Goal: Task Accomplishment & Management: Use online tool/utility

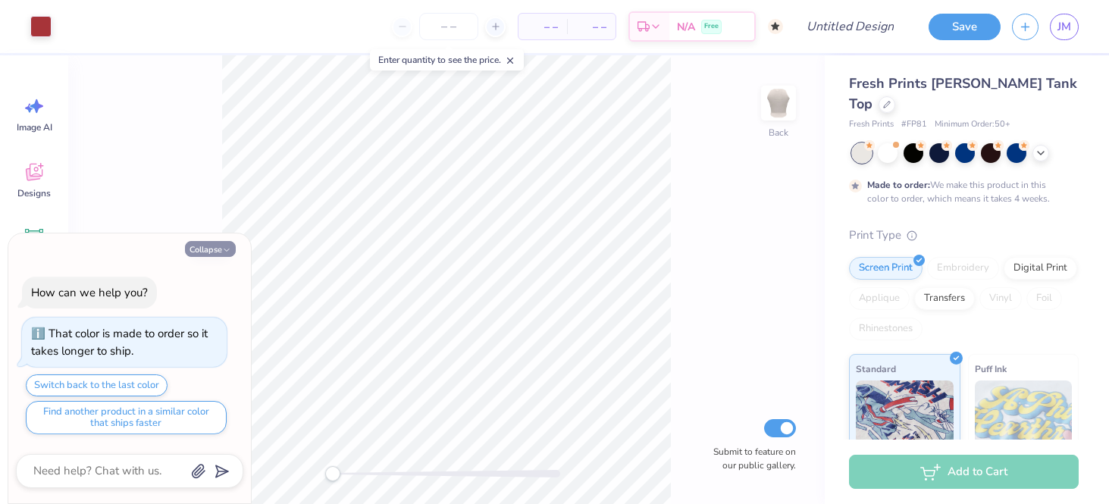
click at [217, 250] on button "Collapse" at bounding box center [210, 249] width 51 height 16
type textarea "x"
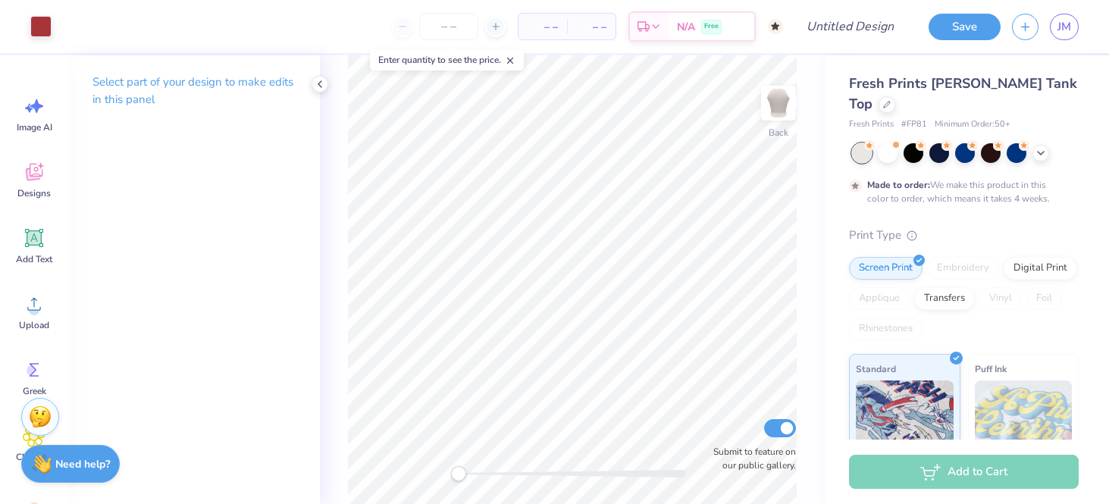
click at [1041, 86] on div "Fresh Prints Marilyn Tank Top" at bounding box center [964, 94] width 230 height 41
click at [895, 95] on div at bounding box center [886, 103] width 17 height 17
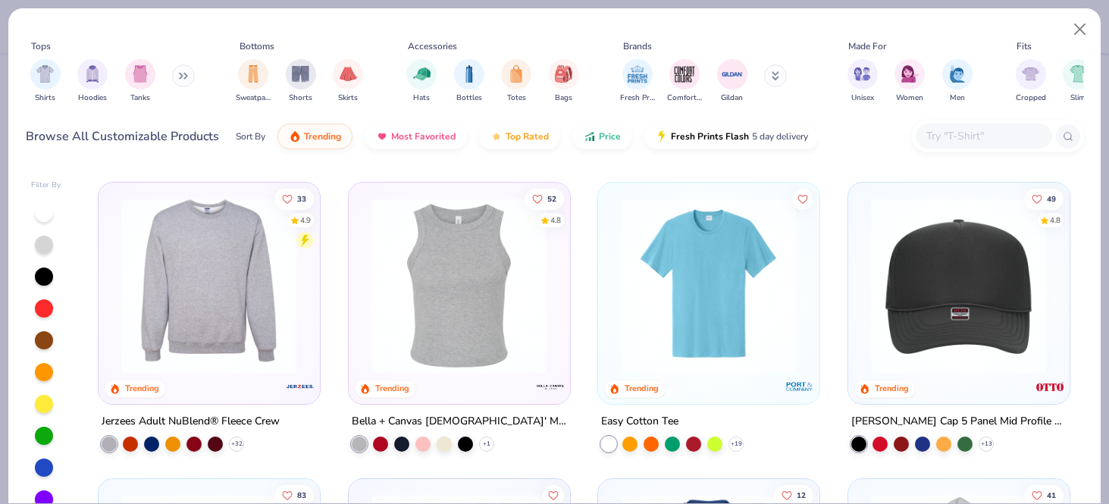
scroll to position [3524, 0]
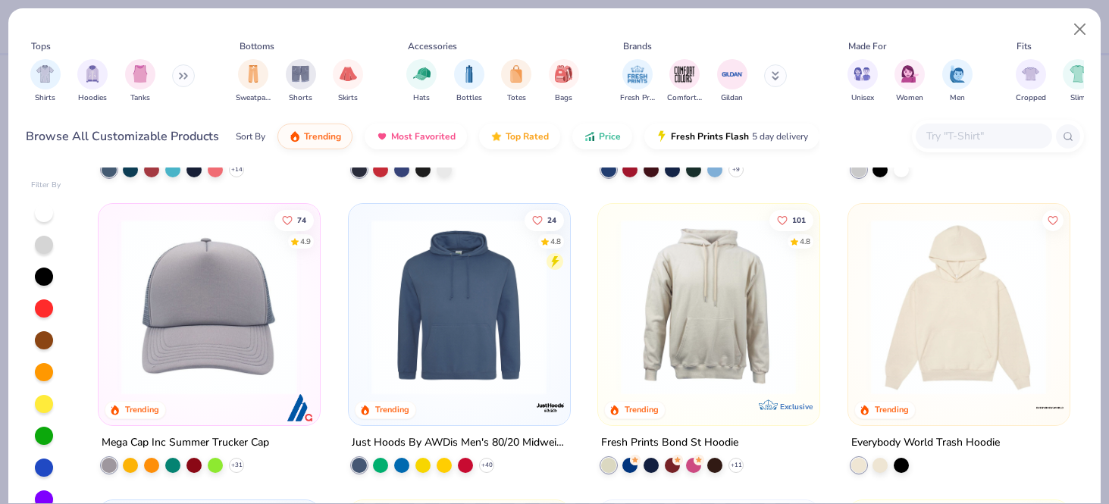
click at [189, 83] on button at bounding box center [183, 75] width 23 height 23
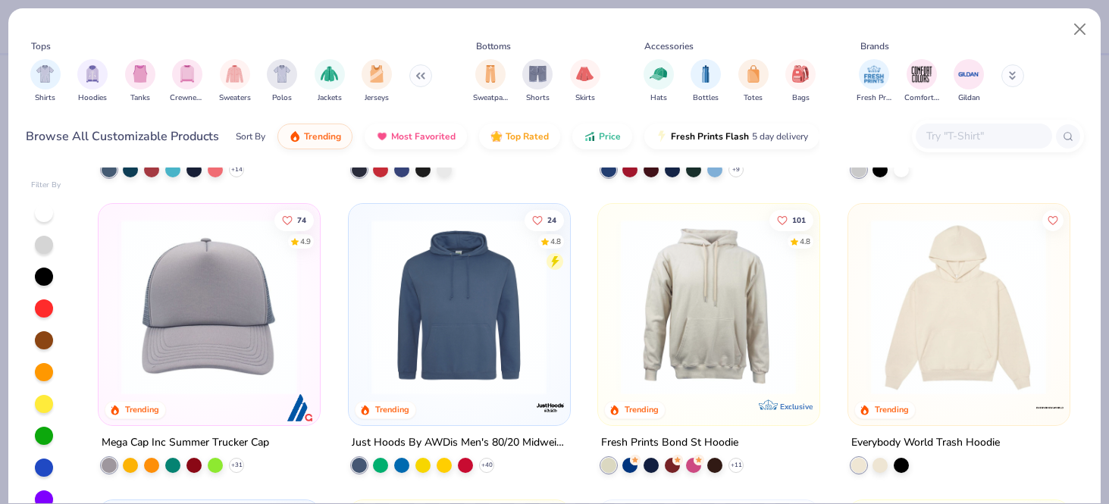
click at [966, 136] on input "text" at bounding box center [983, 135] width 117 height 17
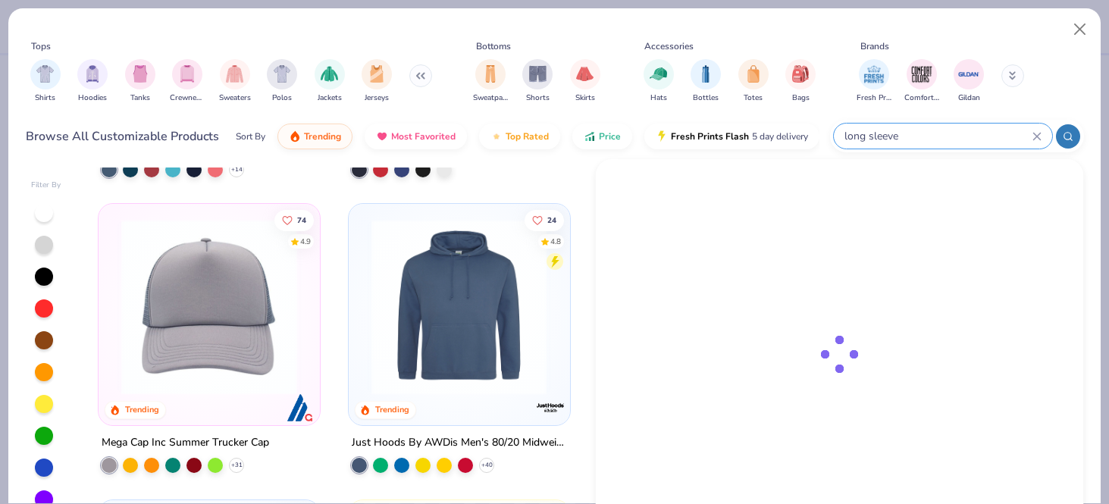
type input "long sleeve"
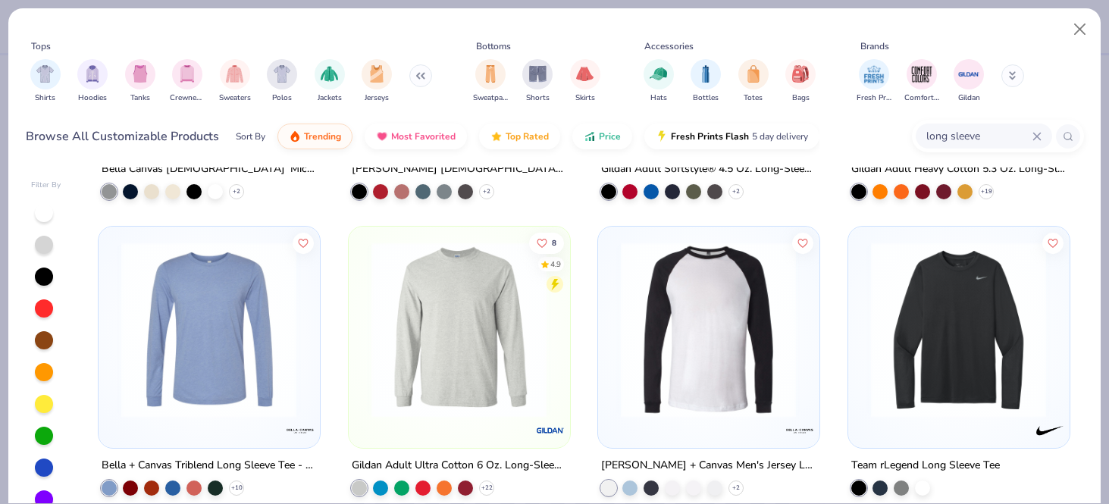
scroll to position [234, 0]
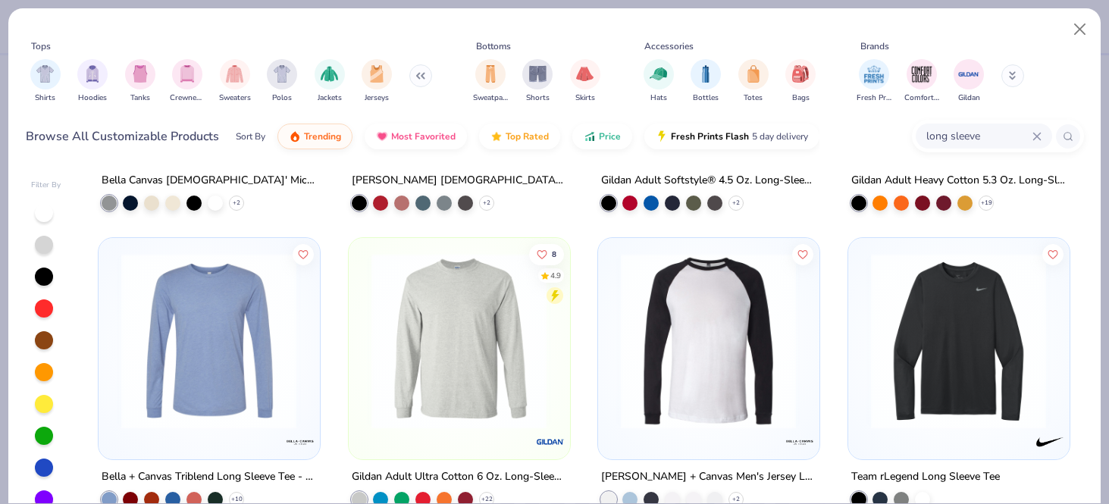
click at [706, 308] on img at bounding box center [708, 340] width 190 height 176
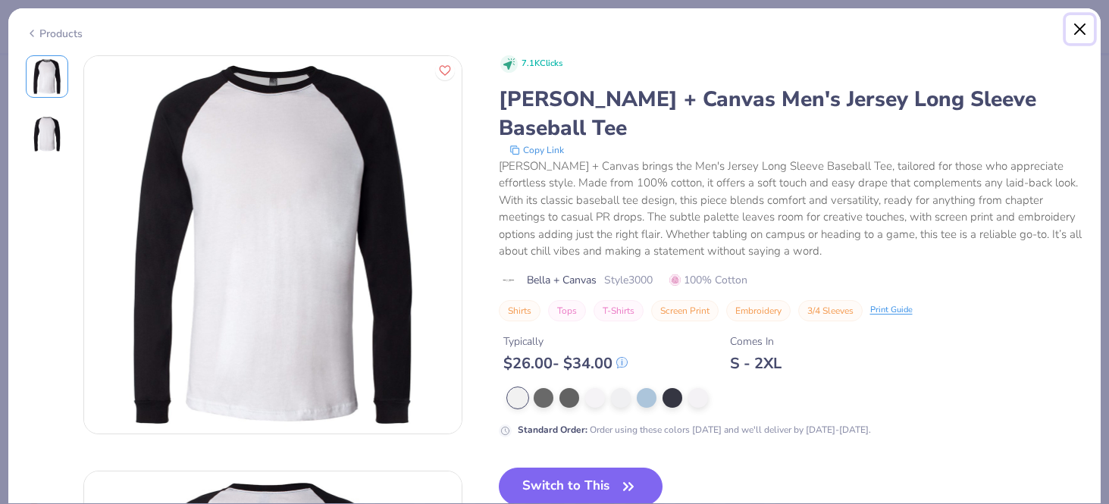
click at [1076, 28] on button "Close" at bounding box center [1080, 29] width 29 height 29
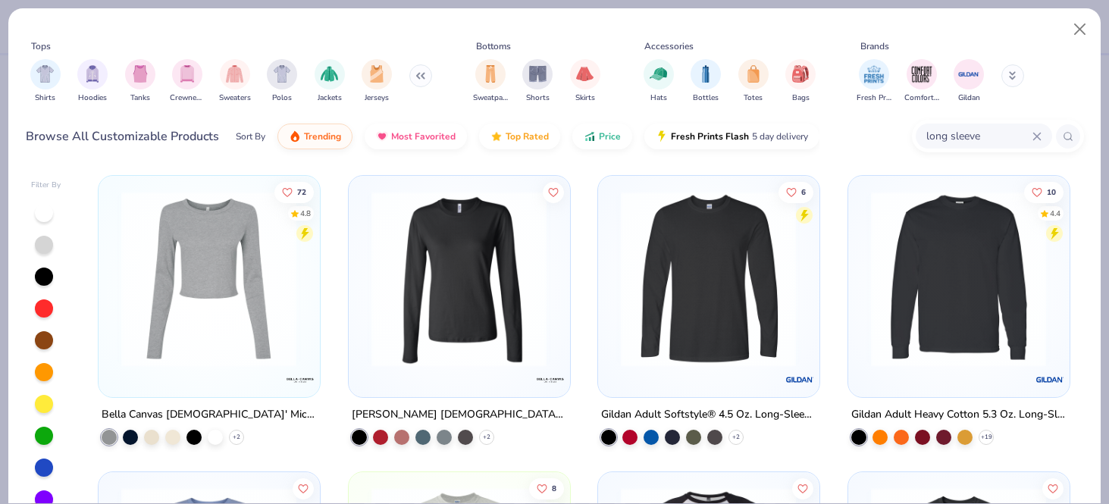
click at [925, 271] on img at bounding box center [958, 279] width 190 height 176
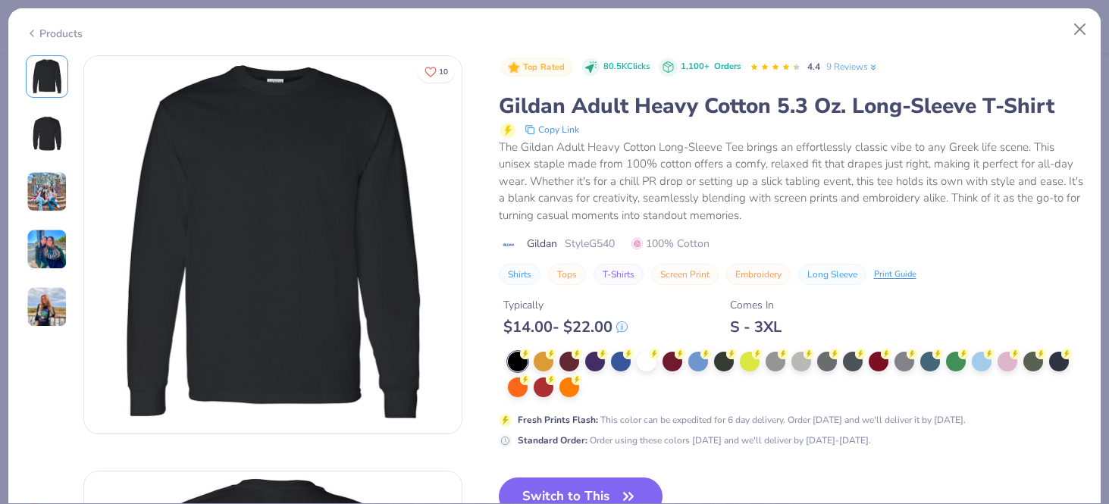
scroll to position [167, 0]
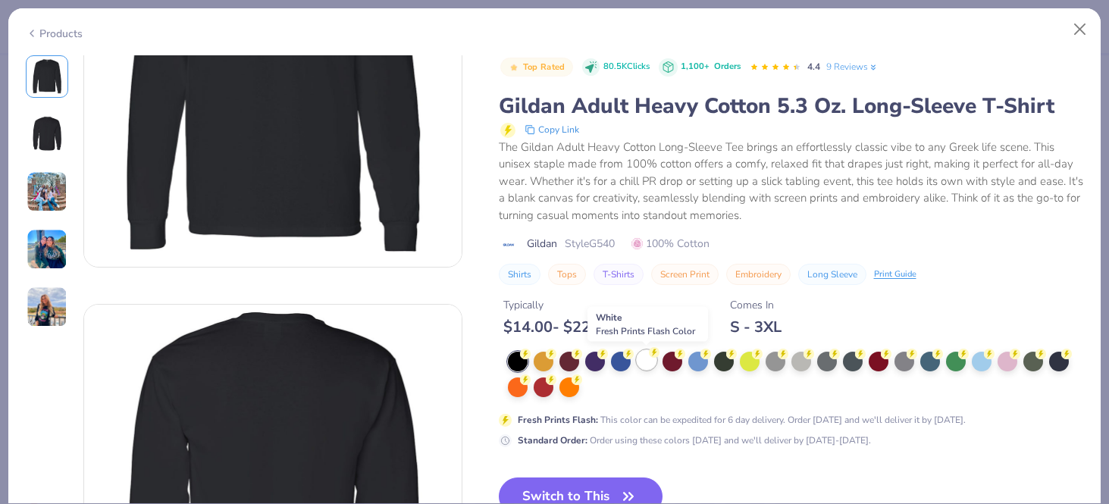
click at [646, 368] on div at bounding box center [647, 360] width 20 height 20
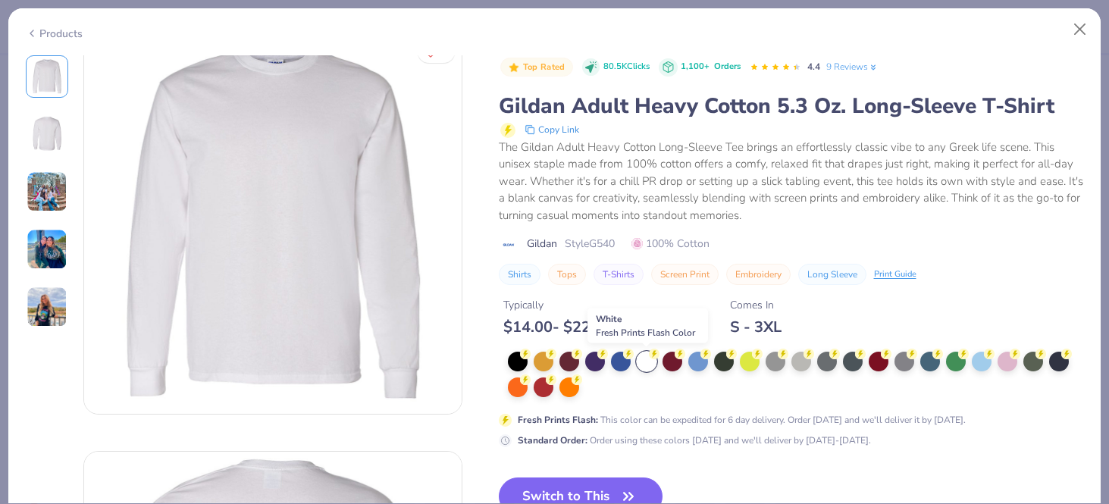
scroll to position [23, 0]
click at [780, 363] on div at bounding box center [776, 360] width 20 height 20
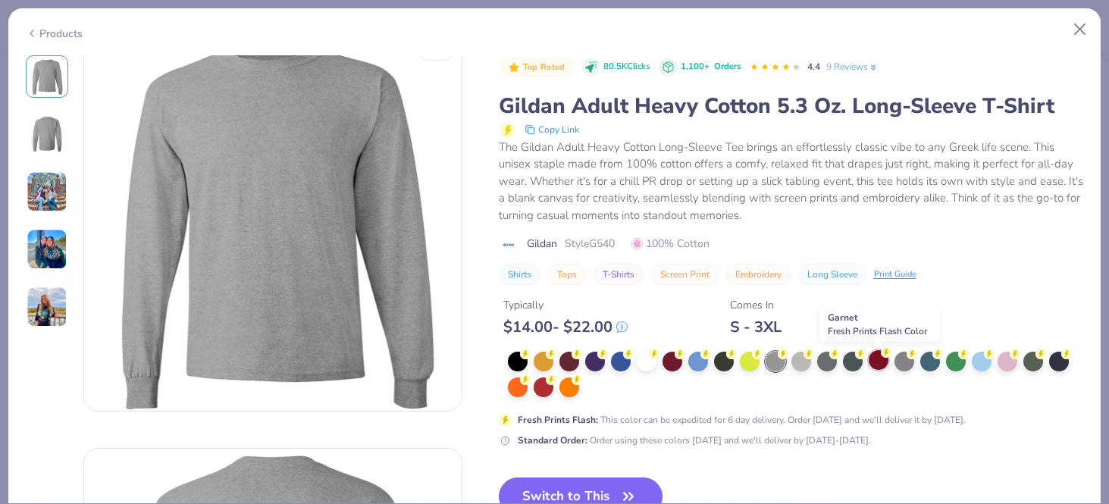
click at [878, 362] on div at bounding box center [879, 360] width 20 height 20
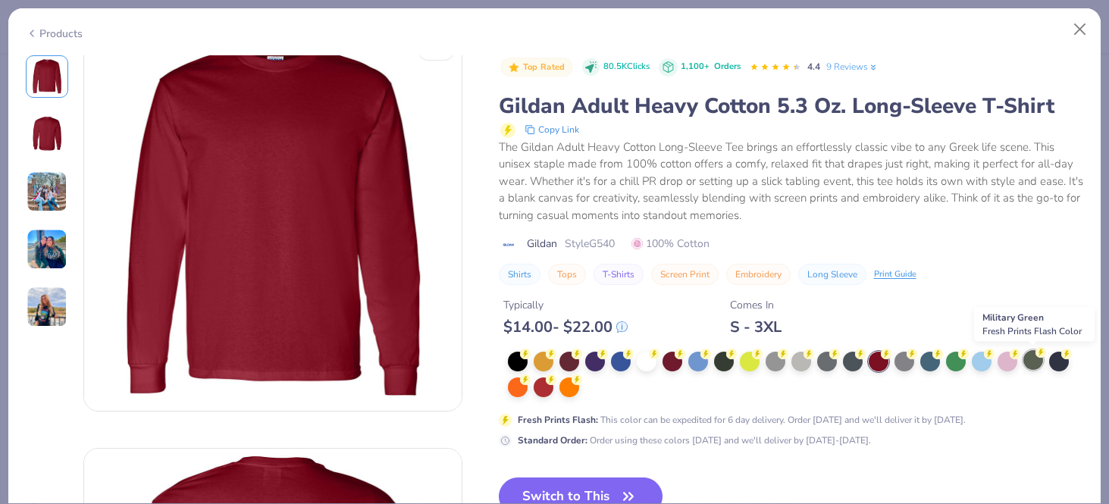
click at [1031, 368] on div at bounding box center [1033, 360] width 20 height 20
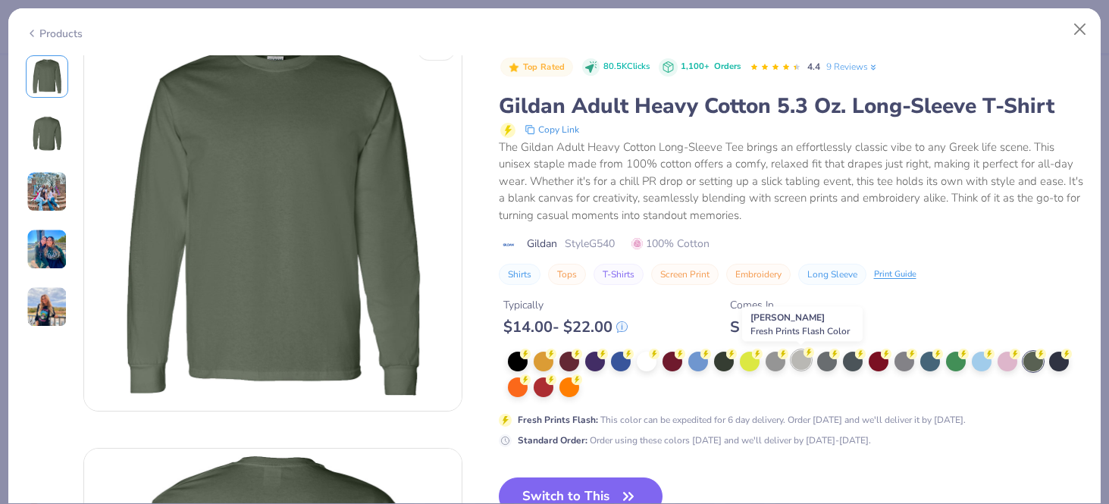
click at [799, 368] on div at bounding box center [801, 360] width 20 height 20
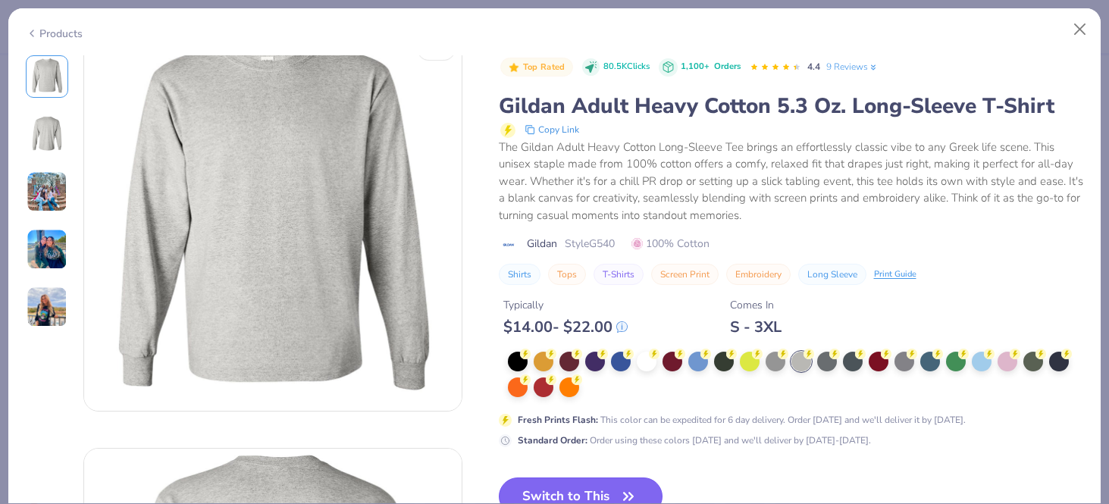
click at [600, 488] on button "Switch to This" at bounding box center [581, 497] width 164 height 38
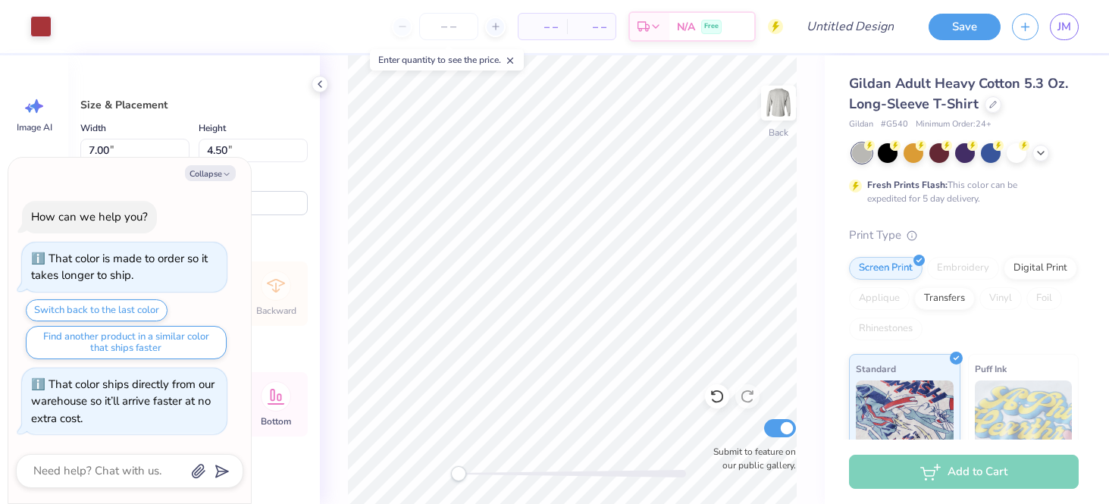
type textarea "x"
type input "5.61"
type input "3.61"
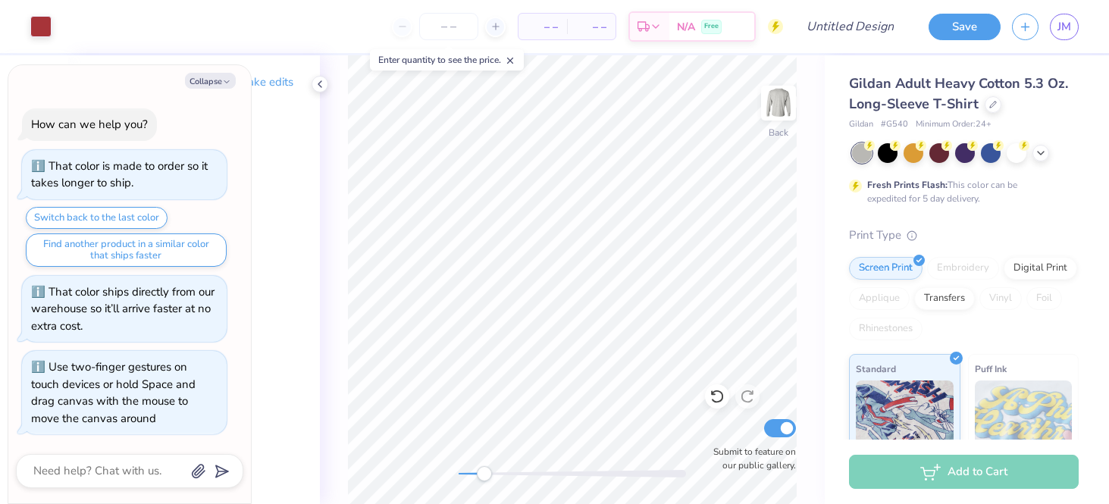
drag, startPoint x: 518, startPoint y: 471, endPoint x: 484, endPoint y: 465, distance: 34.5
click at [484, 470] on div at bounding box center [572, 474] width 227 height 8
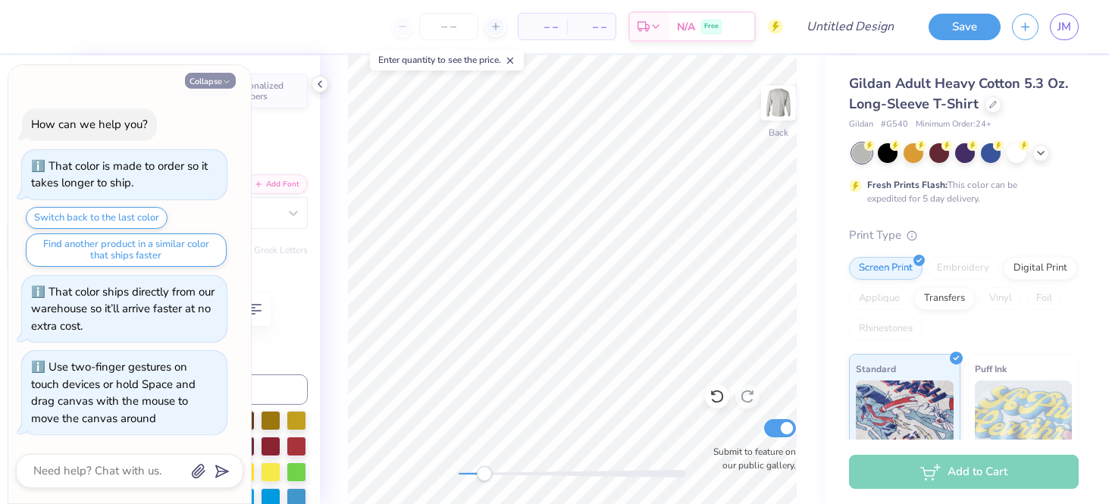
click at [217, 84] on button "Collapse" at bounding box center [210, 81] width 51 height 16
type textarea "x"
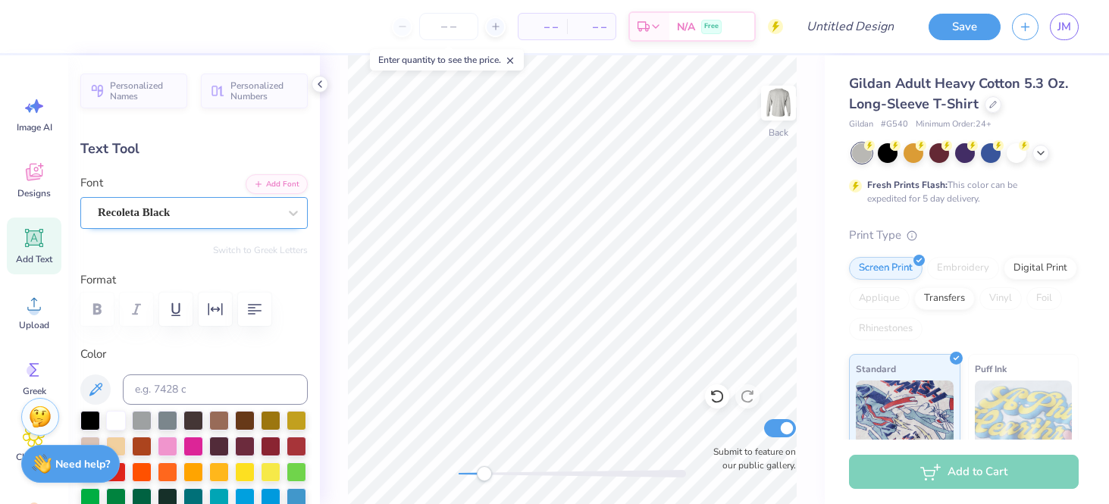
click at [155, 208] on div "Recoleta Black" at bounding box center [187, 212] width 183 height 23
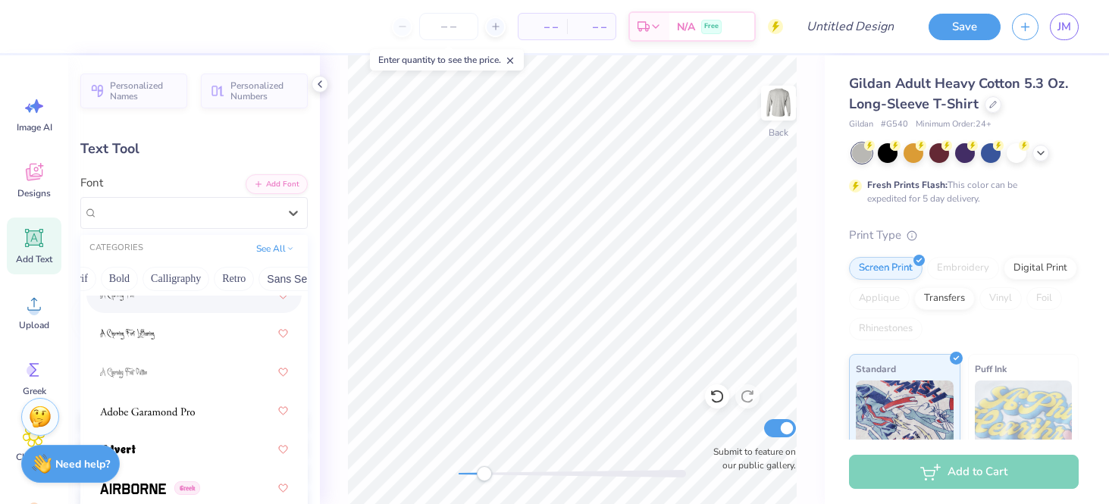
scroll to position [0, 195]
click at [227, 278] on button "Retro" at bounding box center [227, 279] width 40 height 24
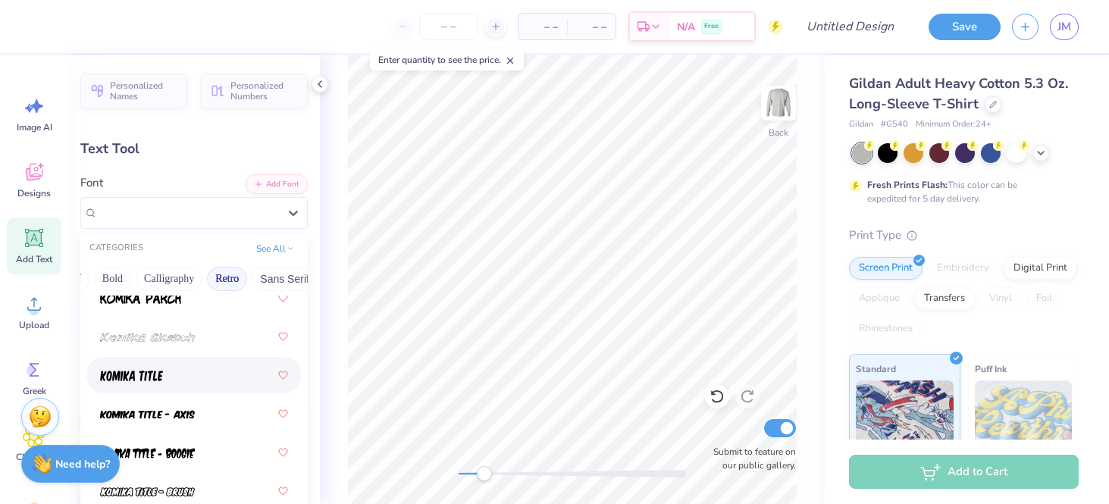
scroll to position [2002, 0]
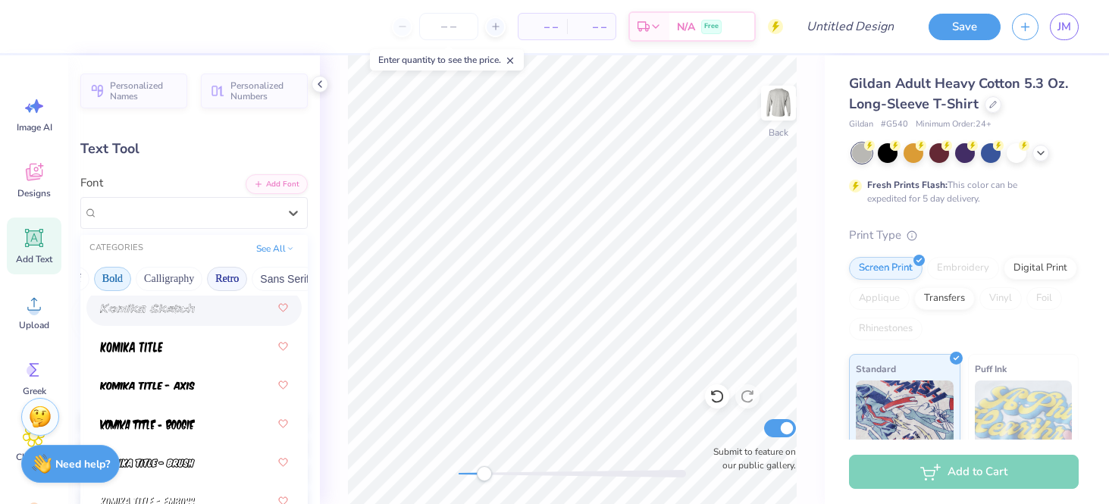
click at [99, 274] on button "Bold" at bounding box center [112, 279] width 37 height 24
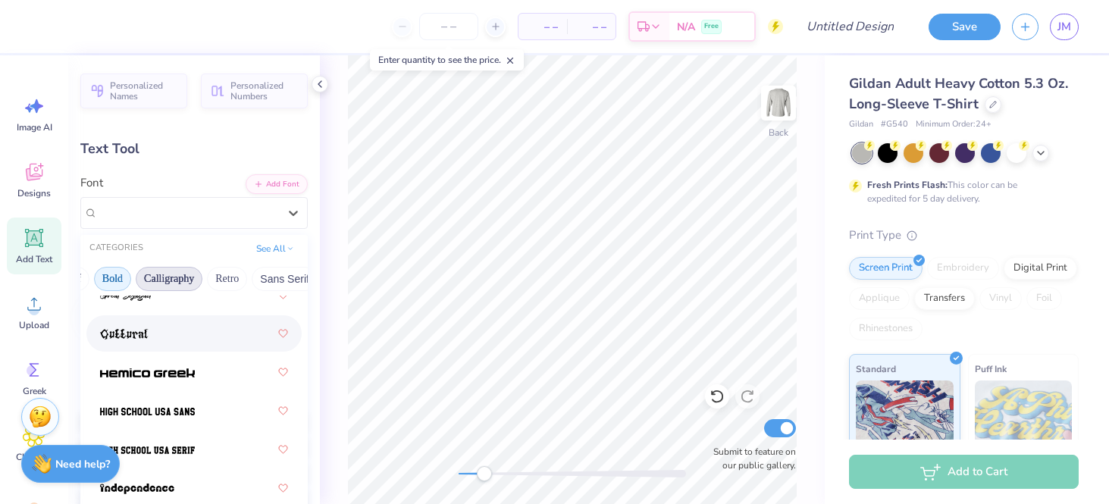
scroll to position [0, 0]
click at [168, 271] on button "Handwriting" at bounding box center [168, 279] width 70 height 24
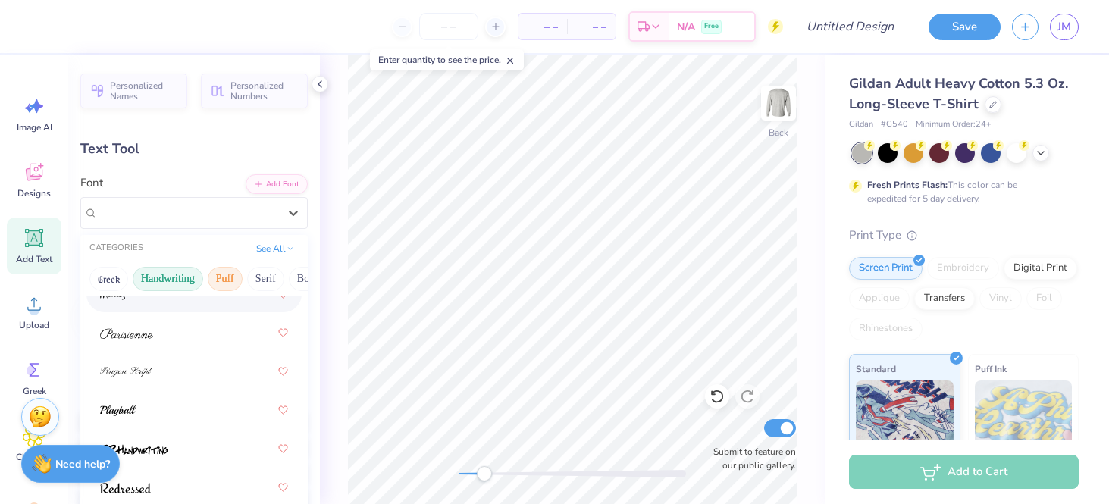
click at [216, 280] on button "Puff" at bounding box center [225, 279] width 35 height 24
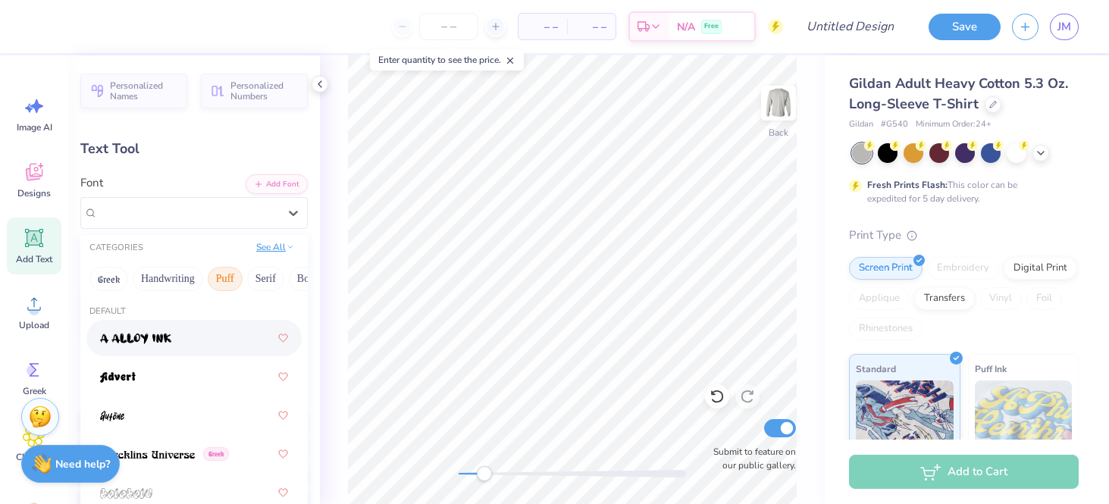
click at [277, 249] on button "See All" at bounding box center [275, 247] width 47 height 15
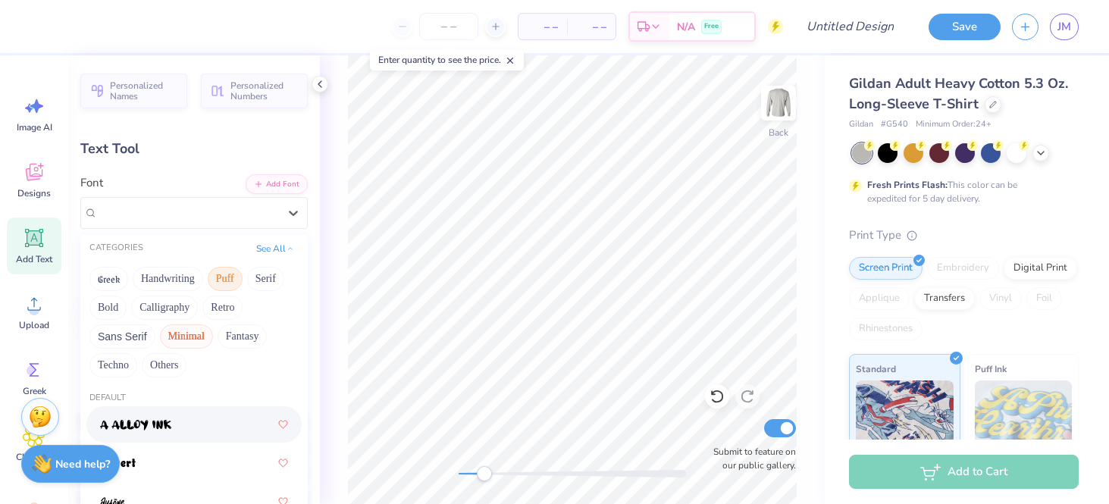
click at [185, 336] on button "Minimal" at bounding box center [186, 336] width 53 height 24
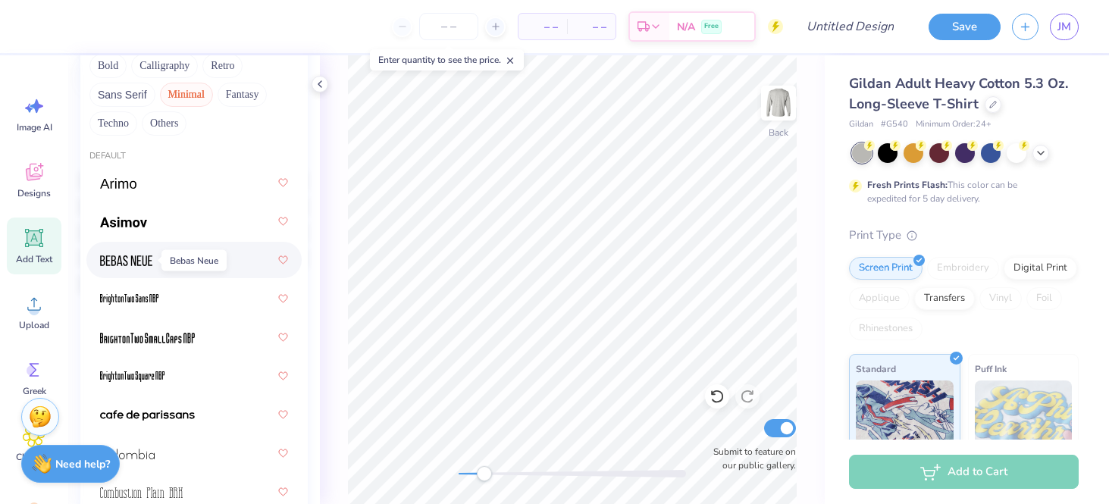
click at [145, 258] on img at bounding box center [126, 260] width 52 height 11
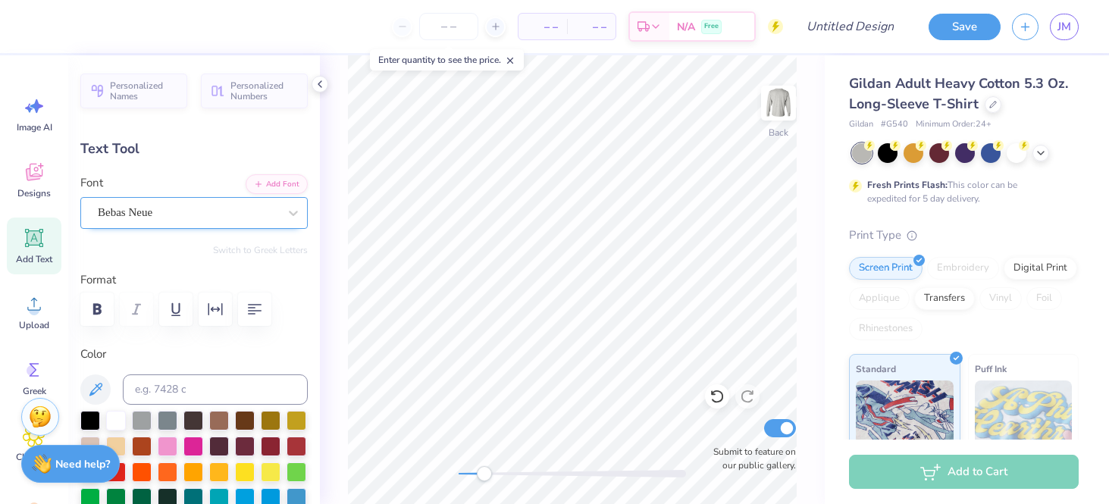
click at [183, 215] on div "Bebas Neue" at bounding box center [187, 212] width 183 height 23
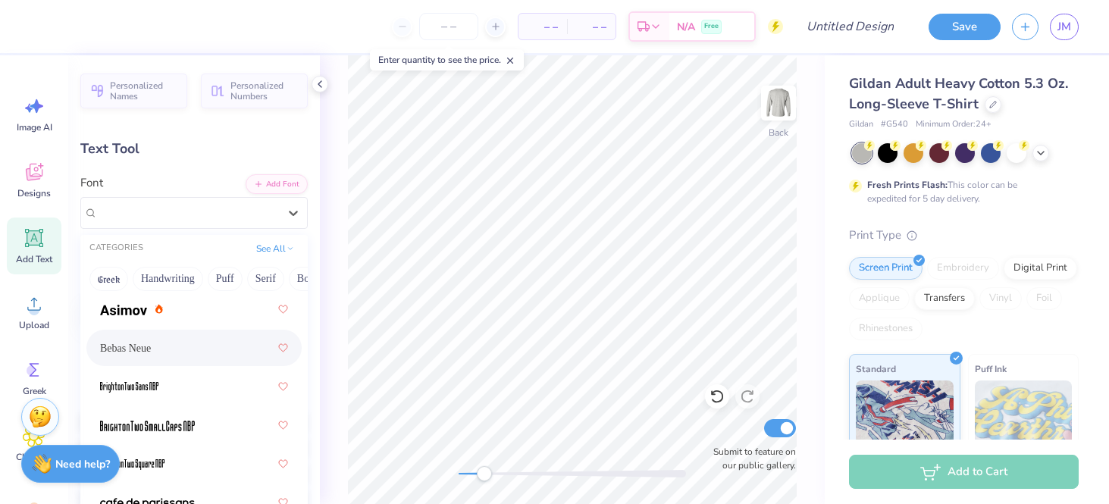
scroll to position [51, 0]
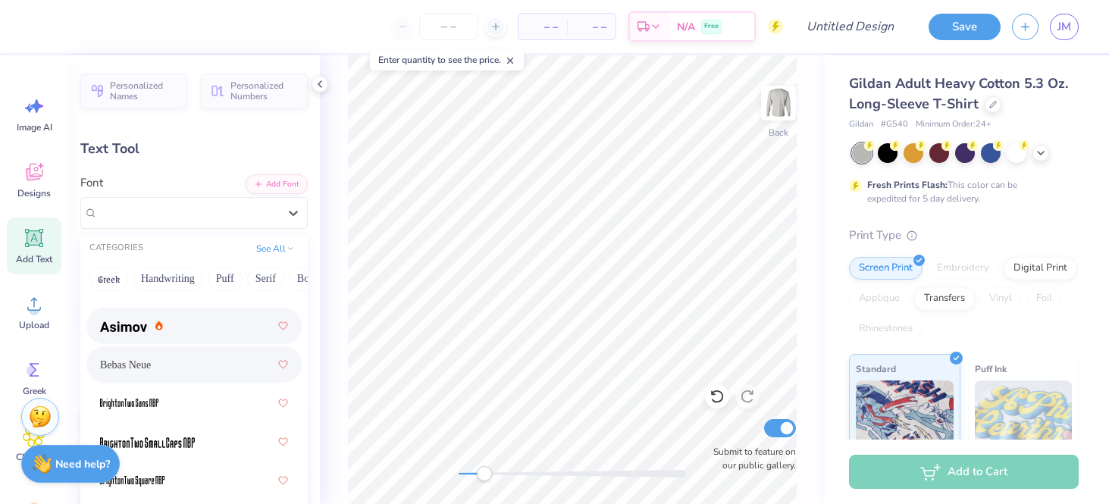
click at [198, 317] on div at bounding box center [194, 325] width 188 height 27
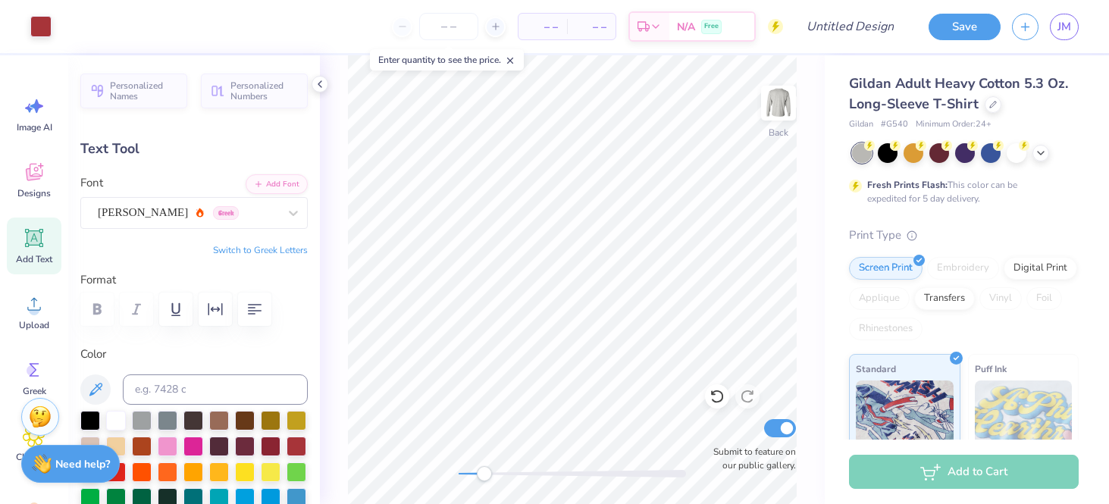
type input "5.21"
type input "1.36"
type input "3.54"
type textarea "F"
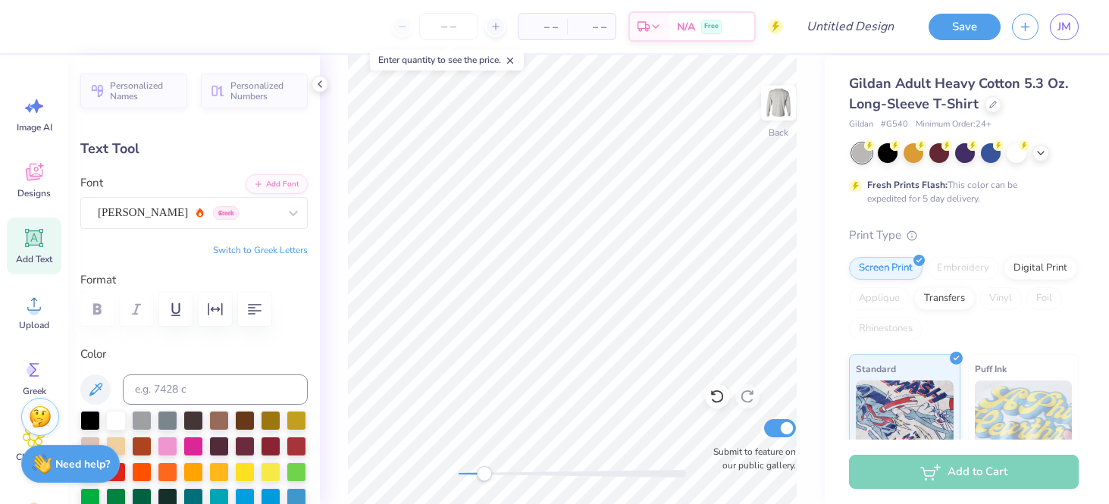
type textarea "FALL DATE NIGHT"
type input "8.27"
type input "1.72"
type input "7.46"
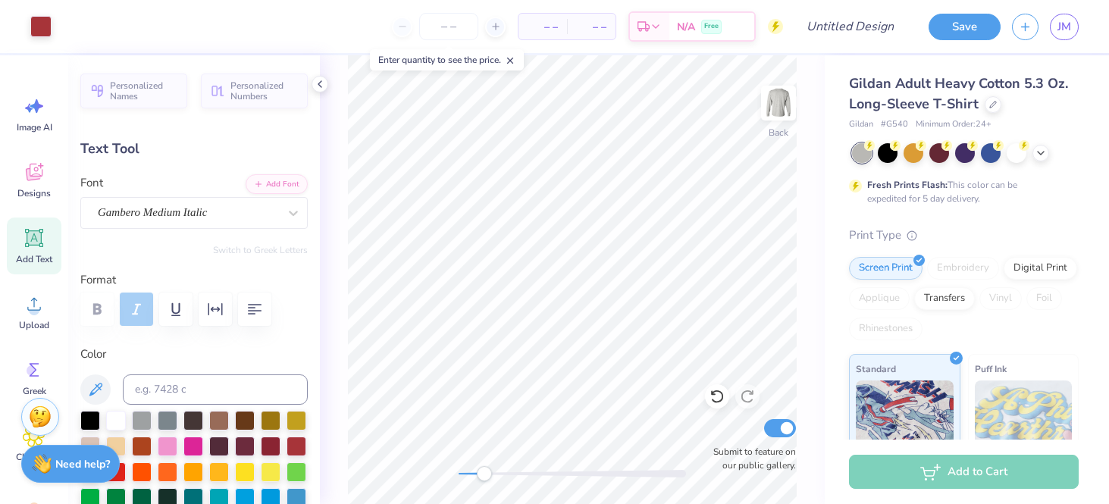
type input "0.72"
type input "0.27"
type input "5.32"
type textarea "FALL"
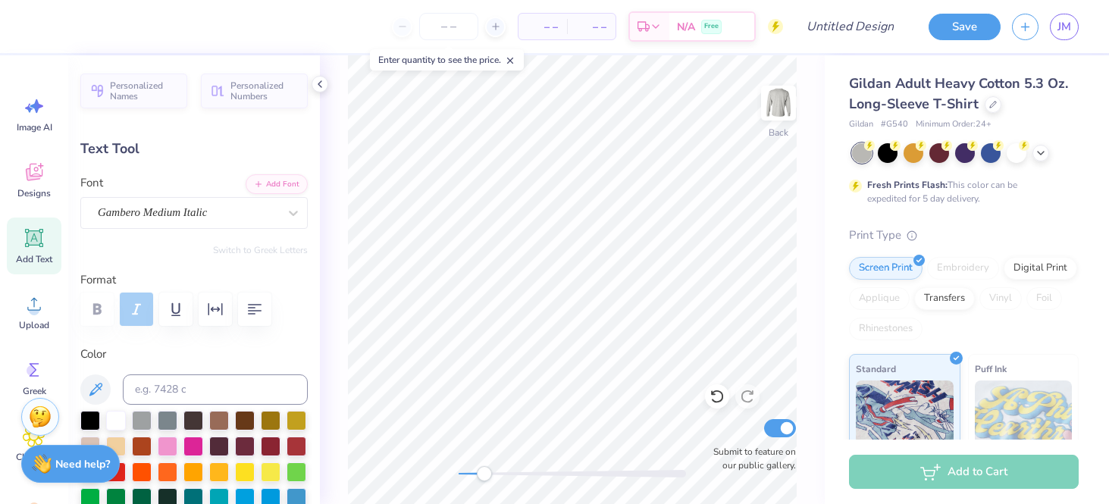
type input "0.69"
type input "0.26"
type textarea "2025"
type input "5.21"
type input "1.36"
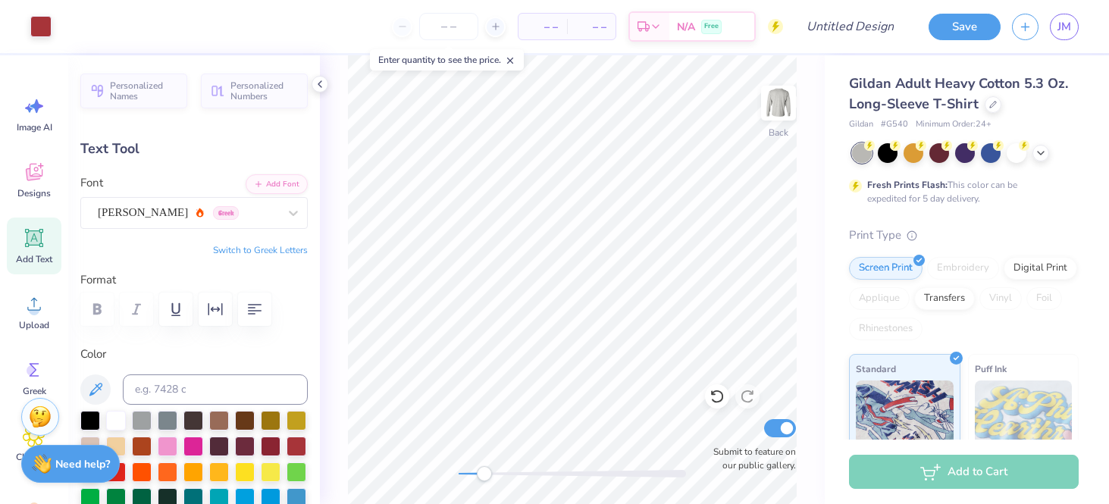
type input "3.54"
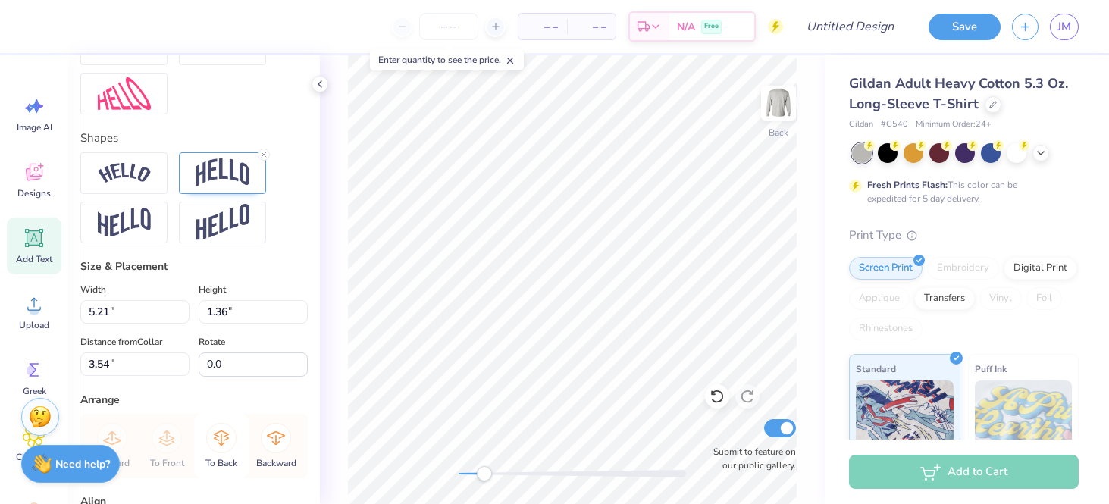
scroll to position [556, 0]
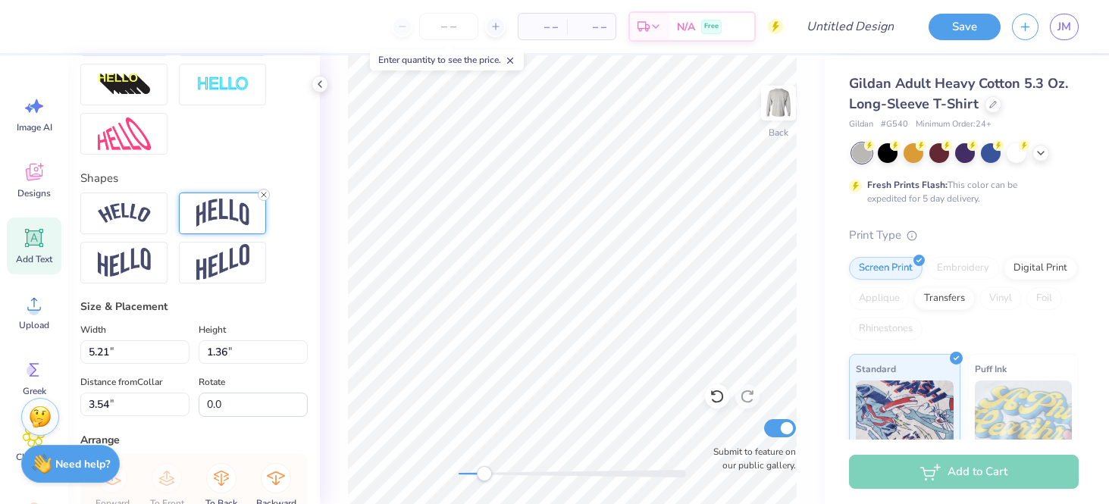
click at [261, 194] on icon at bounding box center [263, 194] width 9 height 9
type textarea "DATE NIGHT"
type input "5.75"
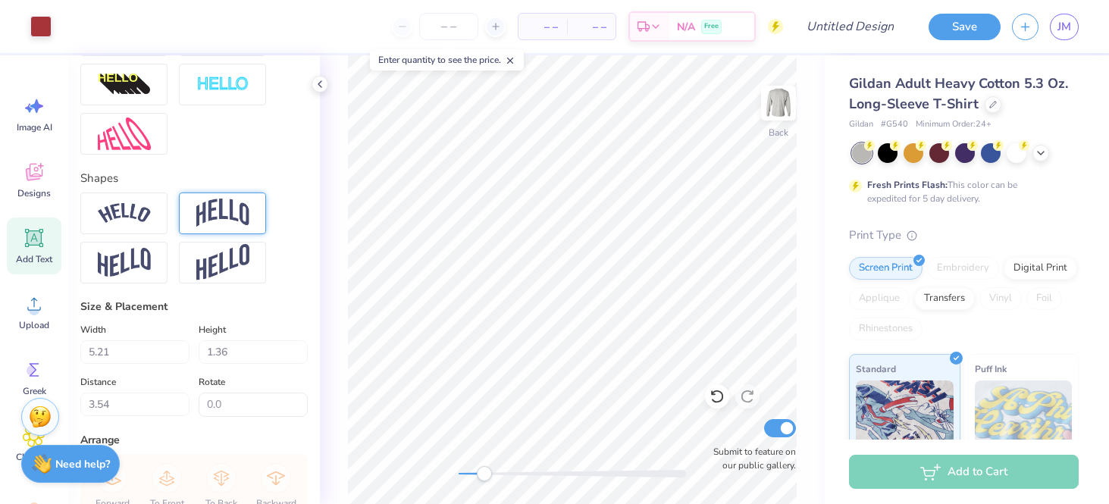
type input "0.75"
type input "7.88"
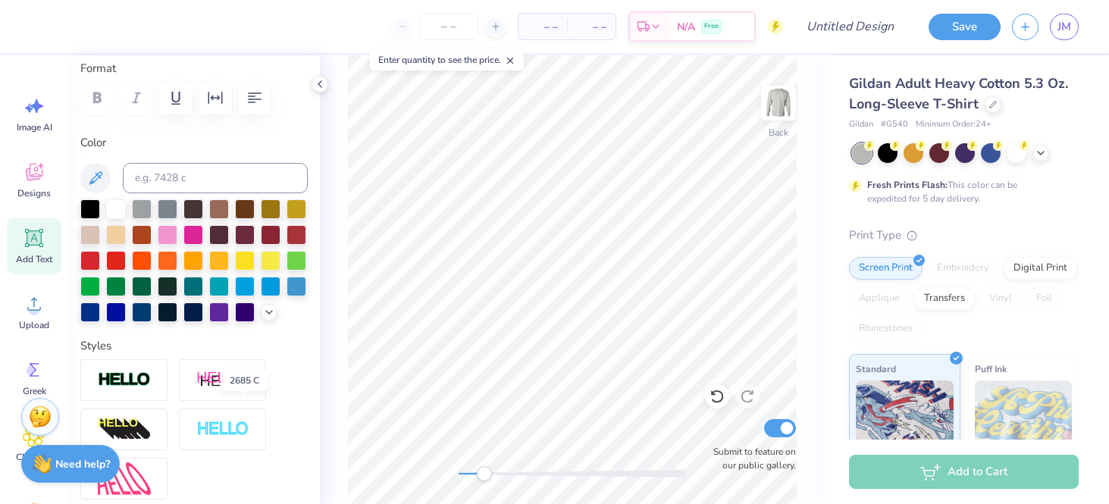
scroll to position [0, 0]
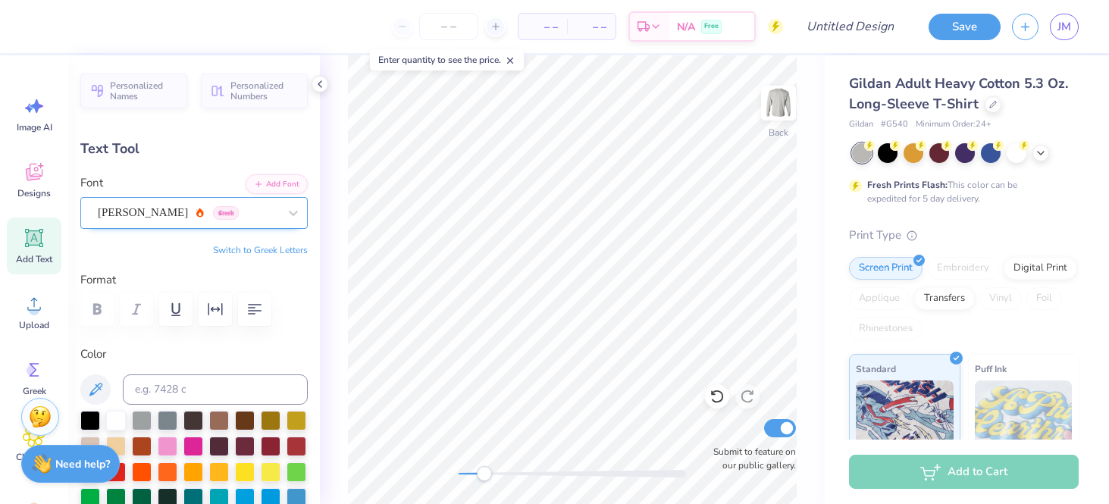
click at [193, 208] on div "Asimov Greek" at bounding box center [187, 212] width 183 height 23
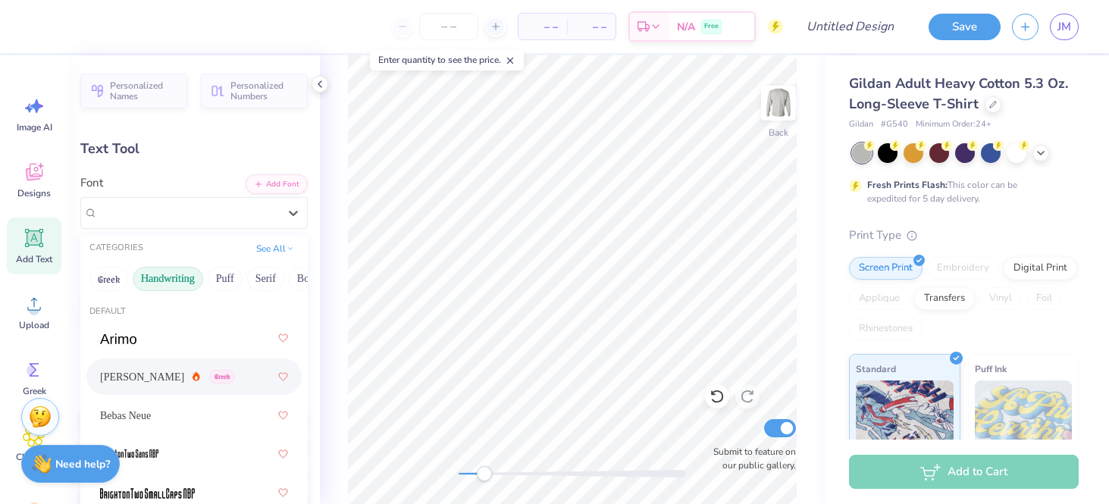
click at [161, 280] on button "Handwriting" at bounding box center [168, 279] width 70 height 24
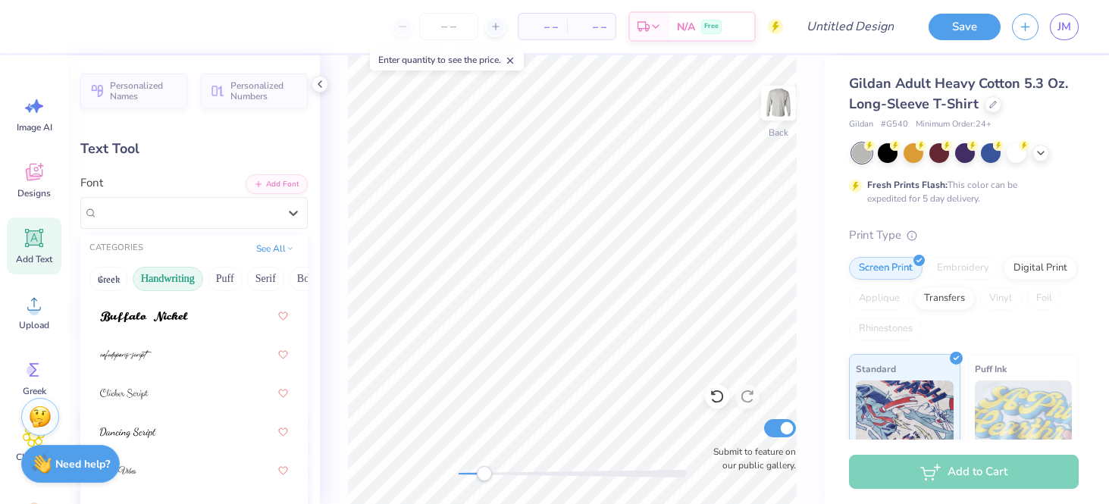
scroll to position [175, 0]
click at [184, 406] on div at bounding box center [194, 394] width 188 height 27
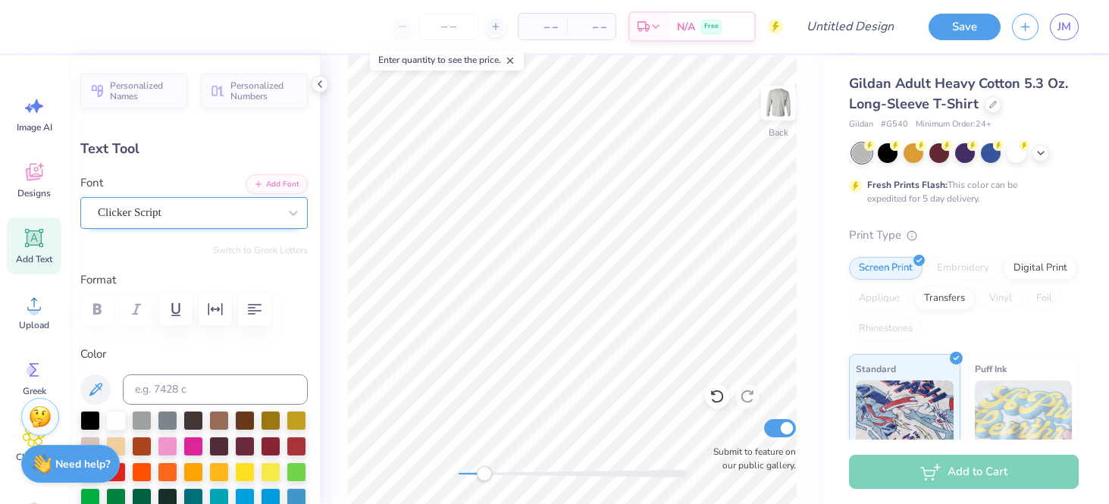
click at [155, 218] on div "Clicker Script" at bounding box center [187, 212] width 183 height 23
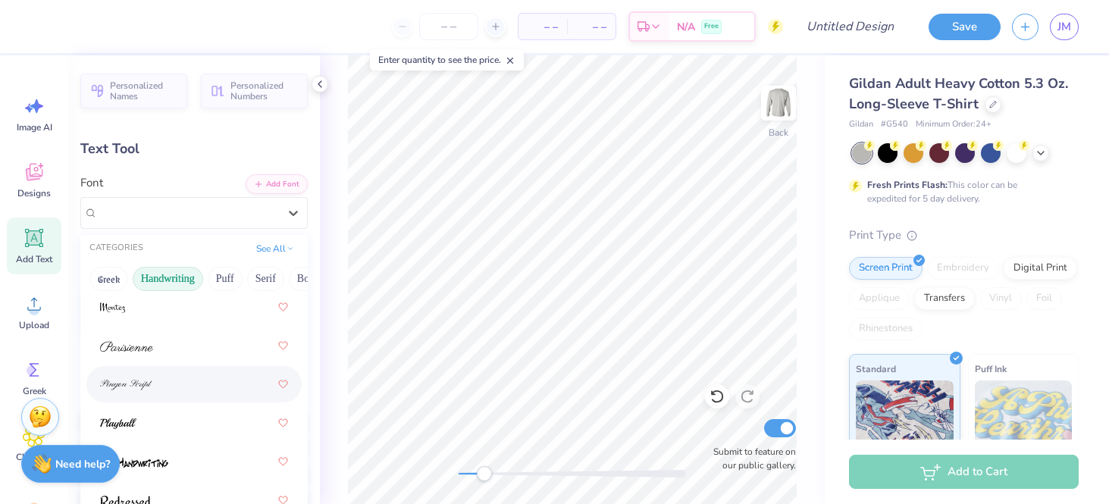
scroll to position [650, 0]
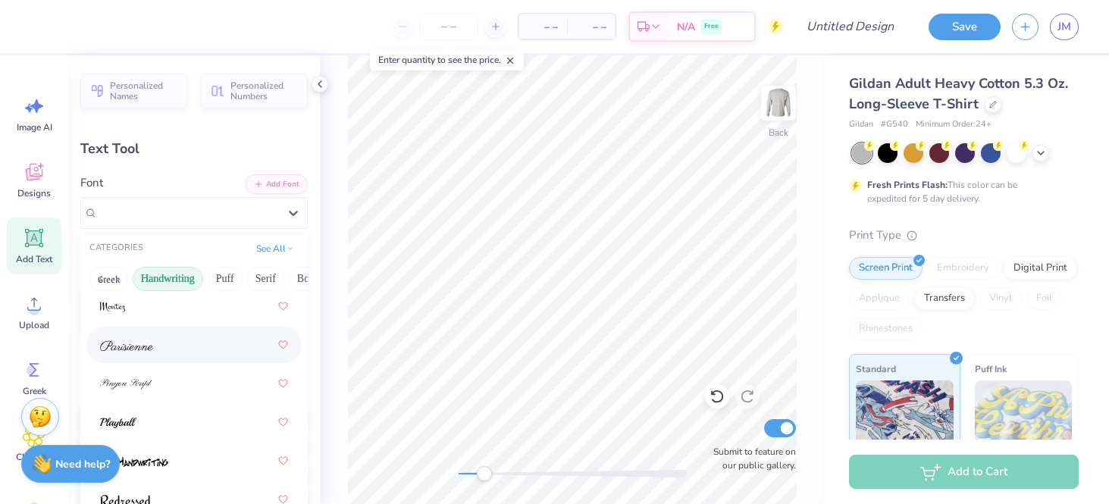
click at [188, 356] on div at bounding box center [194, 344] width 188 height 27
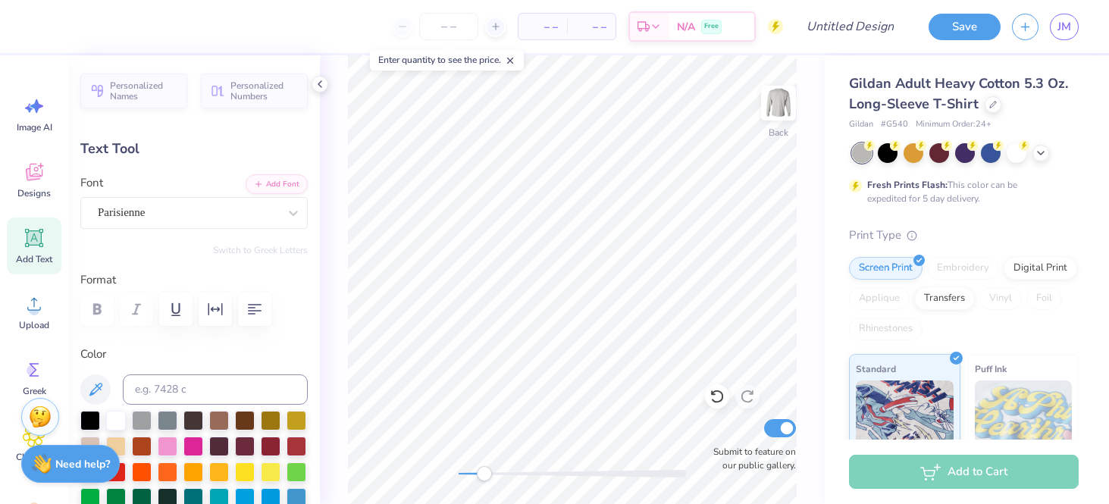
scroll to position [0, 0]
type textarea "D"
type textarea "Date Night"
type input "4.83"
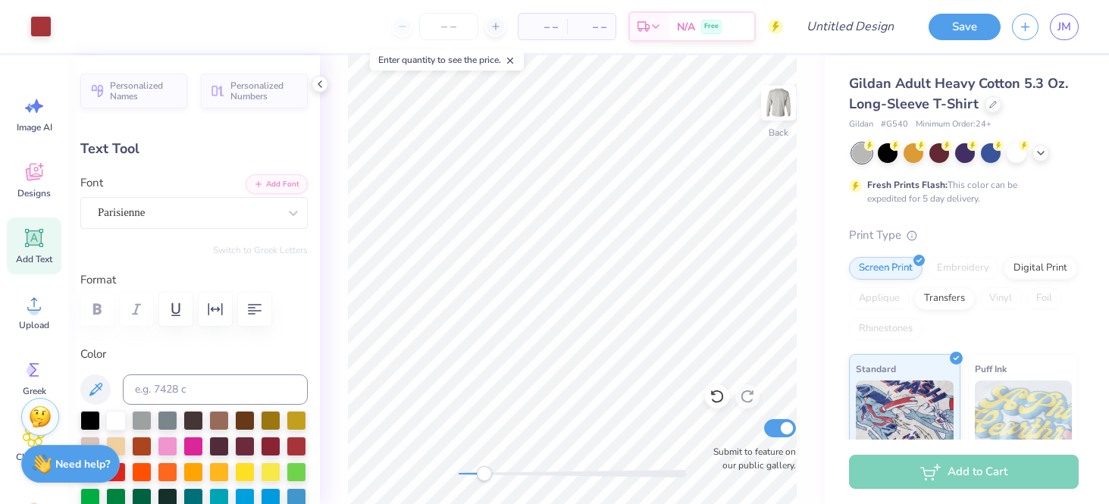
type input "1.26"
type input "7.62"
type input "3.51"
type input "0.92"
type input "7.97"
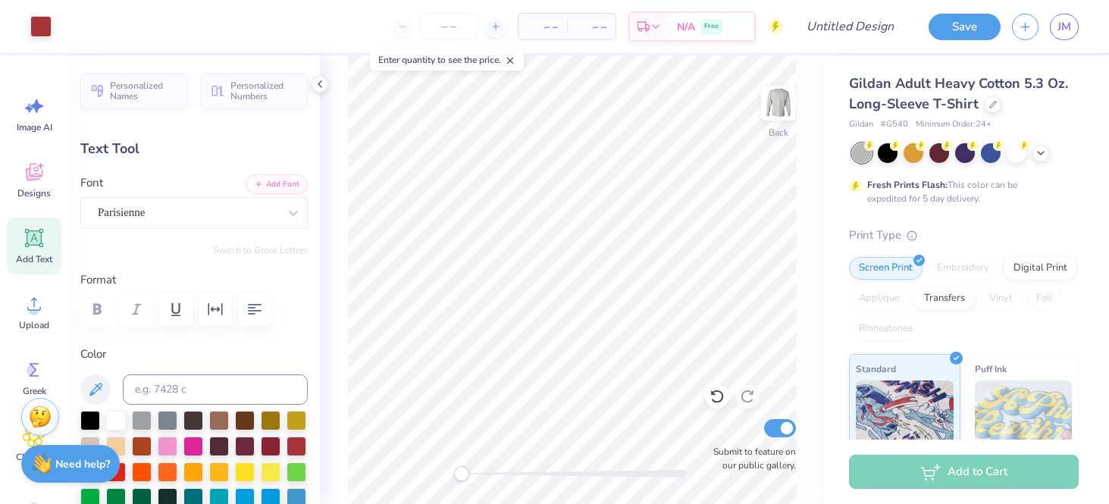
drag, startPoint x: 479, startPoint y: 468, endPoint x: 462, endPoint y: 468, distance: 17.4
click at [462, 468] on div "Accessibility label" at bounding box center [461, 473] width 15 height 15
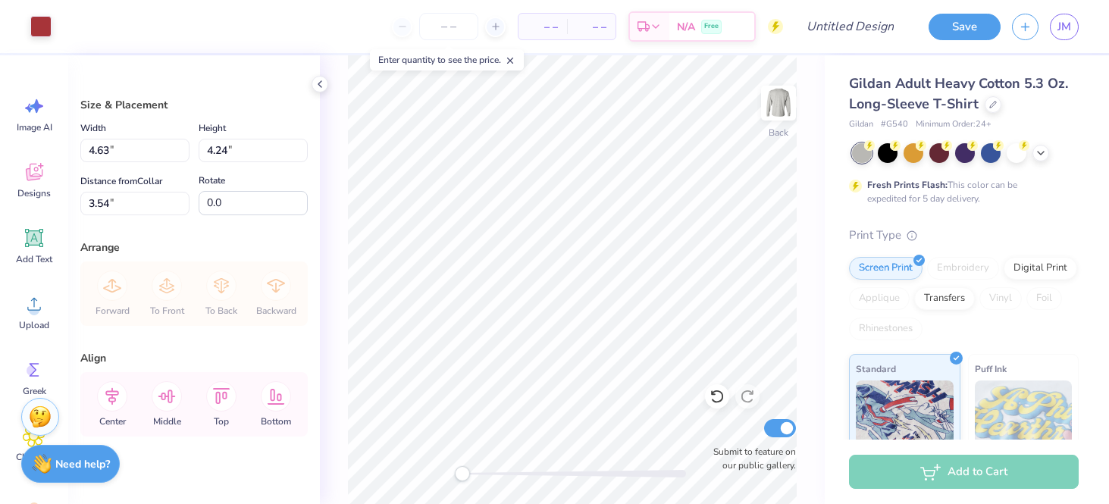
type input "4.63"
type input "4.24"
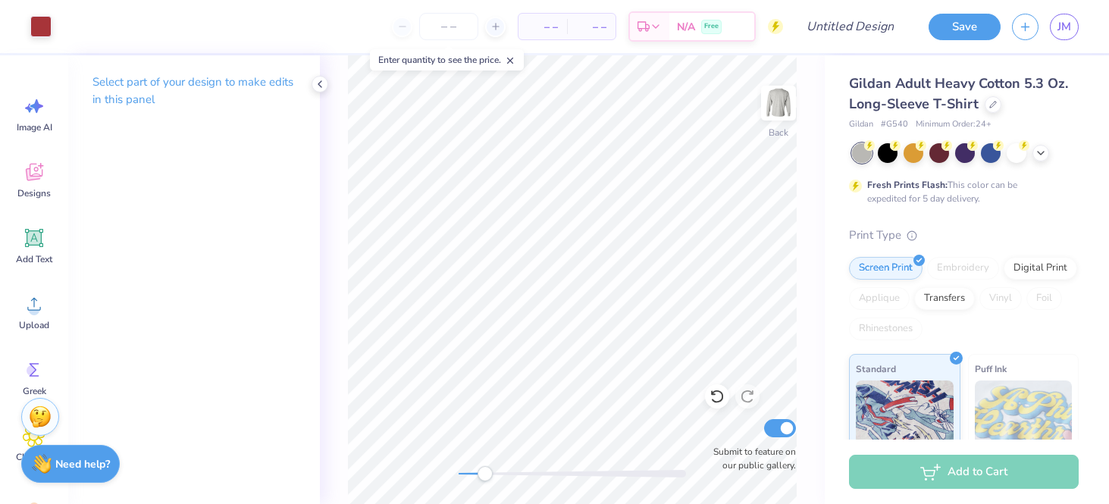
drag, startPoint x: 465, startPoint y: 472, endPoint x: 485, endPoint y: 472, distance: 20.5
click at [485, 472] on div "Accessibility label" at bounding box center [485, 473] width 15 height 15
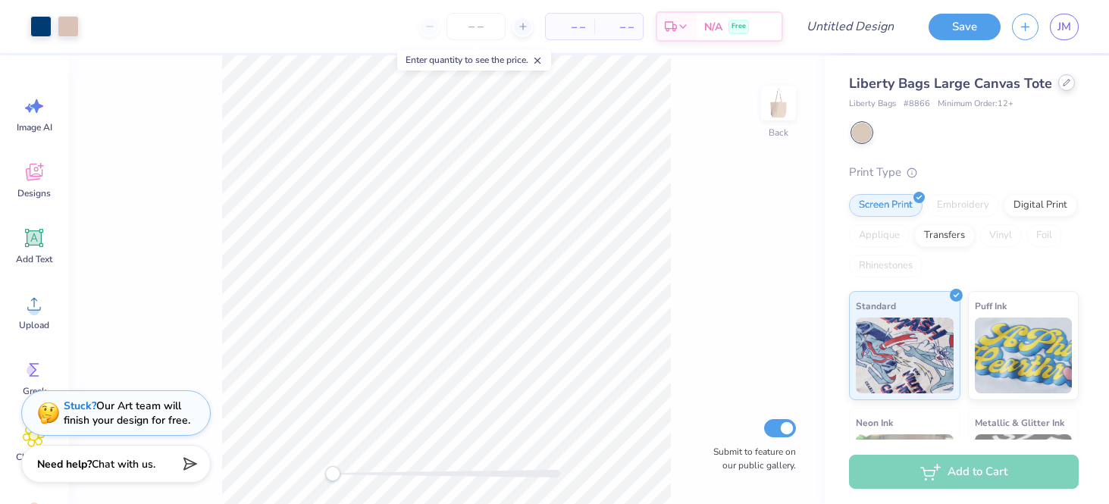
click at [1063, 85] on icon at bounding box center [1066, 83] width 6 height 6
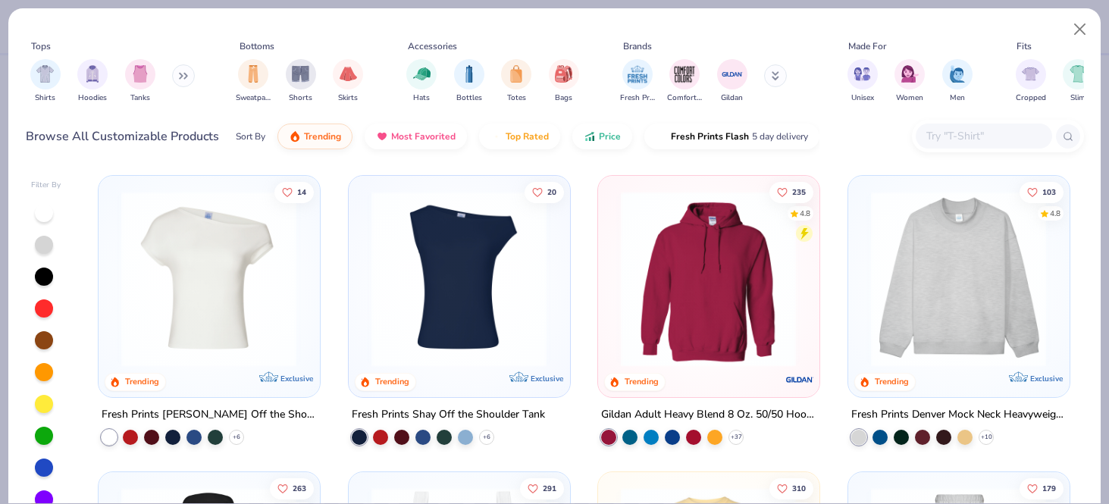
click at [971, 136] on input "text" at bounding box center [983, 135] width 117 height 17
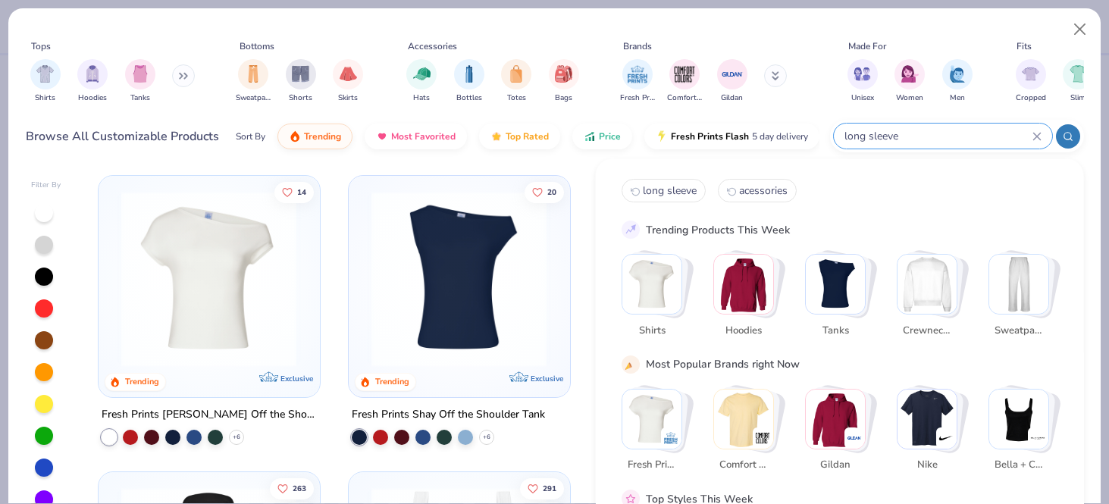
type input "long sleeve"
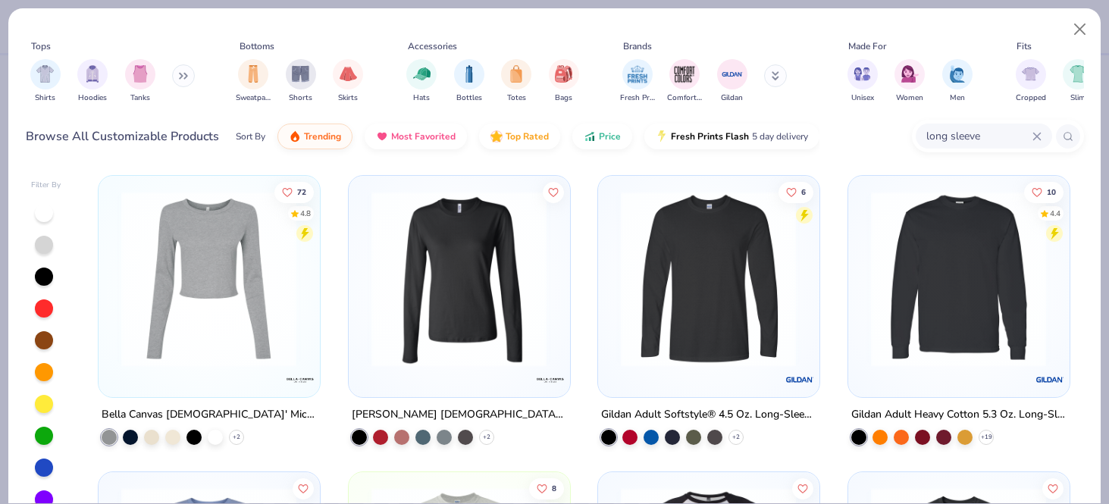
click at [892, 278] on img at bounding box center [958, 279] width 190 height 176
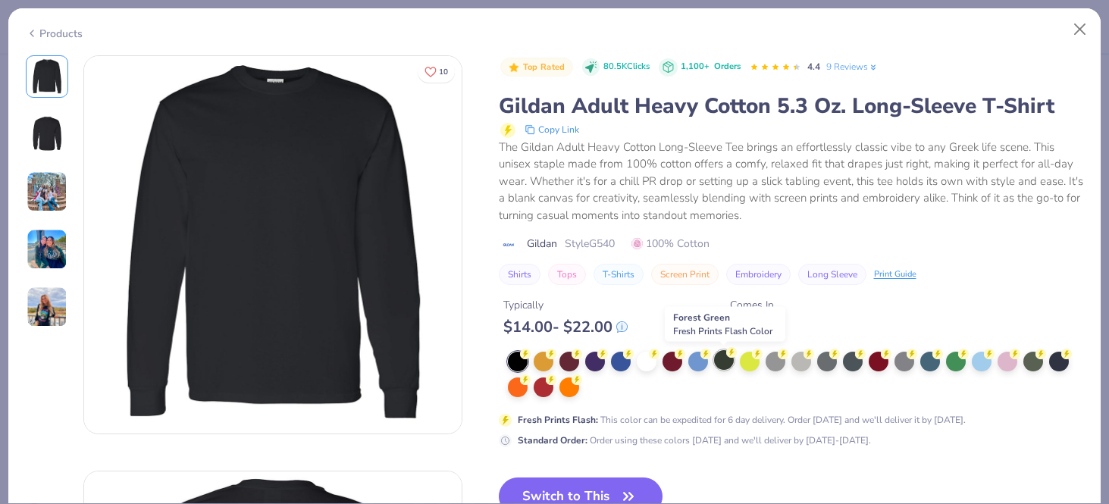
click at [720, 365] on div at bounding box center [724, 360] width 20 height 20
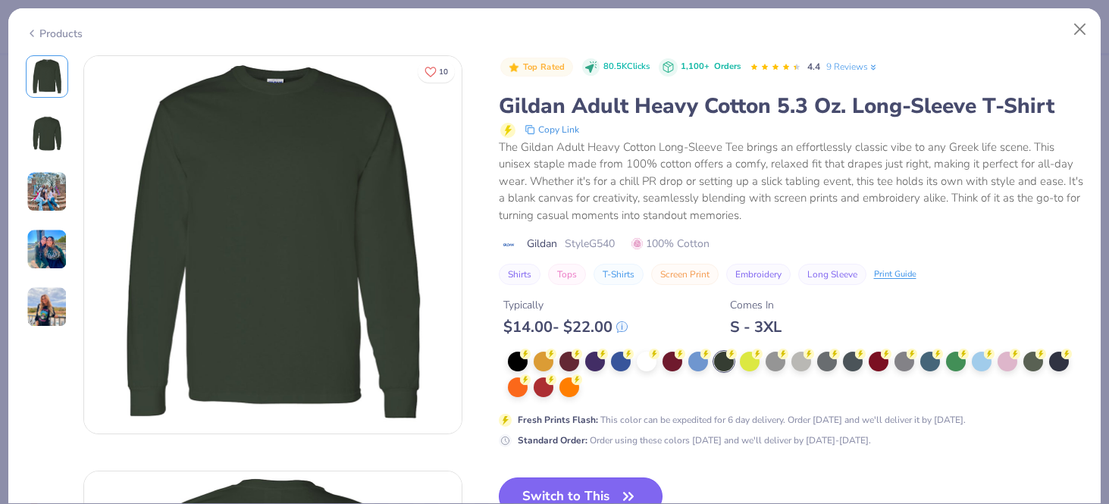
click at [532, 482] on button "Switch to This" at bounding box center [581, 497] width 164 height 38
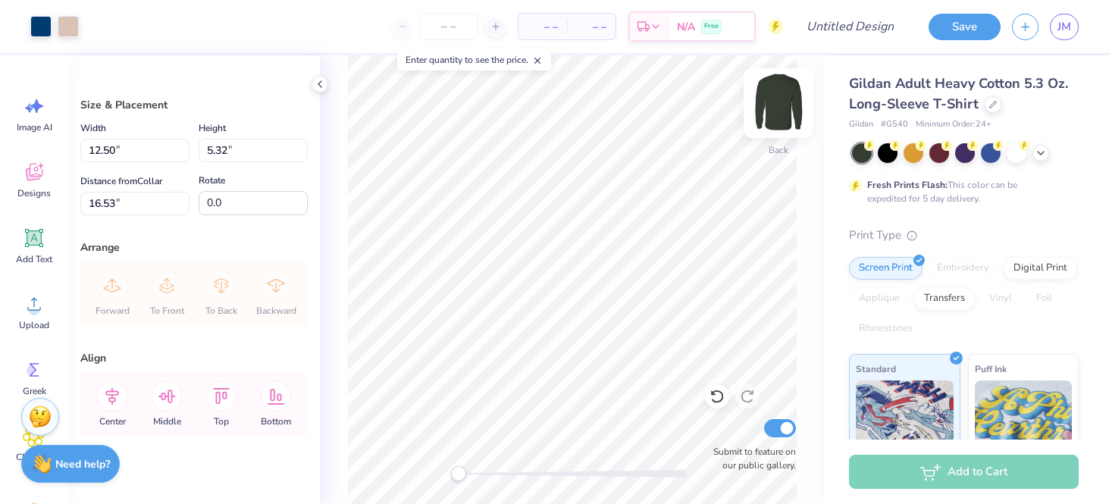
click at [777, 106] on img at bounding box center [778, 103] width 61 height 61
click at [775, 107] on img at bounding box center [778, 103] width 61 height 61
type input "4.35"
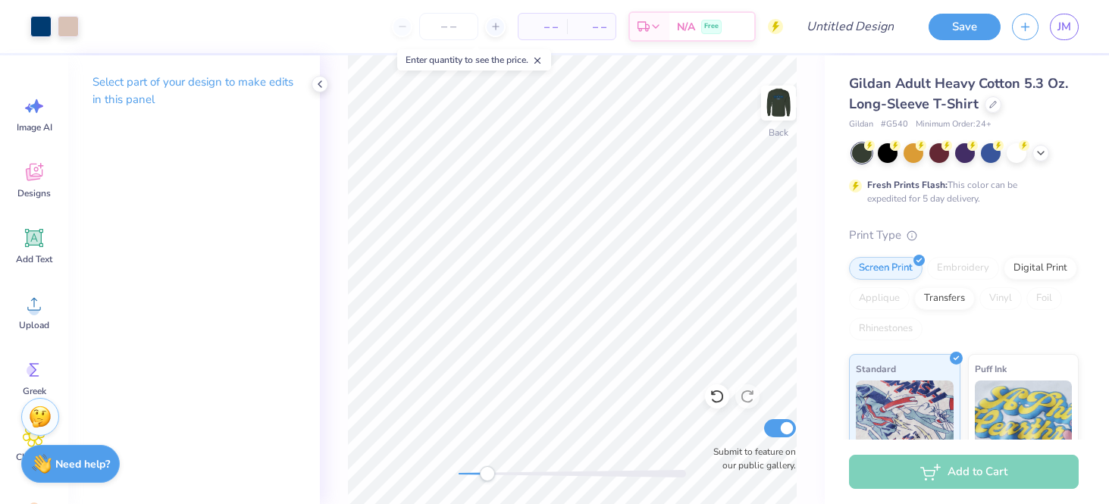
drag, startPoint x: 459, startPoint y: 475, endPoint x: 487, endPoint y: 475, distance: 28.8
click at [487, 475] on div "Accessibility label" at bounding box center [487, 473] width 15 height 15
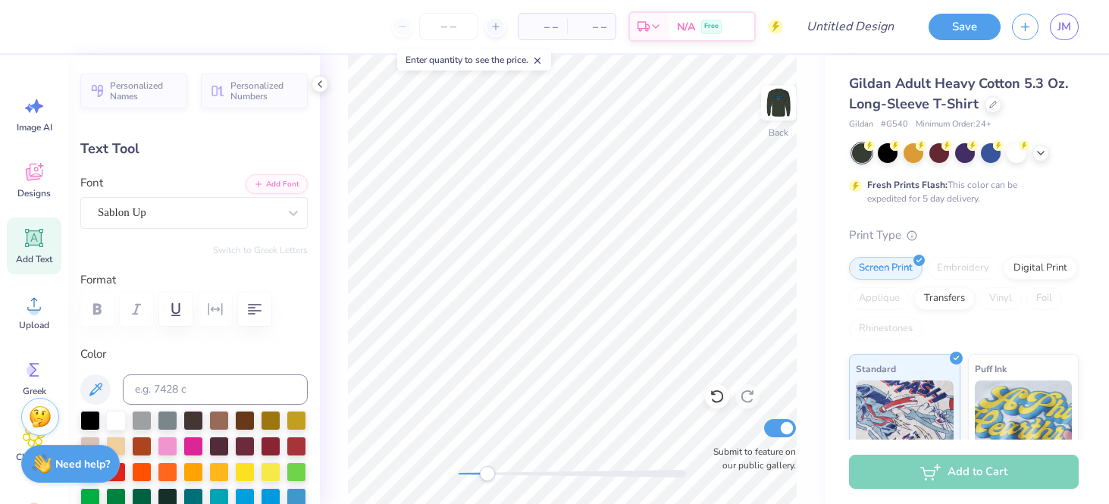
type input "0.43"
type input "0.93"
type input "4.55"
type input "0.40"
type input "0.90"
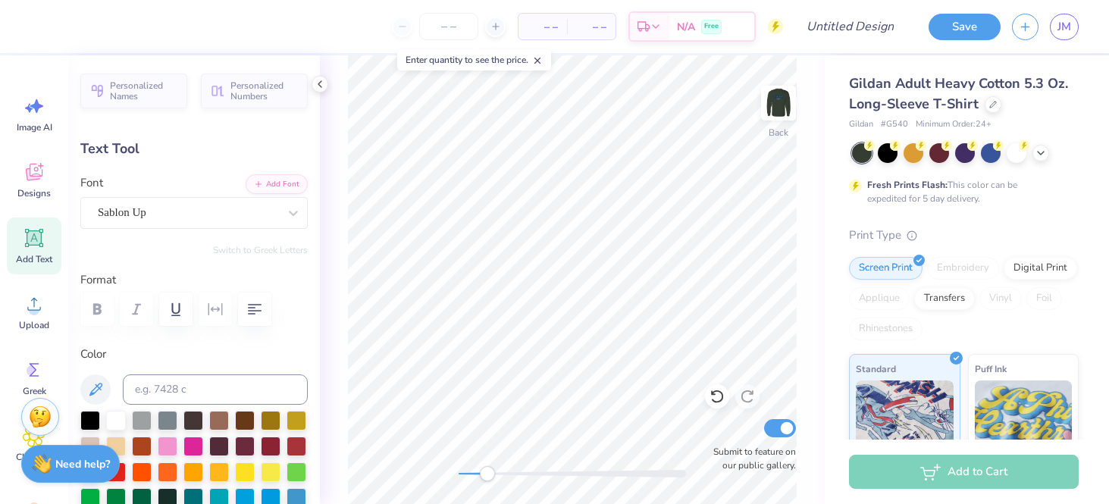
type input "4.54"
type input "0.43"
type input "0.70"
type input "4.65"
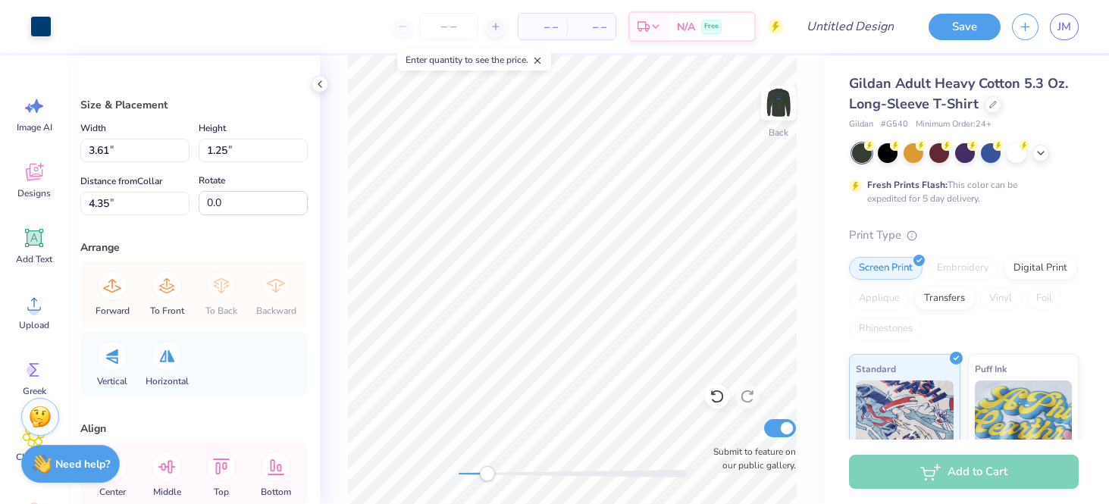
type input "4.80"
type input "1.66"
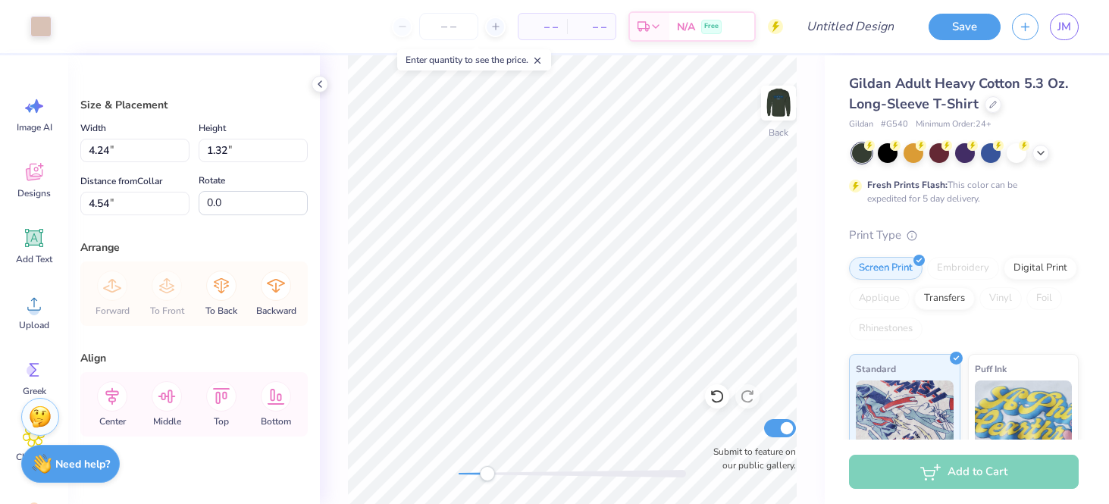
type input "4.24"
type input "1.32"
type input "4.69"
type input "4.54"
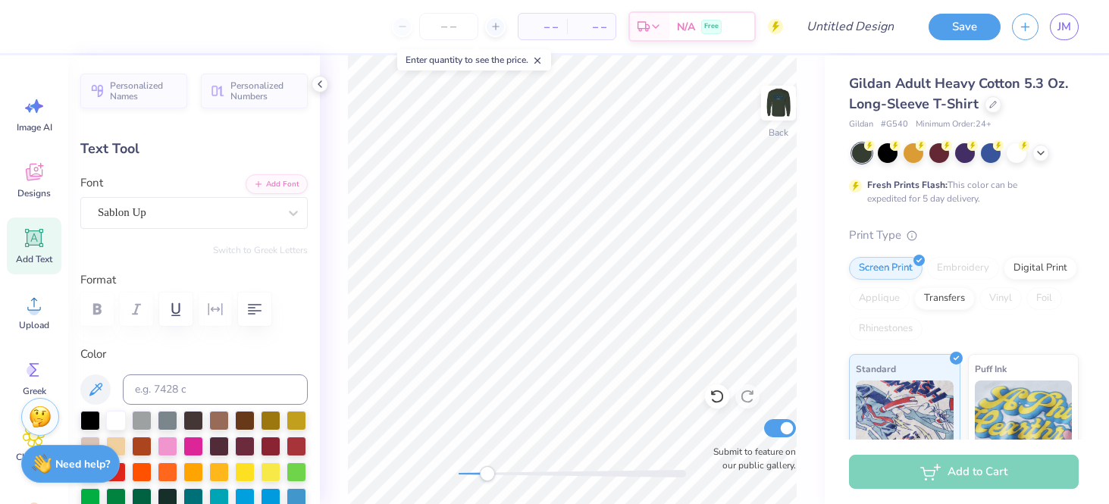
type textarea "i"
type textarea "I"
type input "1.31"
type input "4.54"
type input "0.39"
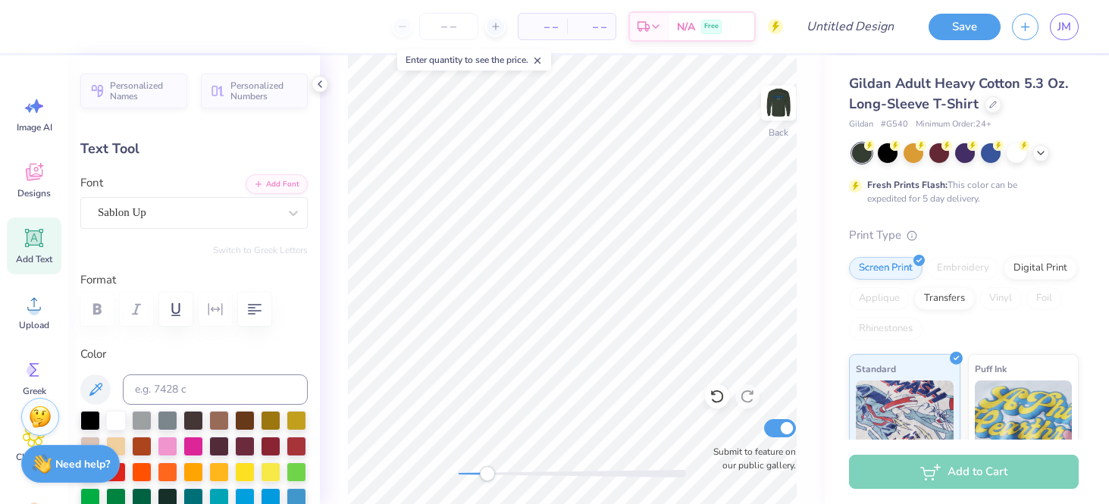
type input "0.86"
type input "0.41"
type input "0.90"
type input "0.39"
type input "0.86"
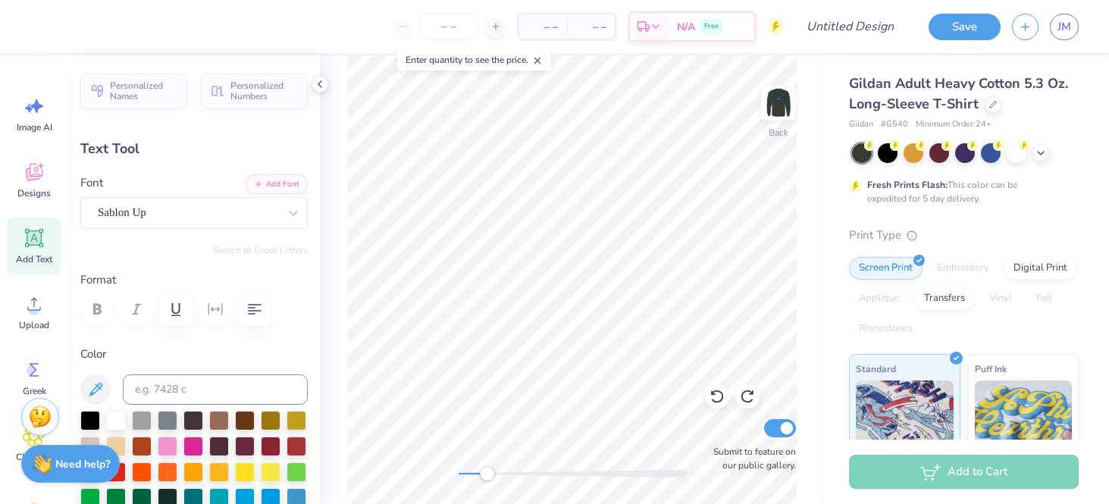
type input "0.60"
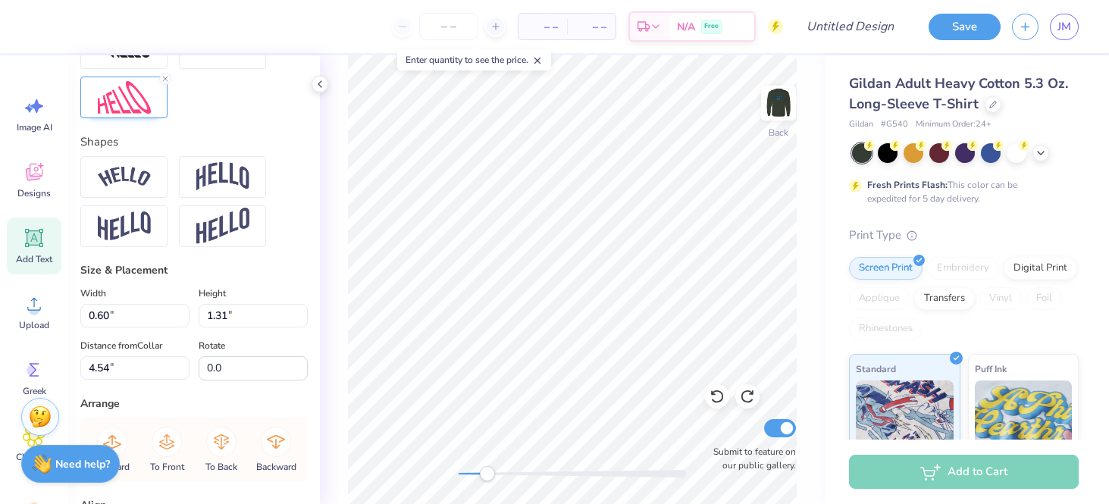
scroll to position [448, 0]
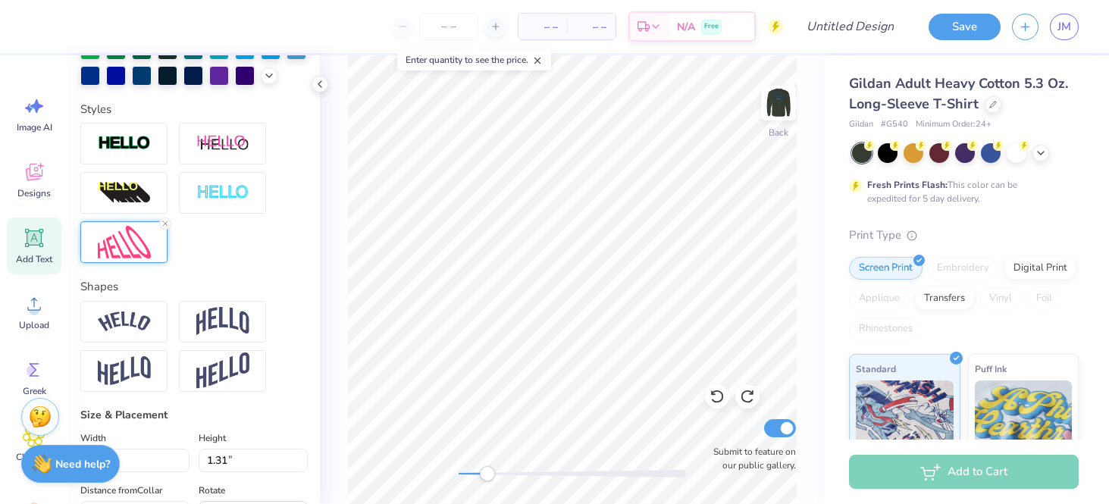
click at [115, 243] on img at bounding box center [124, 242] width 53 height 33
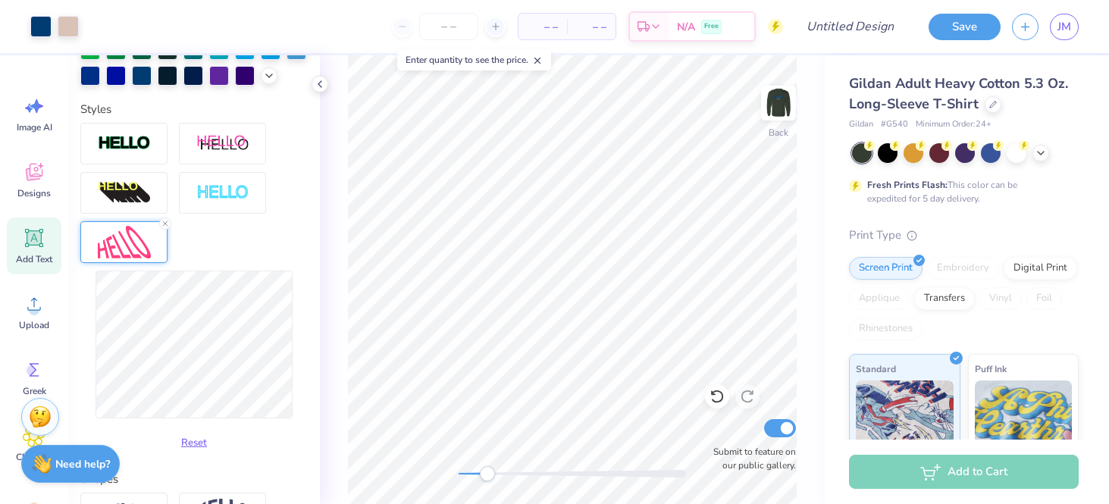
type input "1.32"
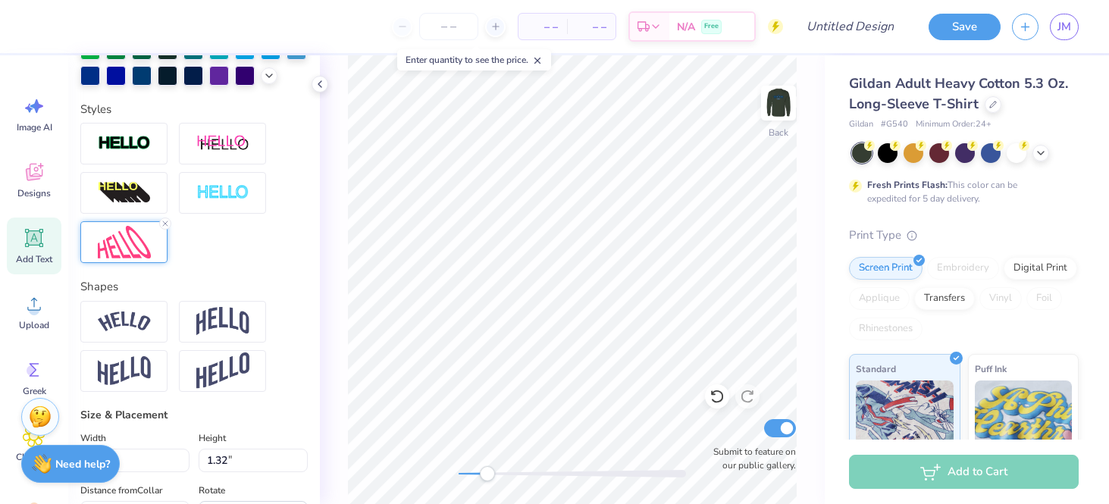
click at [119, 252] on img at bounding box center [124, 242] width 53 height 33
type input "0.28"
type input "1.10"
type input "4.65"
type input "0.59"
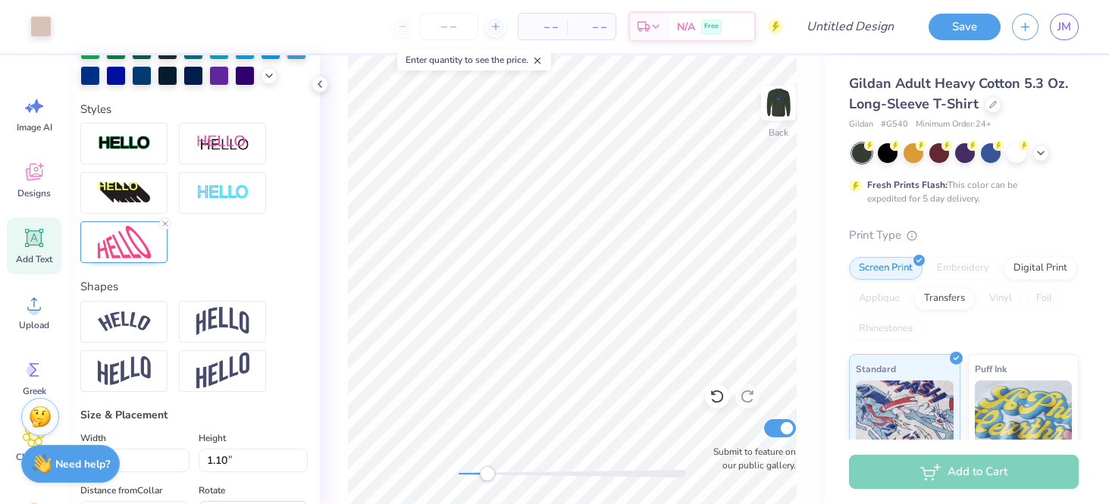
type input "1.32"
type input "4.54"
click at [120, 227] on img at bounding box center [124, 242] width 53 height 33
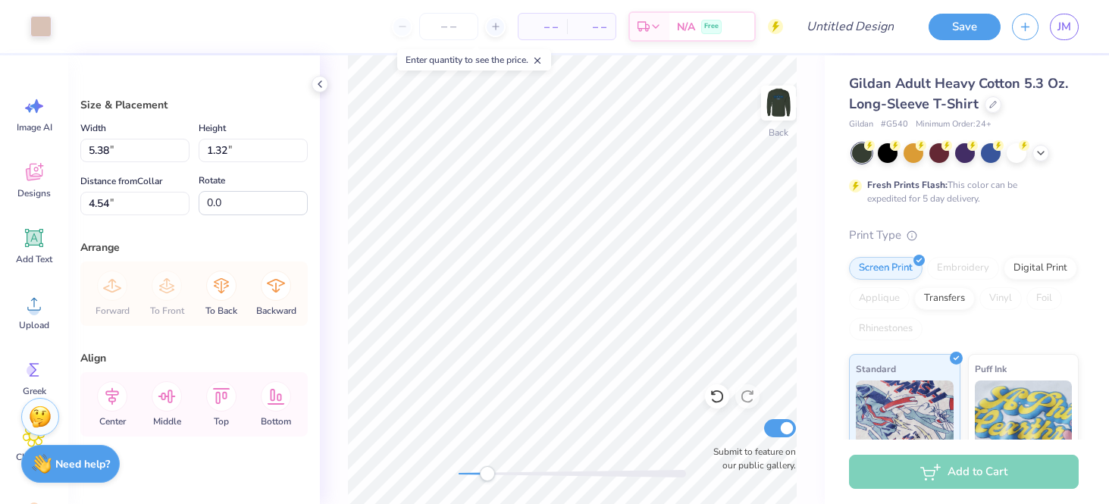
type input "6.96"
type input "5.54"
type input "1.36"
type input "4.21"
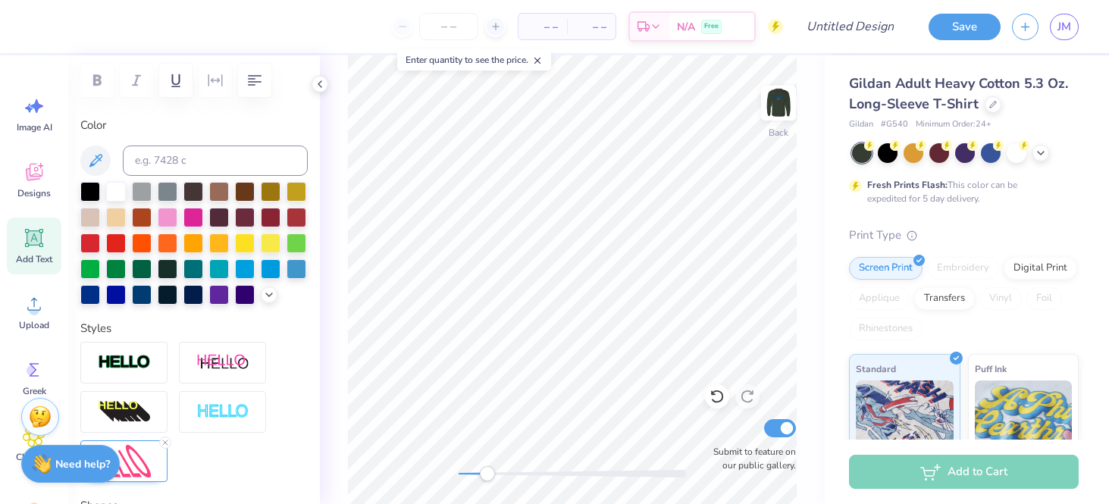
scroll to position [366, 0]
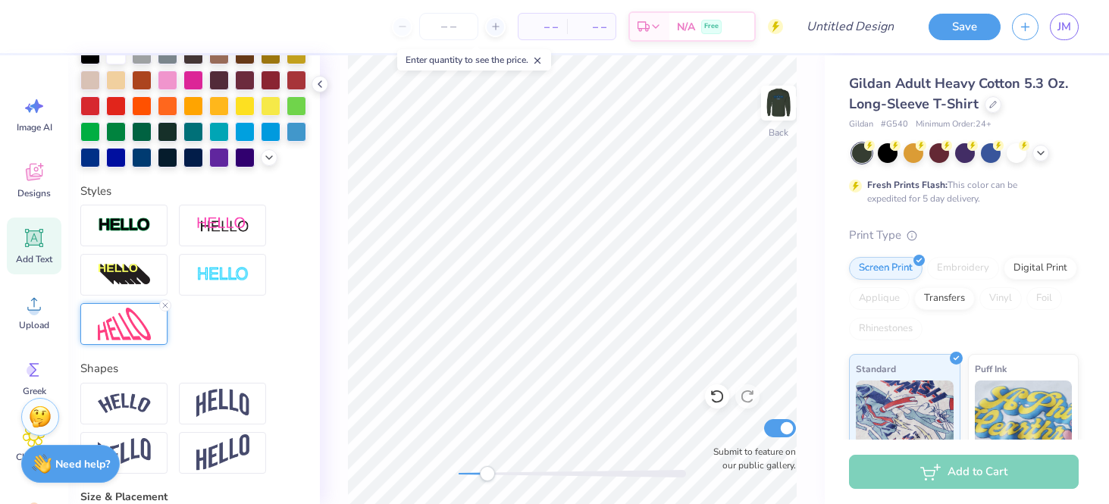
click at [120, 330] on img at bounding box center [124, 324] width 53 height 33
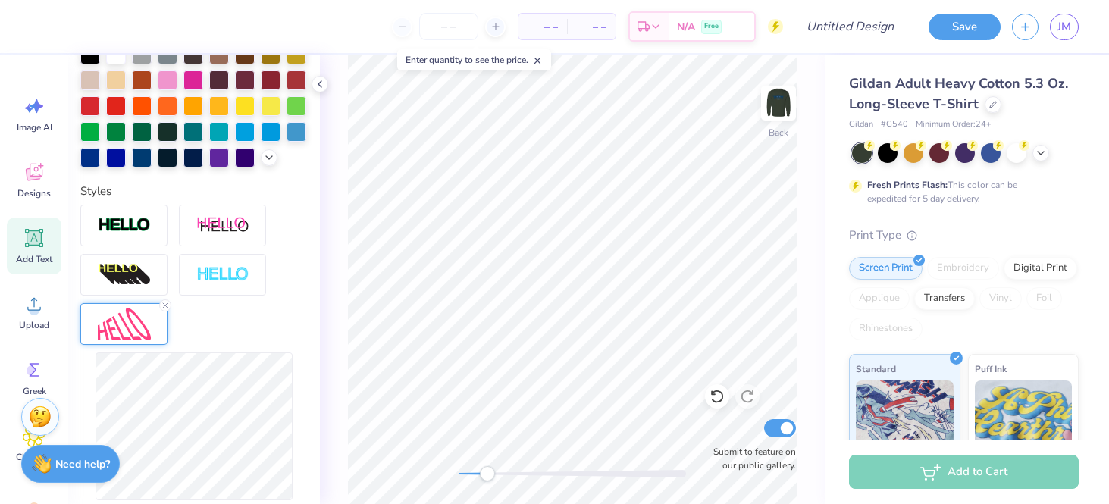
type input "0.28"
type input "1.13"
type input "4.42"
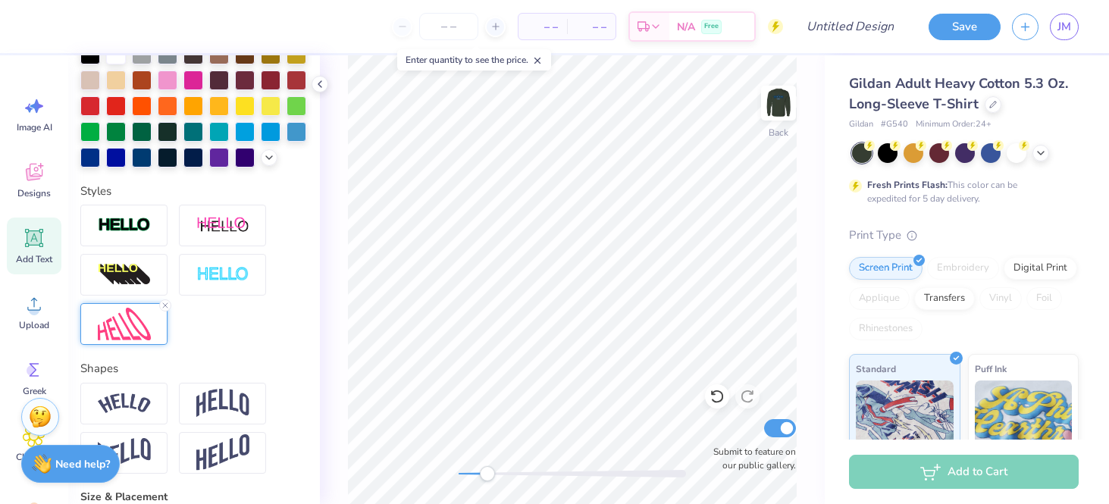
click at [86, 337] on div at bounding box center [123, 324] width 87 height 42
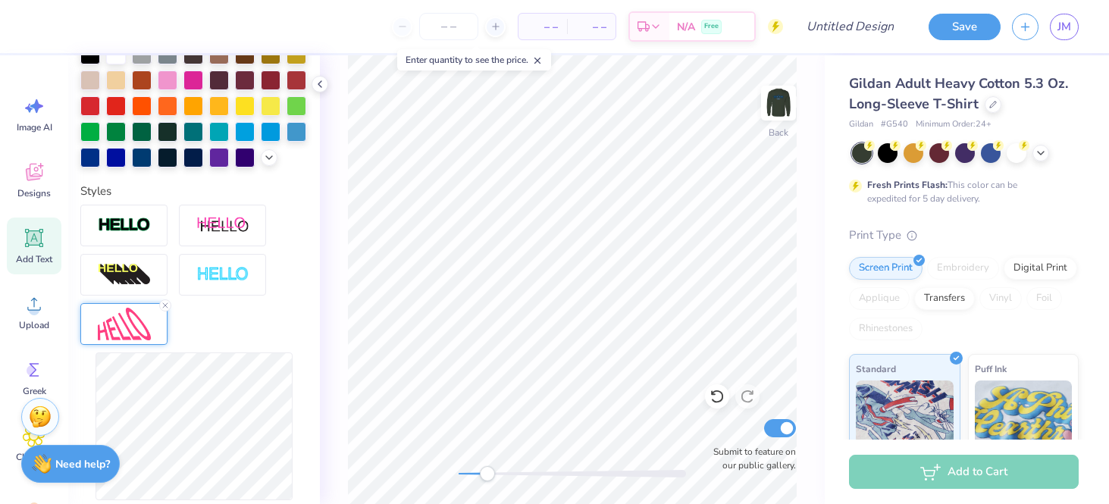
click at [315, 452] on div "Personalized Names Personalized Numbers Text Tool Add Font Font Sablon Up Switc…" at bounding box center [194, 279] width 252 height 449
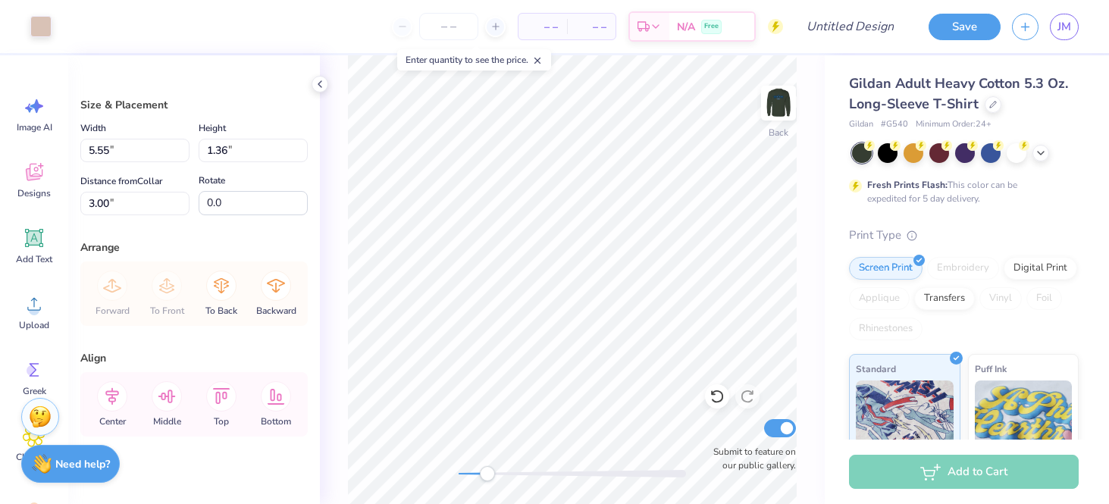
type input "3.00"
type input "4.80"
type input "1.66"
type input "6.96"
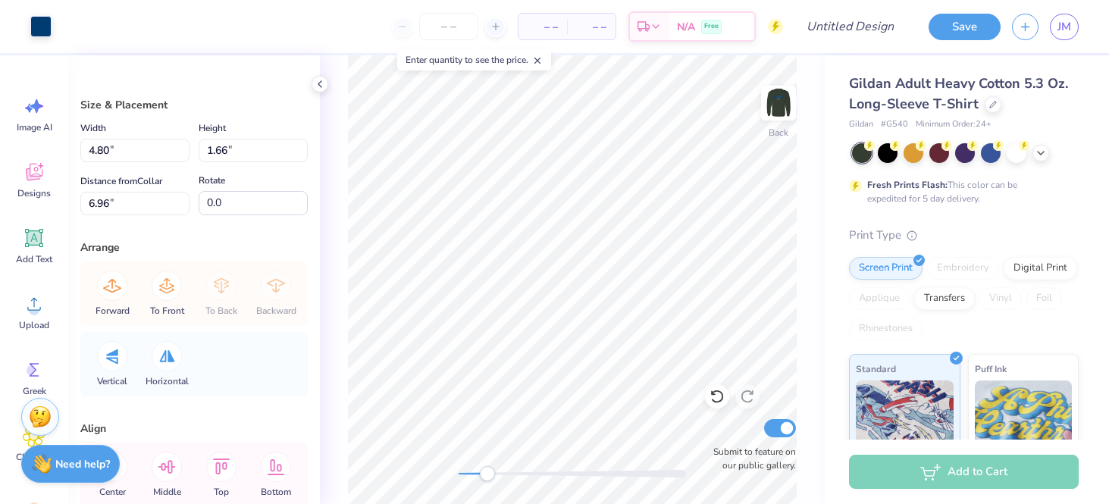
type input "6.65"
type input "2.30"
type input "6.32"
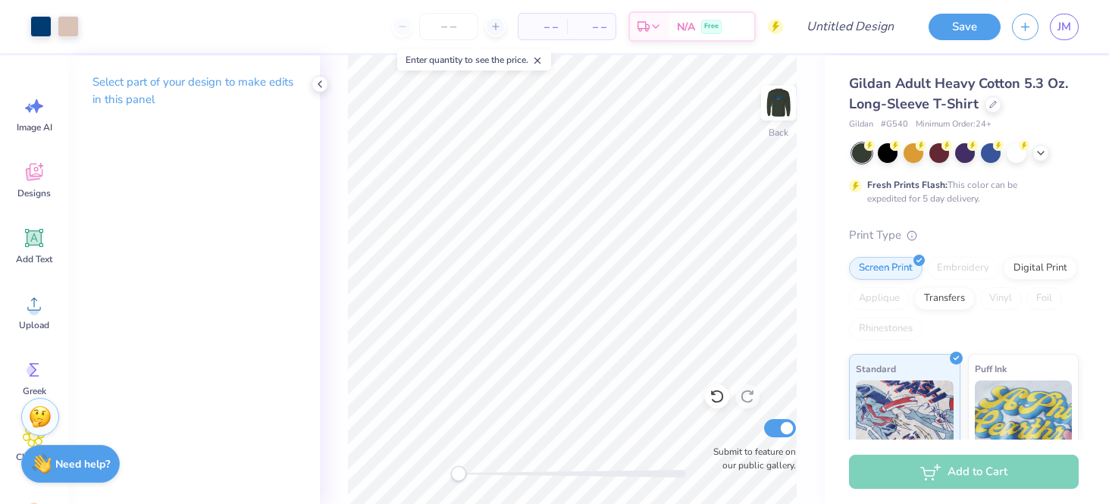
drag, startPoint x: 485, startPoint y: 468, endPoint x: 455, endPoint y: 470, distance: 30.4
click at [455, 470] on div "Accessibility label" at bounding box center [458, 473] width 15 height 15
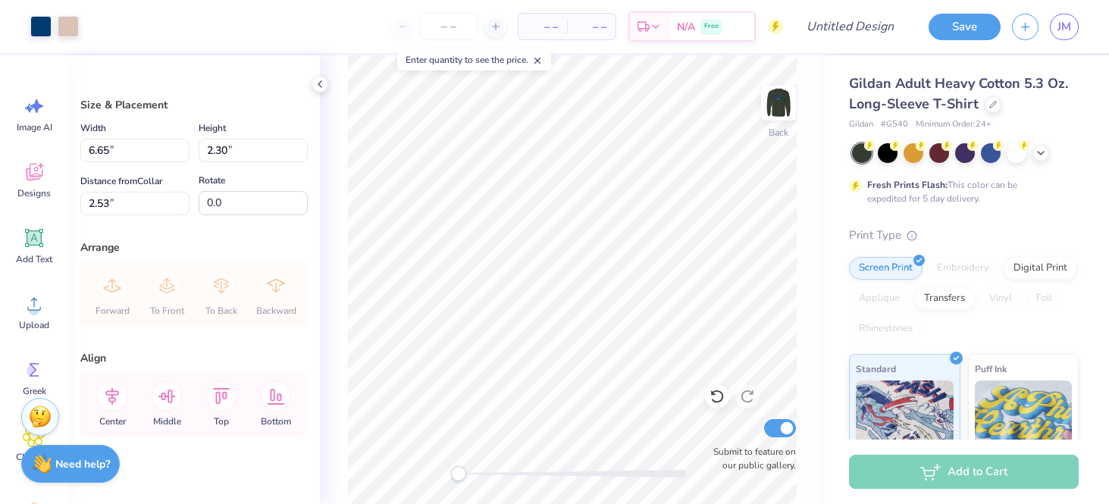
type input "3.63"
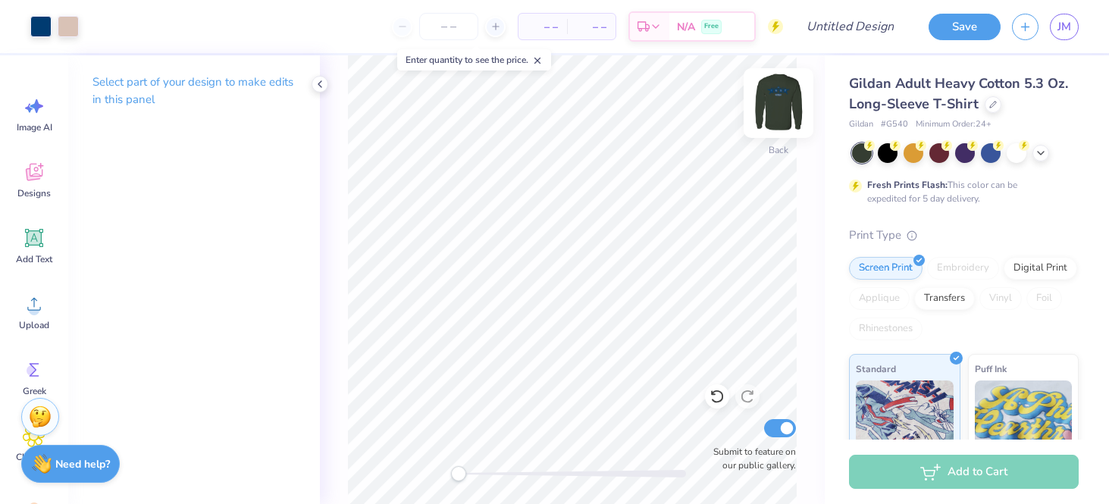
click at [784, 105] on img at bounding box center [778, 103] width 61 height 61
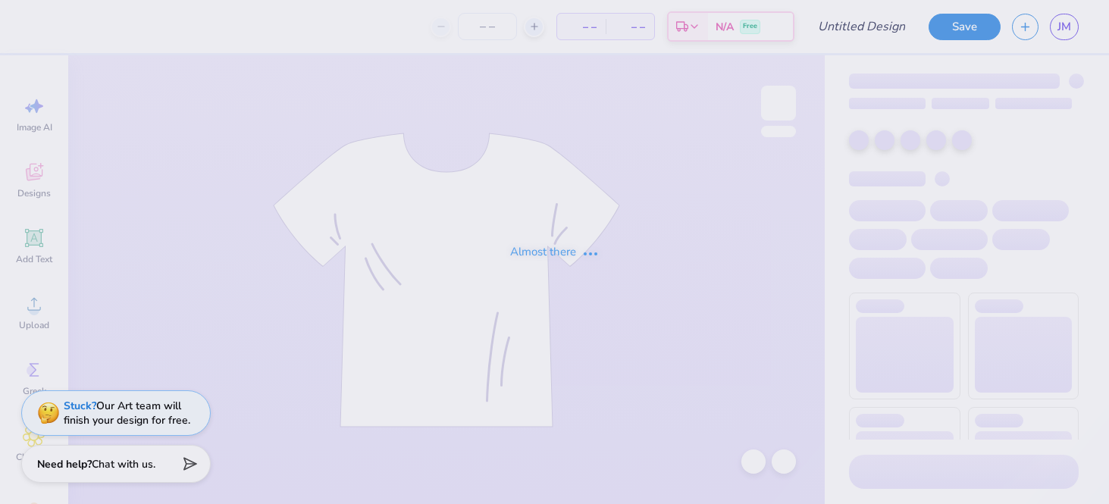
type input "stamps"
type input "250"
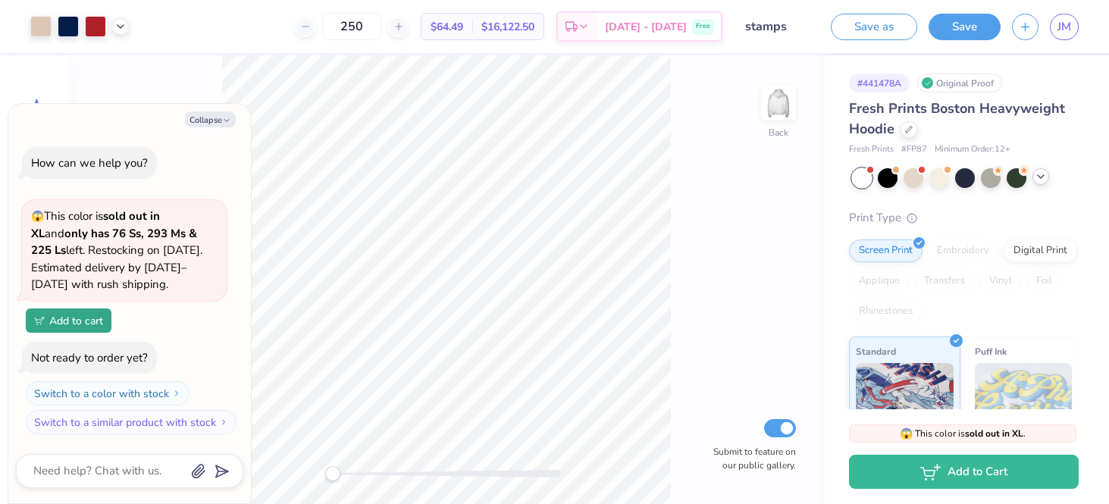
click at [1037, 172] on icon at bounding box center [1041, 177] width 12 height 12
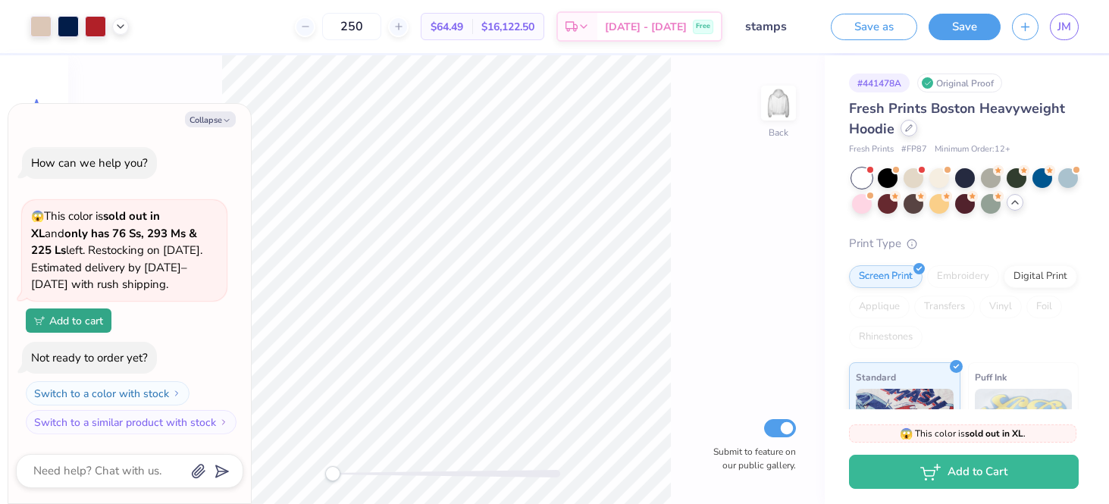
click at [913, 134] on div "Fresh Prints Boston Heavyweight Hoodie" at bounding box center [964, 119] width 230 height 41
click at [908, 129] on icon at bounding box center [909, 128] width 8 height 8
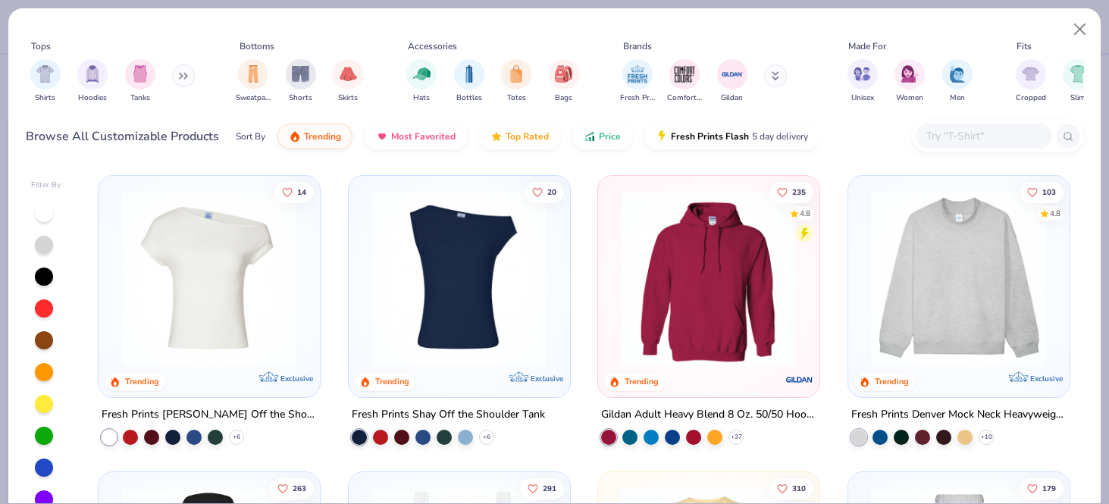
type textarea "x"
click at [939, 133] on input "text" at bounding box center [983, 135] width 117 height 17
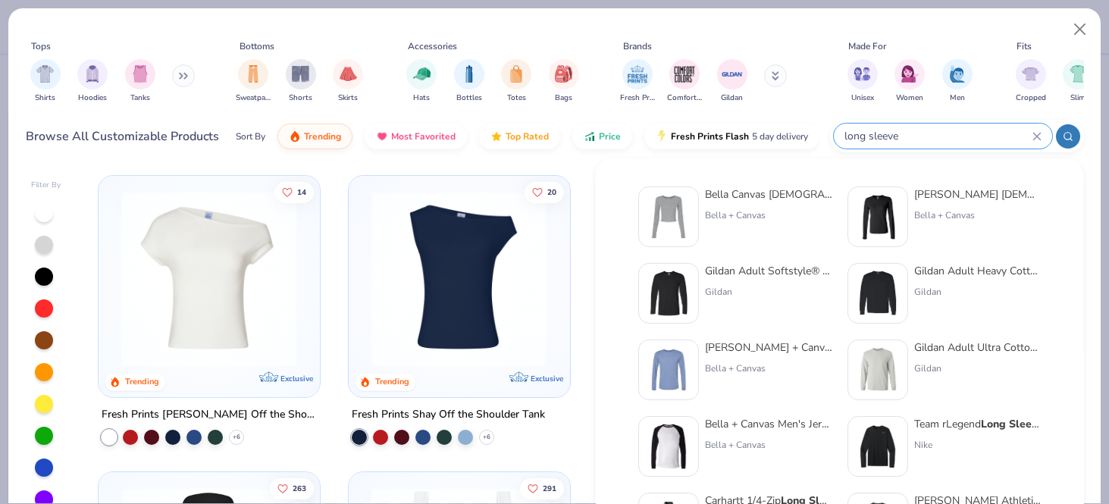
type input "long sleeve"
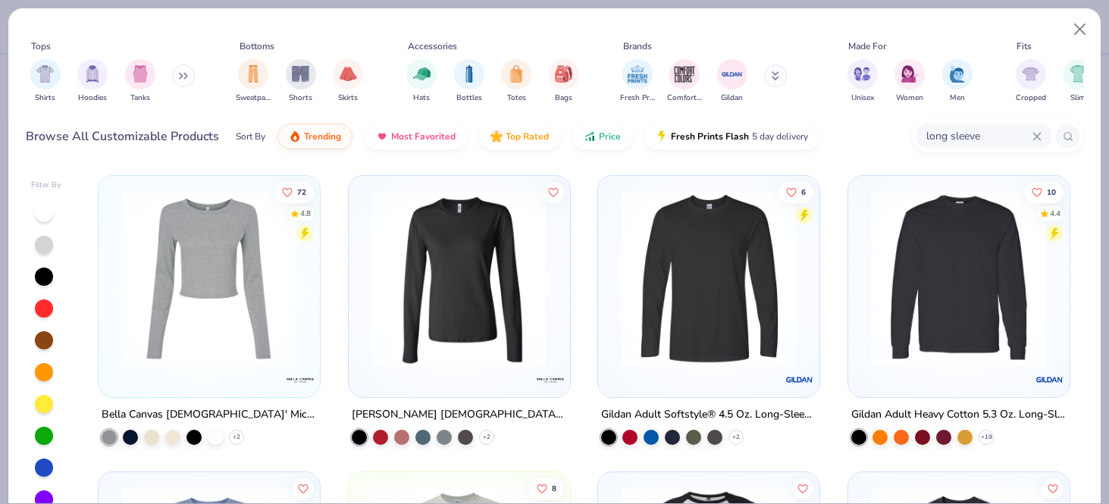
click at [910, 259] on img at bounding box center [958, 279] width 190 height 176
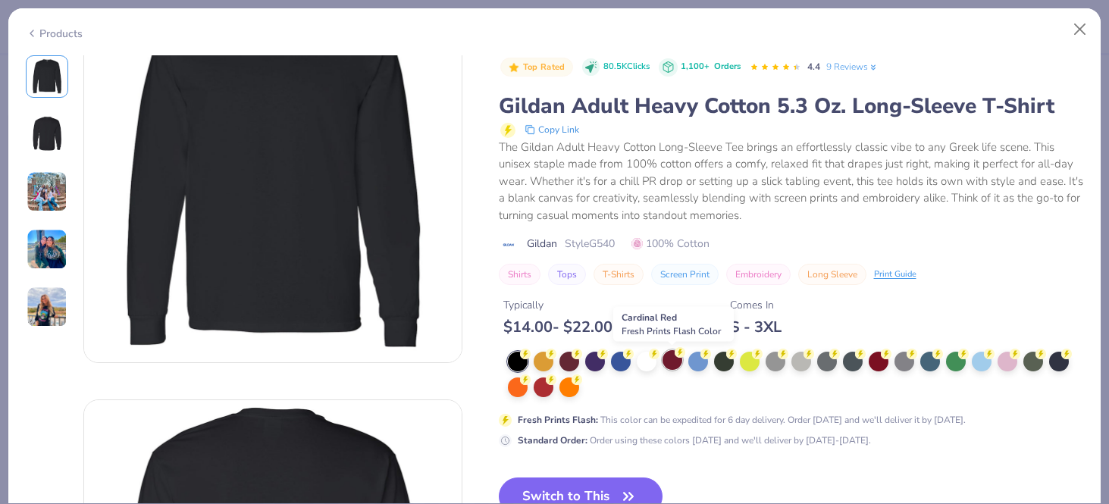
scroll to position [72, 0]
click at [582, 478] on button "Switch to This" at bounding box center [581, 497] width 164 height 38
type textarea "x"
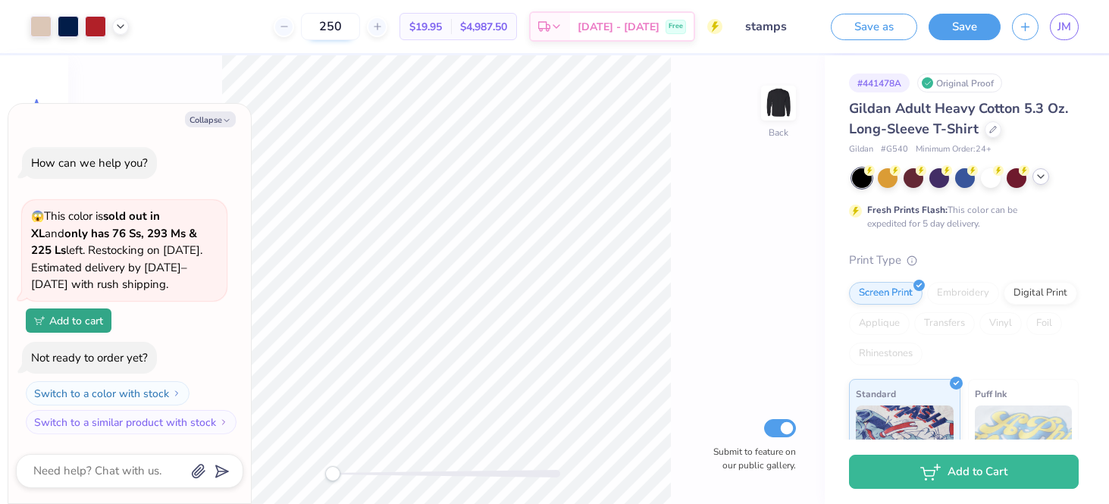
click at [359, 39] on input "250" at bounding box center [330, 26] width 59 height 27
click at [351, 35] on input "250" at bounding box center [330, 26] width 59 height 27
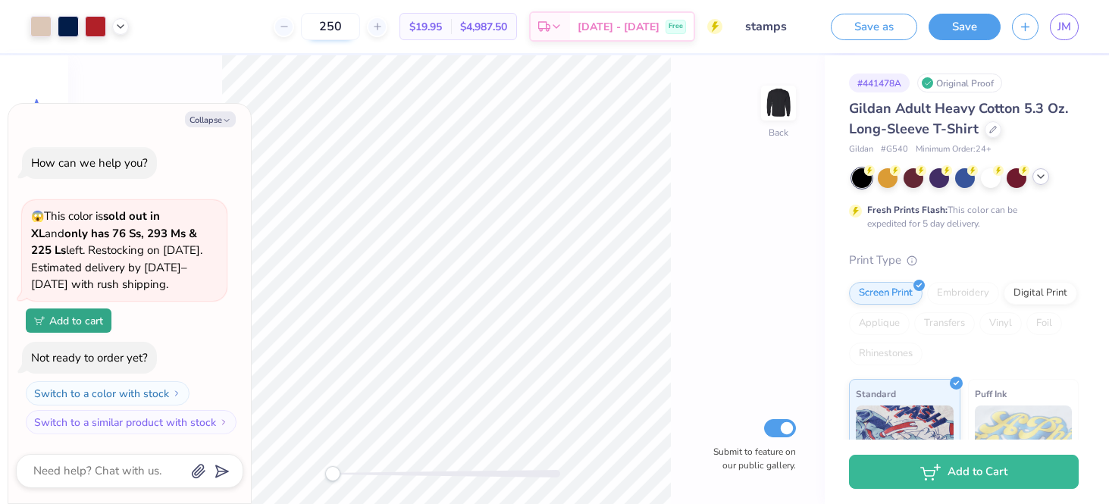
click at [360, 27] on input "250" at bounding box center [330, 26] width 59 height 27
type input "2"
type input "450"
click at [118, 27] on icon at bounding box center [120, 25] width 12 height 12
click at [444, 495] on div "Back Submit to feature on our public gallery." at bounding box center [446, 279] width 756 height 449
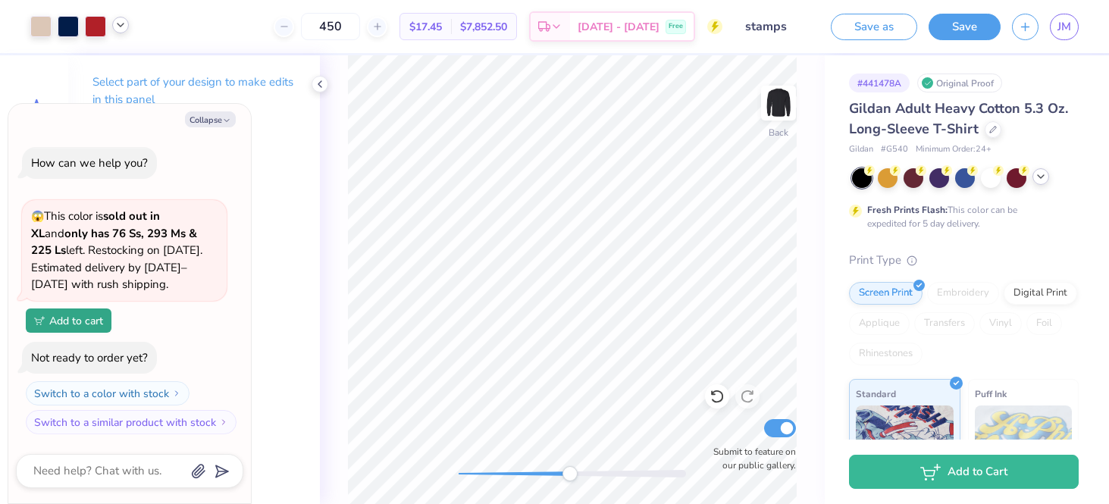
click at [120, 23] on icon at bounding box center [120, 25] width 12 height 12
click at [120, 25] on icon at bounding box center [120, 25] width 12 height 12
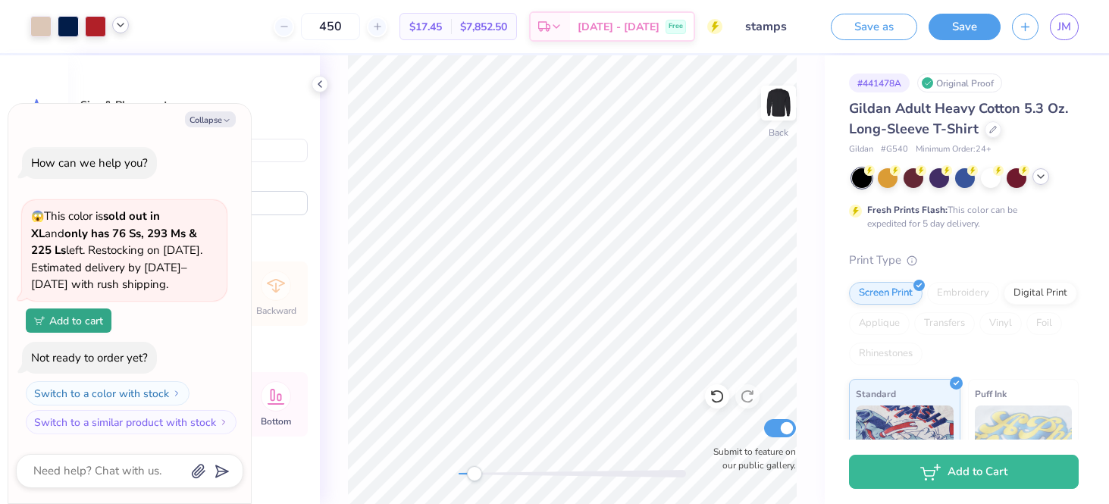
drag, startPoint x: 572, startPoint y: 474, endPoint x: 474, endPoint y: 468, distance: 97.2
click at [474, 468] on div "Accessibility label" at bounding box center [474, 473] width 15 height 15
drag, startPoint x: 478, startPoint y: 474, endPoint x: 493, endPoint y: 478, distance: 14.7
click at [493, 478] on div "Accessibility label" at bounding box center [492, 473] width 15 height 15
type textarea "x"
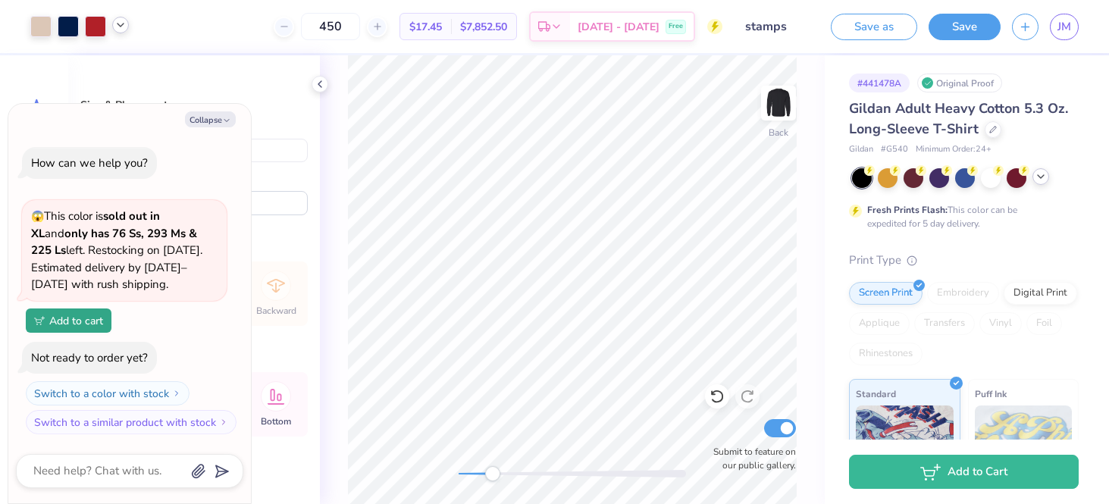
type input "3.76"
type input "0.86"
type input "6.19"
drag, startPoint x: 497, startPoint y: 474, endPoint x: 522, endPoint y: 474, distance: 25.0
click at [522, 474] on div "Accessibility label" at bounding box center [521, 473] width 15 height 15
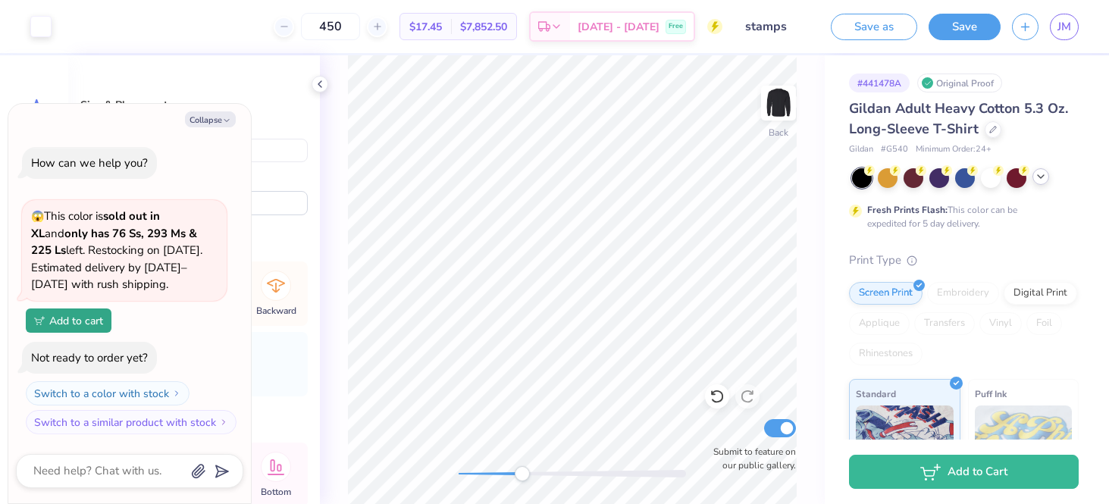
type textarea "x"
type input "10.73"
type input "7.81"
type input "5.75"
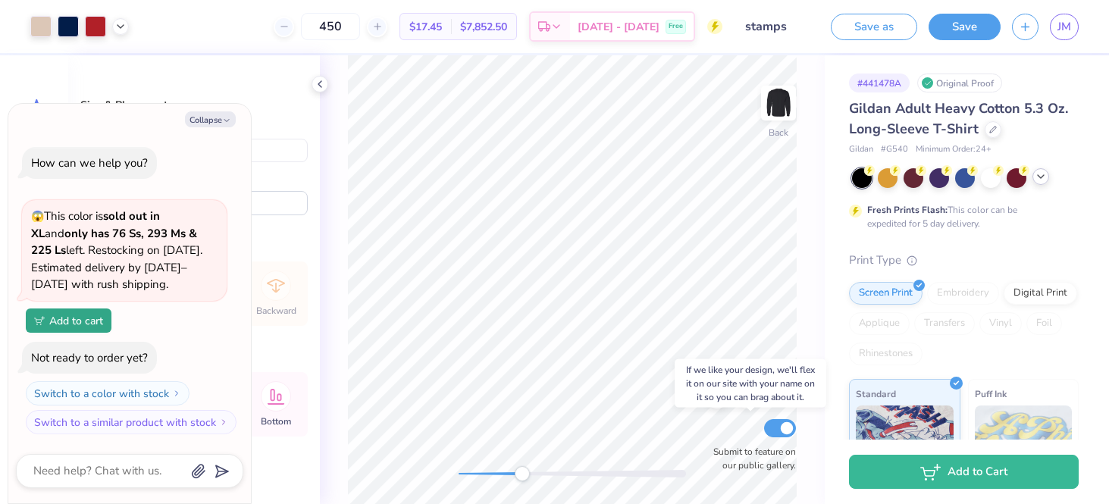
click at [762, 424] on div "Submit to feature on our public gallery." at bounding box center [750, 444] width 91 height 56
type textarea "x"
type input "1.20"
type input "0.62"
type input "12.55"
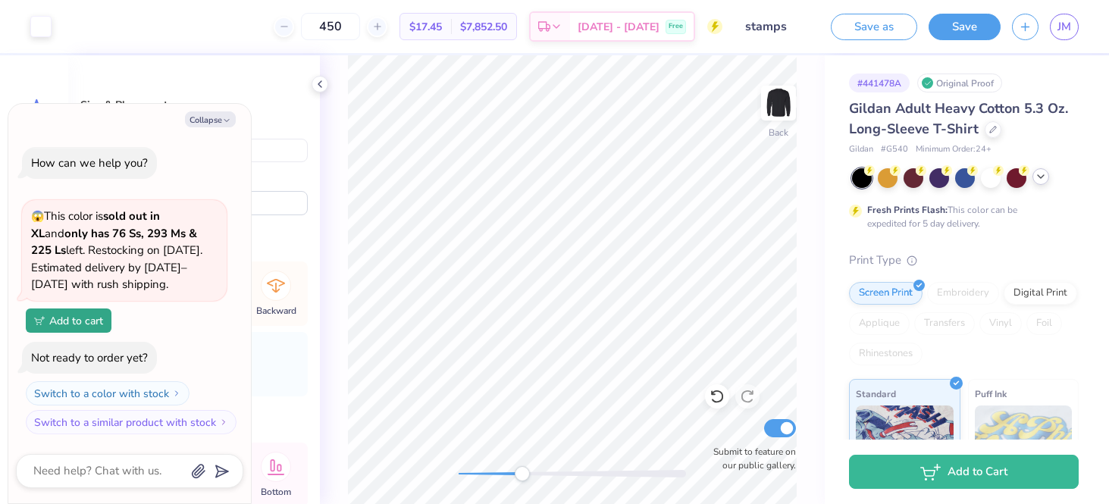
type textarea "x"
type input "10.73"
type input "7.81"
type input "5.75"
type textarea "x"
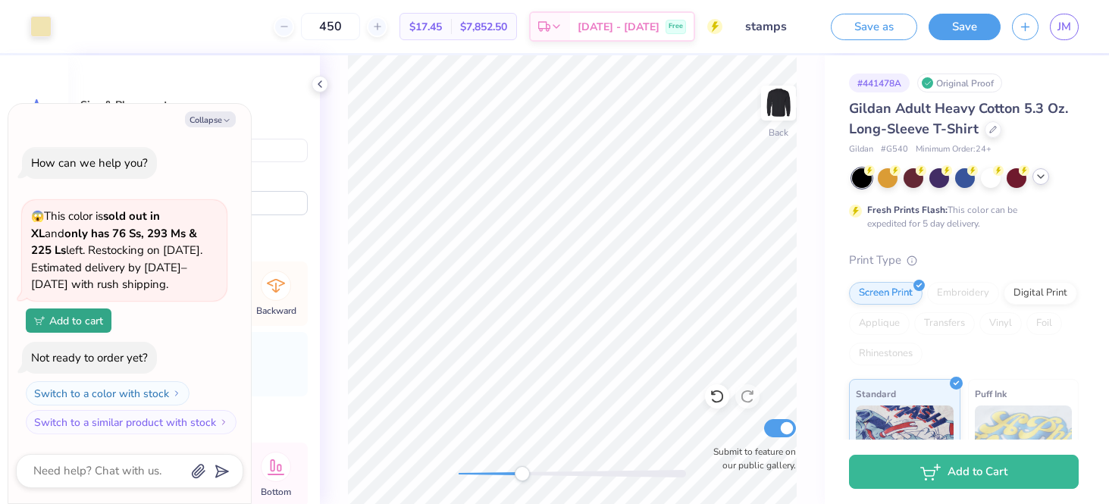
type input "1.67"
type input "1.39"
type input "12.17"
type textarea "x"
type input "1.20"
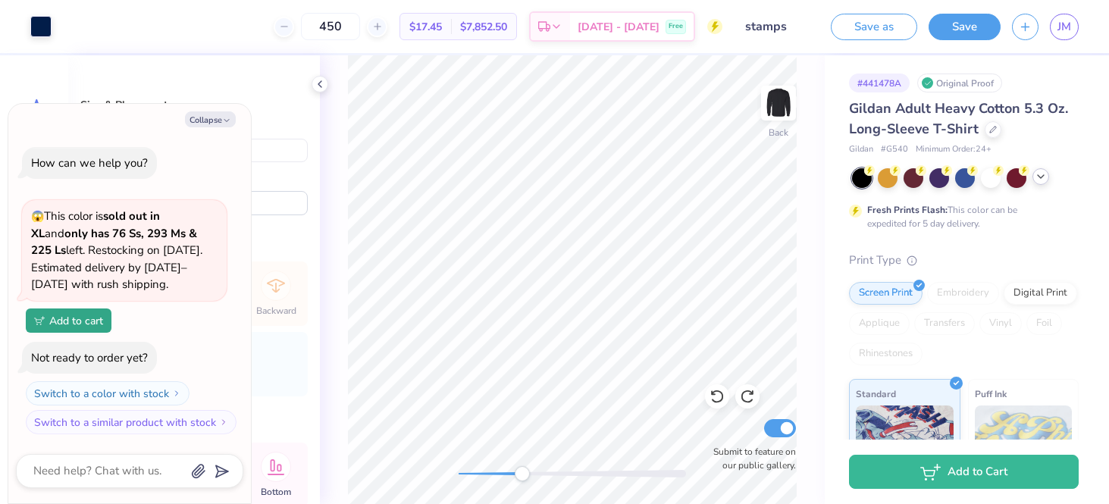
type input "0.62"
type input "12.55"
click at [43, 25] on div at bounding box center [40, 24] width 21 height 21
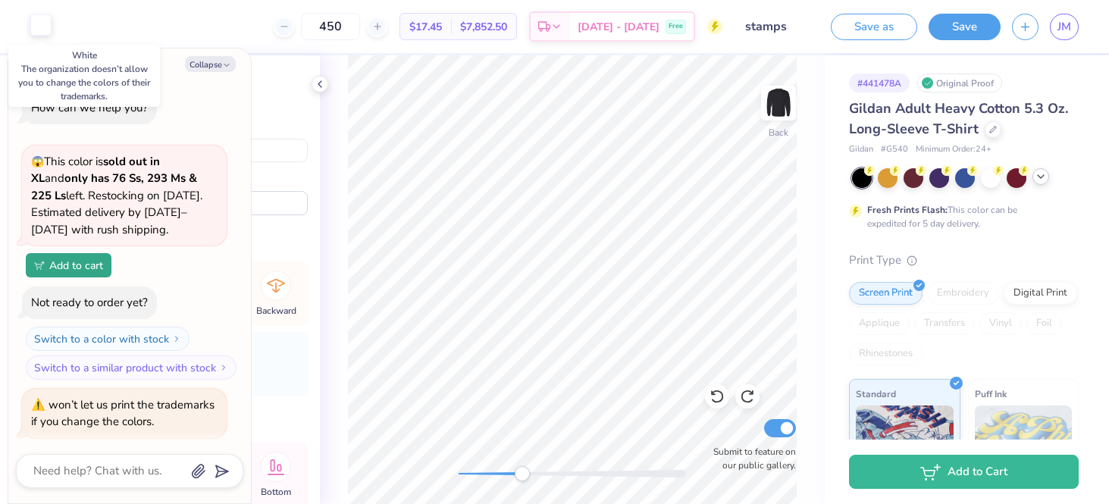
scroll to position [3, 0]
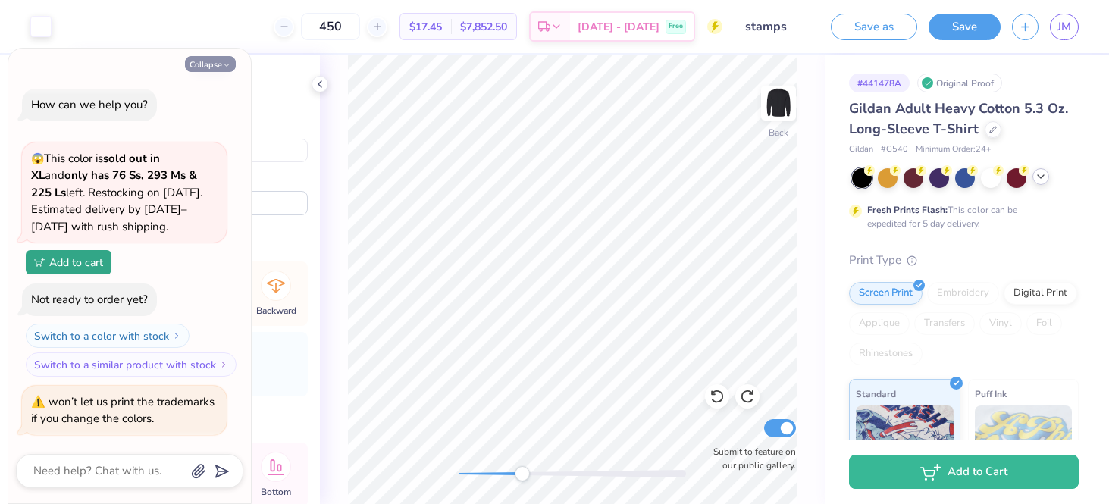
click at [202, 67] on button "Collapse" at bounding box center [210, 64] width 51 height 16
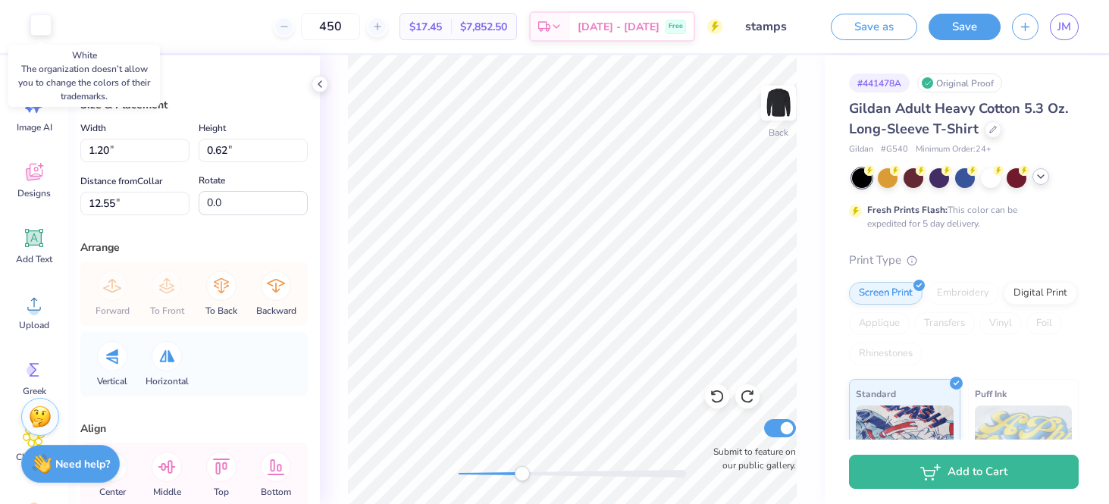
click at [32, 16] on div at bounding box center [40, 24] width 21 height 21
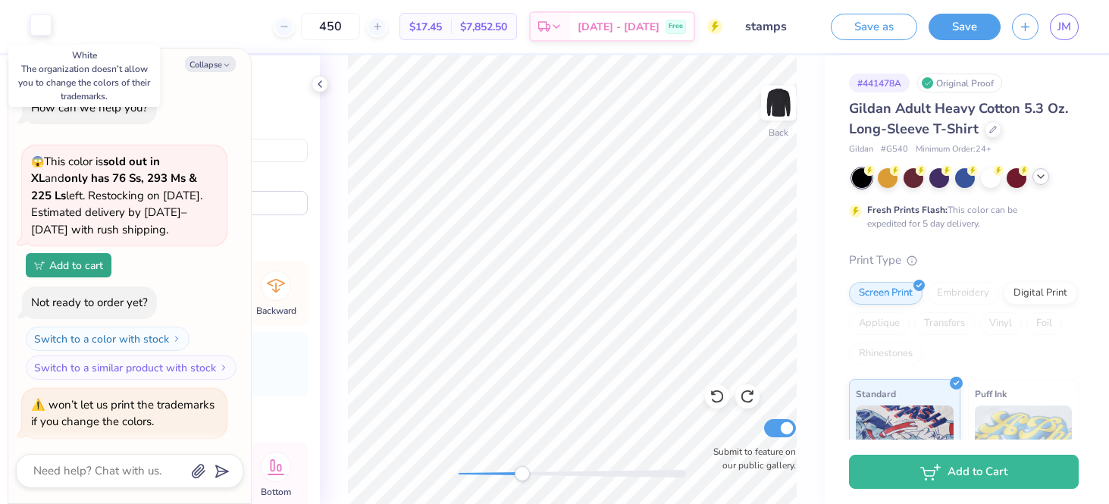
scroll to position [61, 0]
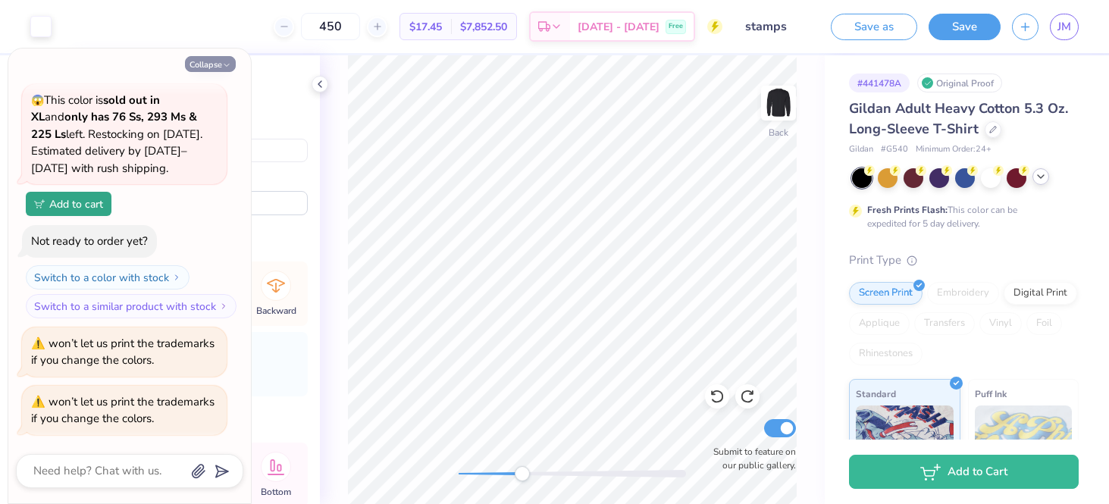
click at [223, 68] on icon "button" at bounding box center [226, 65] width 9 height 9
type textarea "x"
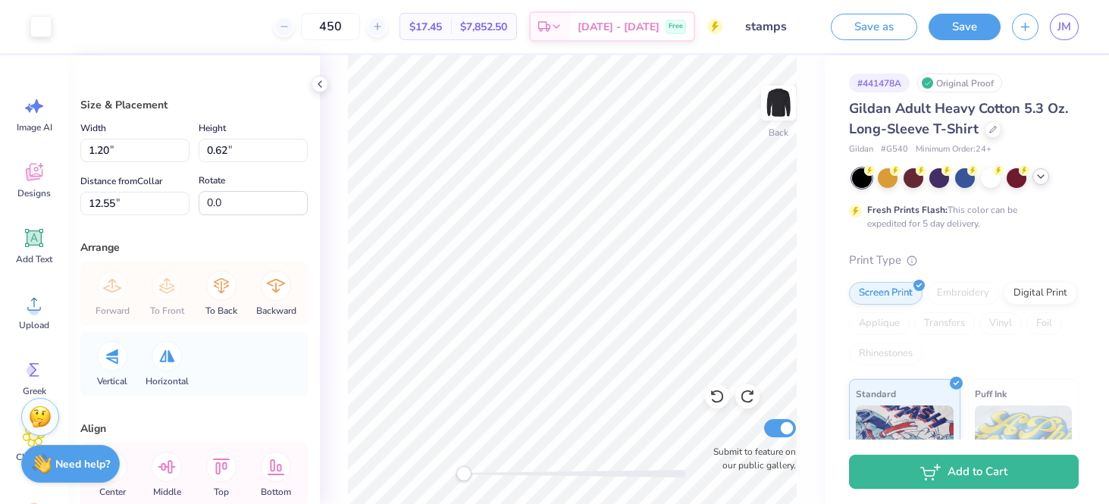
drag, startPoint x: 516, startPoint y: 474, endPoint x: 467, endPoint y: 469, distance: 49.6
click at [465, 471] on div "Accessibility label" at bounding box center [463, 473] width 15 height 15
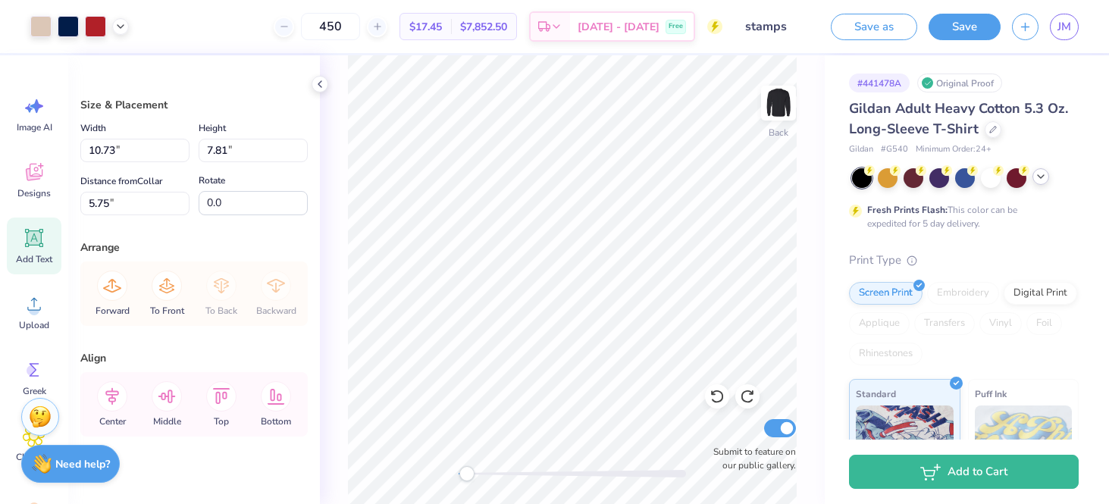
click at [21, 242] on div "Add Text" at bounding box center [34, 246] width 55 height 57
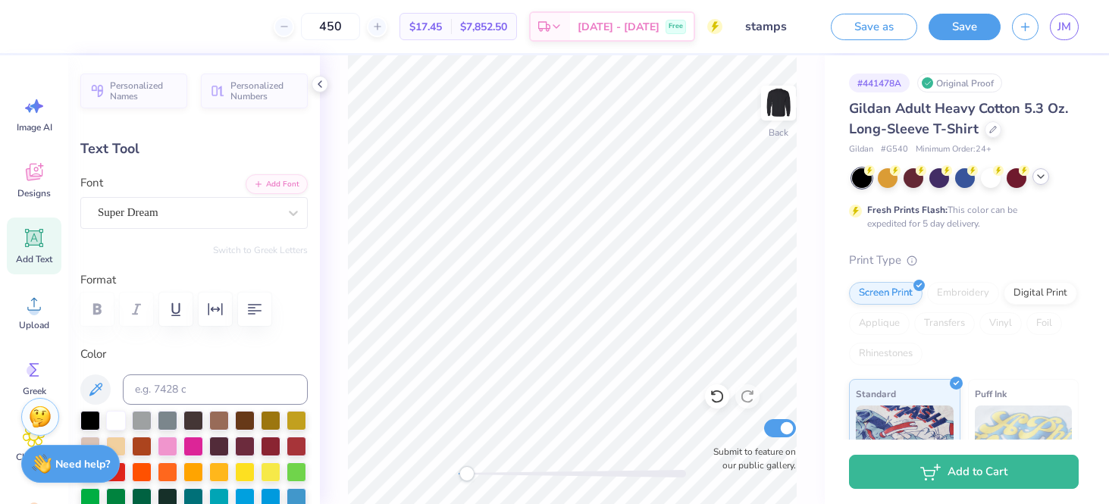
type textarea "TEXT"
type input "250"
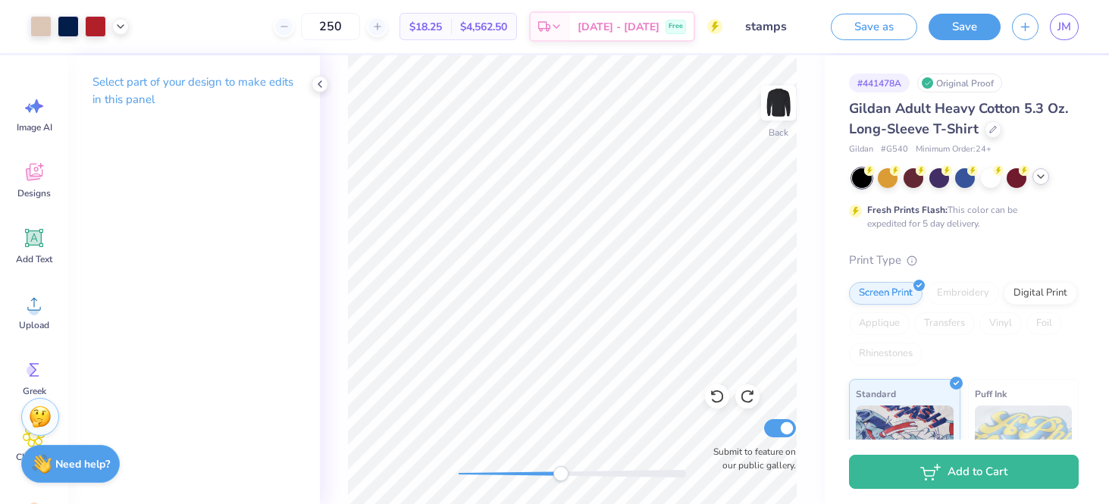
drag, startPoint x: 466, startPoint y: 476, endPoint x: 561, endPoint y: 474, distance: 94.8
click at [561, 474] on div "Accessibility label" at bounding box center [560, 473] width 15 height 15
click at [17, 240] on div "Add Text" at bounding box center [34, 246] width 55 height 57
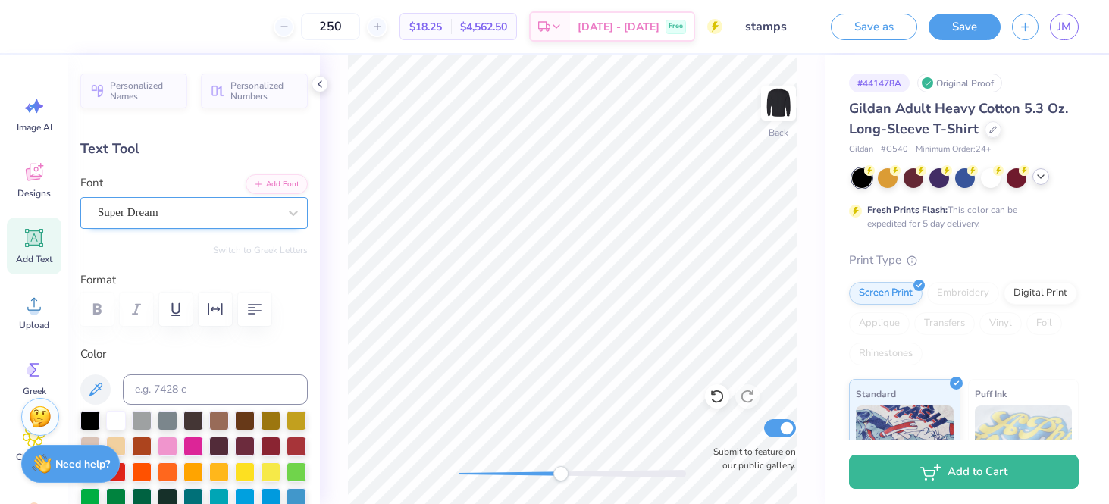
click at [174, 217] on div "Super Dream" at bounding box center [187, 212] width 183 height 23
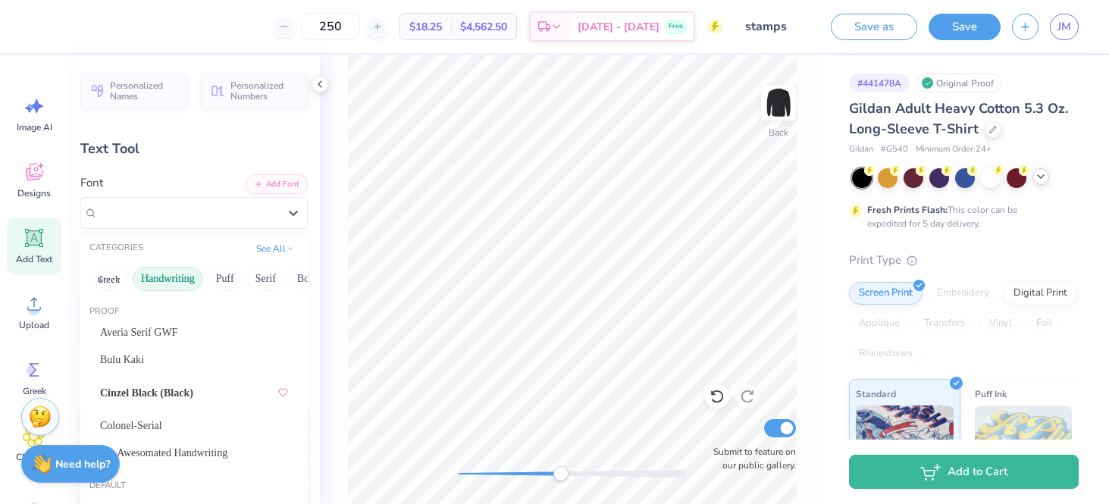
click at [163, 273] on button "Handwriting" at bounding box center [168, 279] width 70 height 24
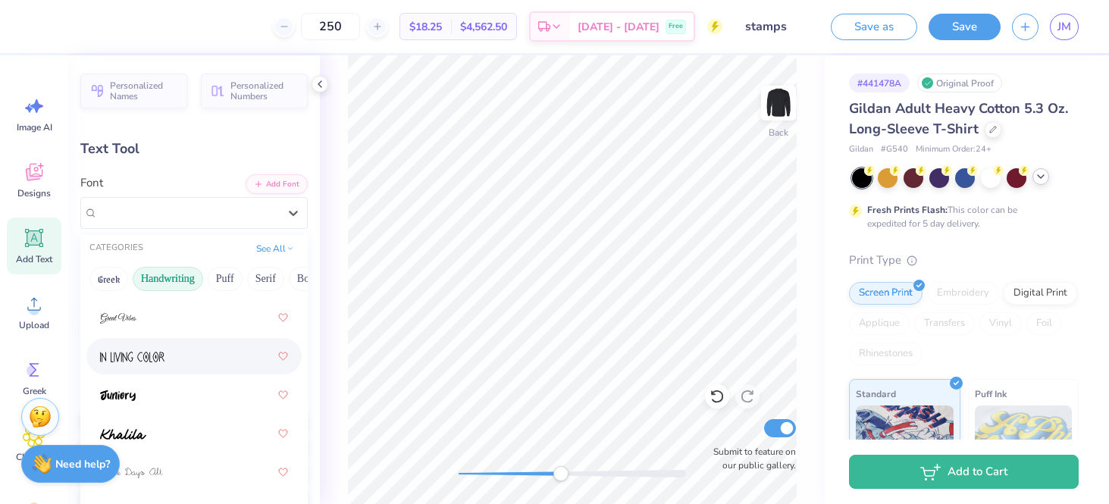
scroll to position [348, 0]
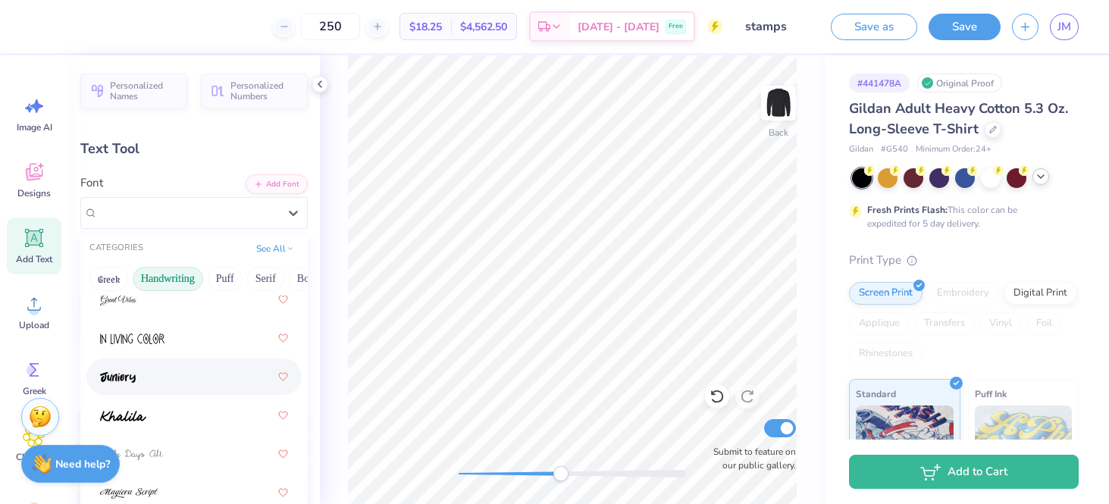
click at [171, 384] on div at bounding box center [194, 376] width 188 height 27
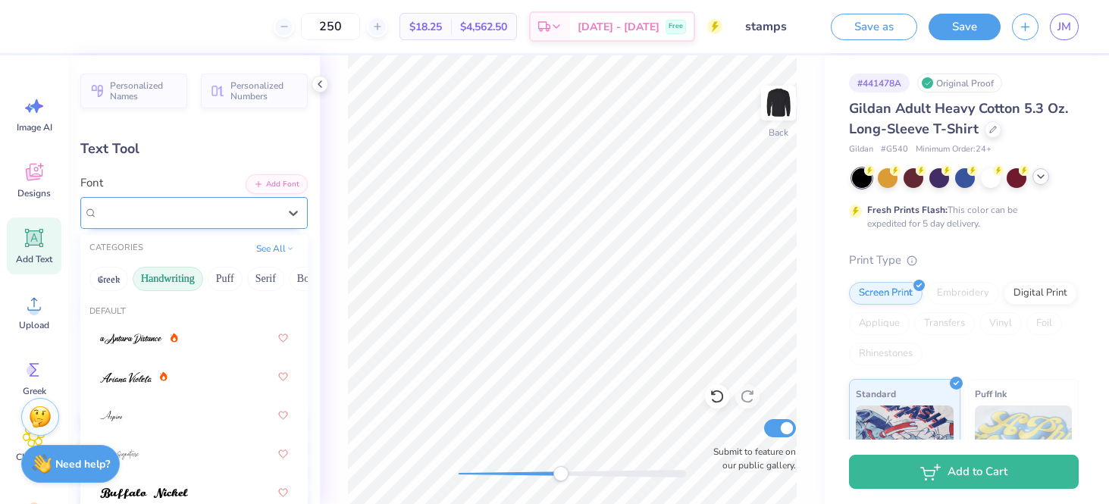
click at [145, 216] on div "Juniory" at bounding box center [187, 212] width 183 height 23
click at [277, 280] on button "Serif" at bounding box center [265, 279] width 37 height 24
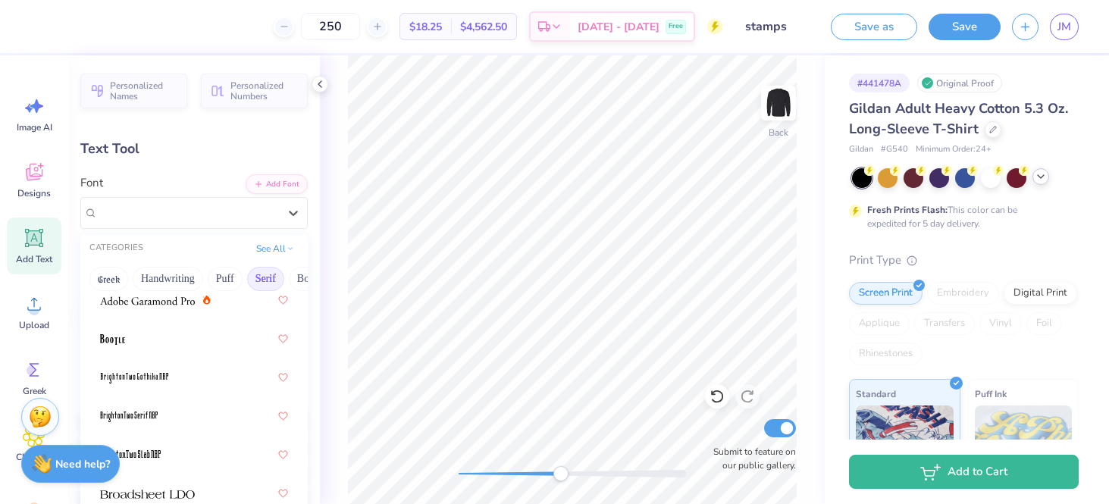
scroll to position [106, 0]
click at [158, 345] on div at bounding box center [194, 336] width 188 height 27
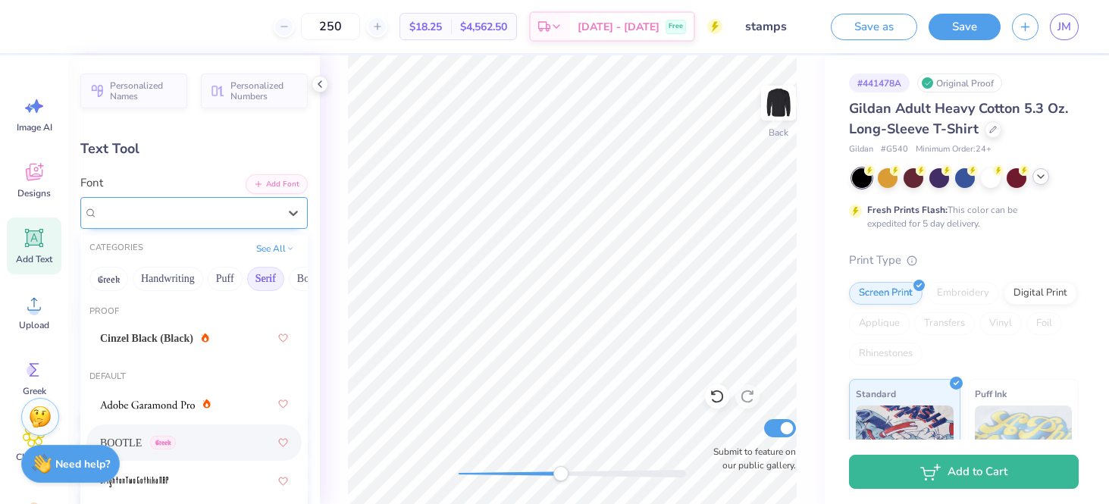
click at [152, 219] on div "BOOTLE Greek" at bounding box center [187, 212] width 183 height 23
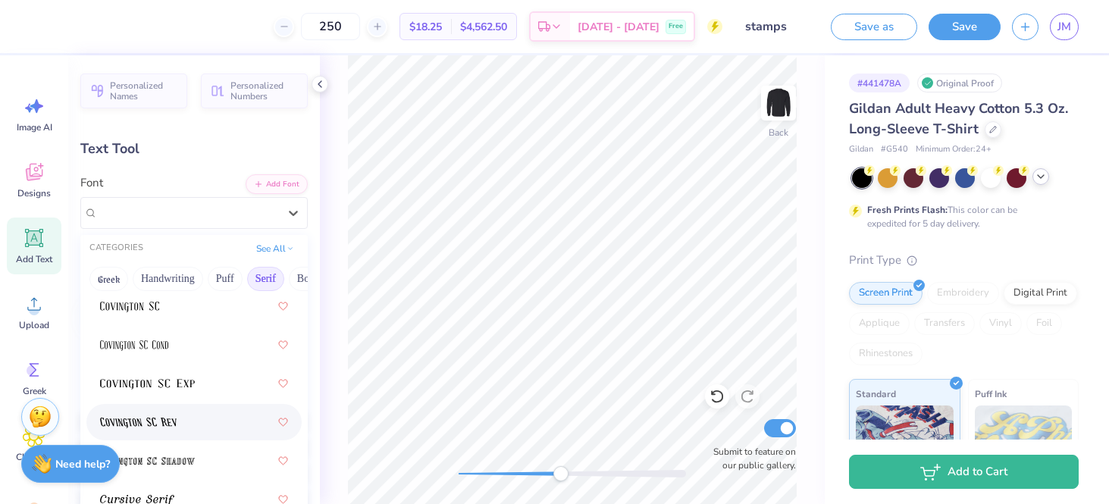
scroll to position [1185, 0]
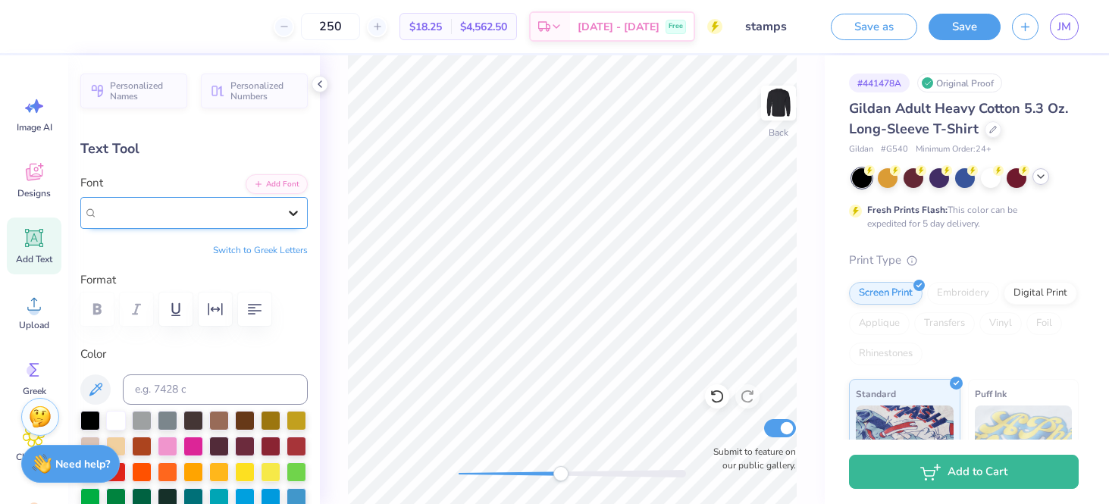
click at [280, 215] on div at bounding box center [293, 212] width 27 height 27
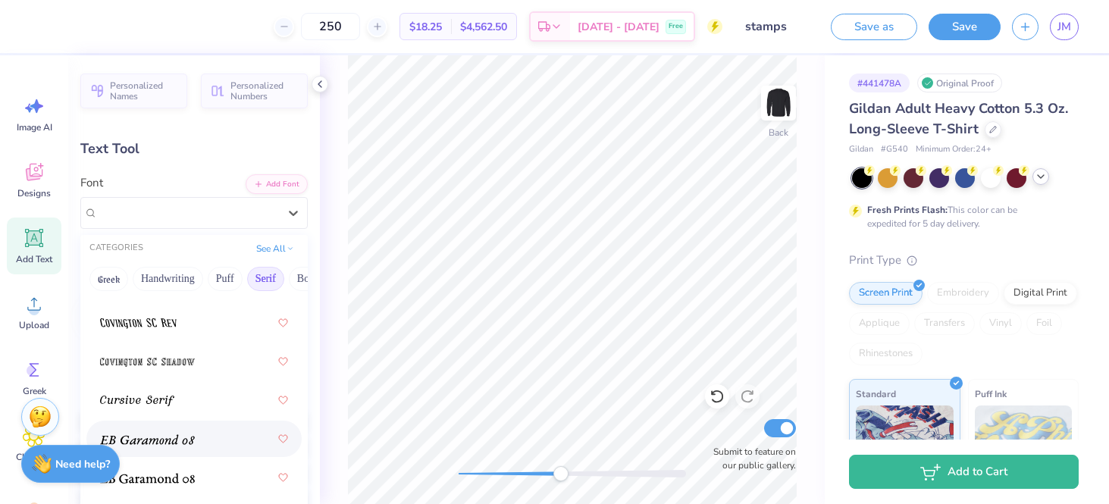
scroll to position [1357, 0]
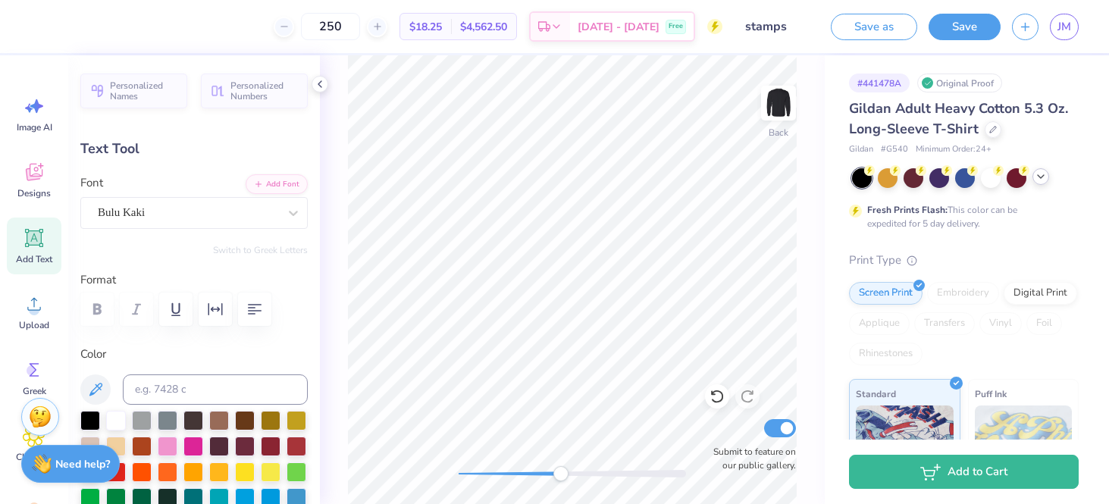
type input "5.01"
type input "2.34"
type input "11.83"
click at [93, 215] on div "BOOTLE Greek" at bounding box center [193, 213] width 227 height 32
click at [268, 248] on button "See All" at bounding box center [275, 247] width 47 height 15
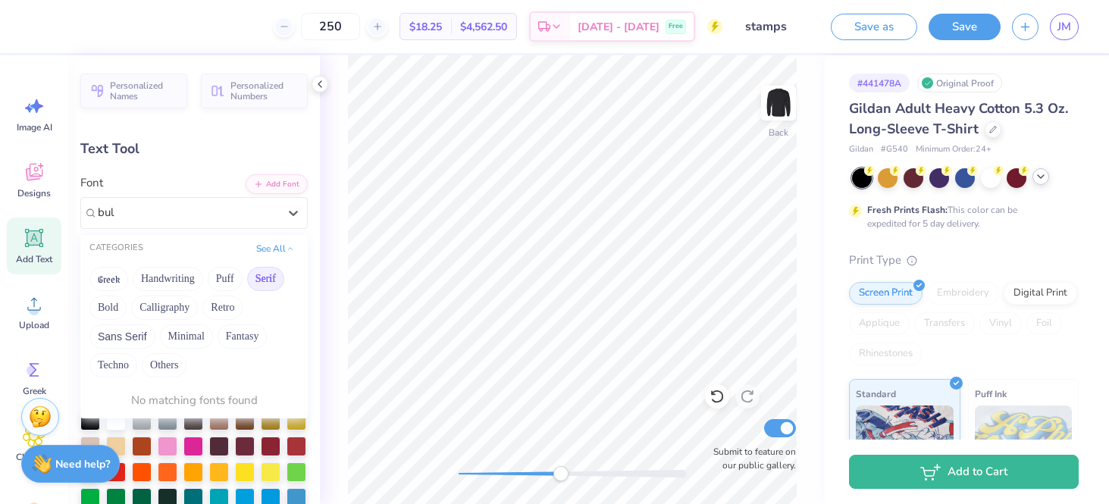
click at [266, 277] on button "Serif" at bounding box center [265, 279] width 37 height 24
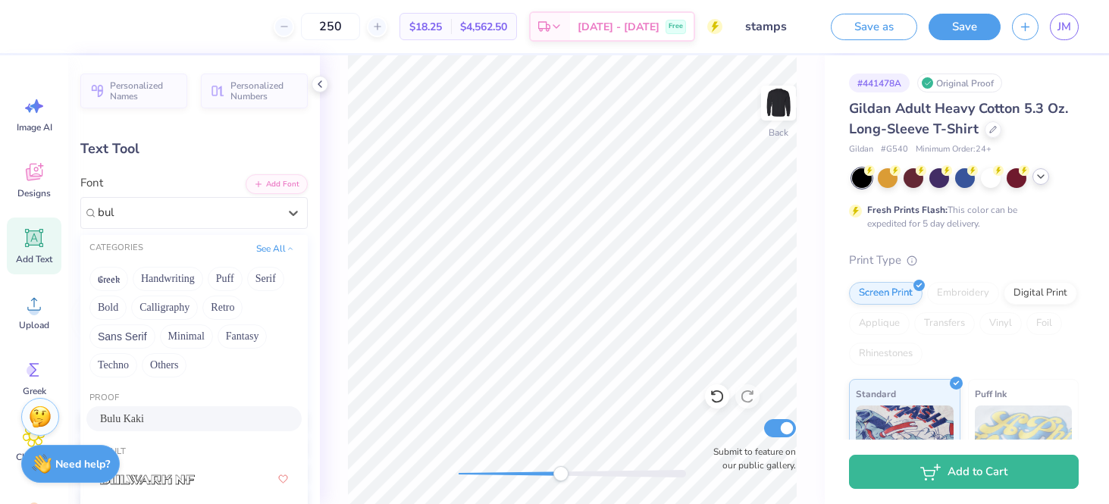
click at [130, 424] on span "Bulu Kaki" at bounding box center [122, 419] width 44 height 16
type input "bul"
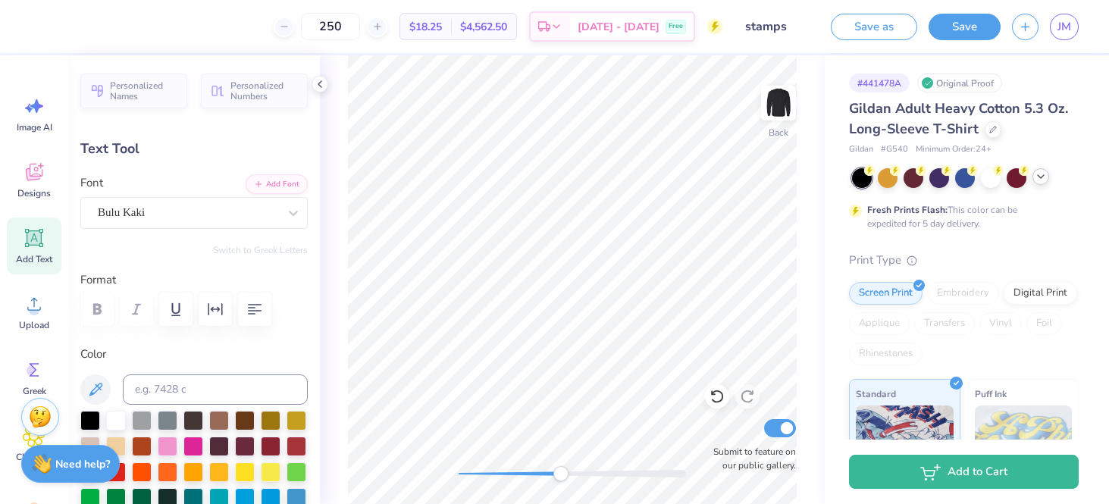
scroll to position [0, 3]
drag, startPoint x: 556, startPoint y: 473, endPoint x: 465, endPoint y: 468, distance: 91.1
click at [465, 468] on div "Accessibility label" at bounding box center [465, 473] width 15 height 15
type textarea "Fall Date night"
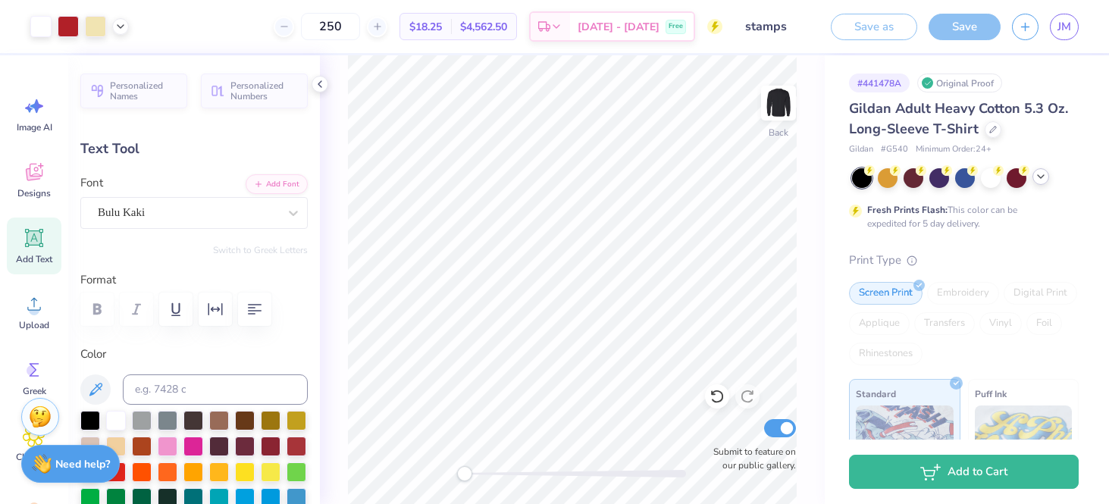
type input "16.81"
type input "1.99"
type input "12.01"
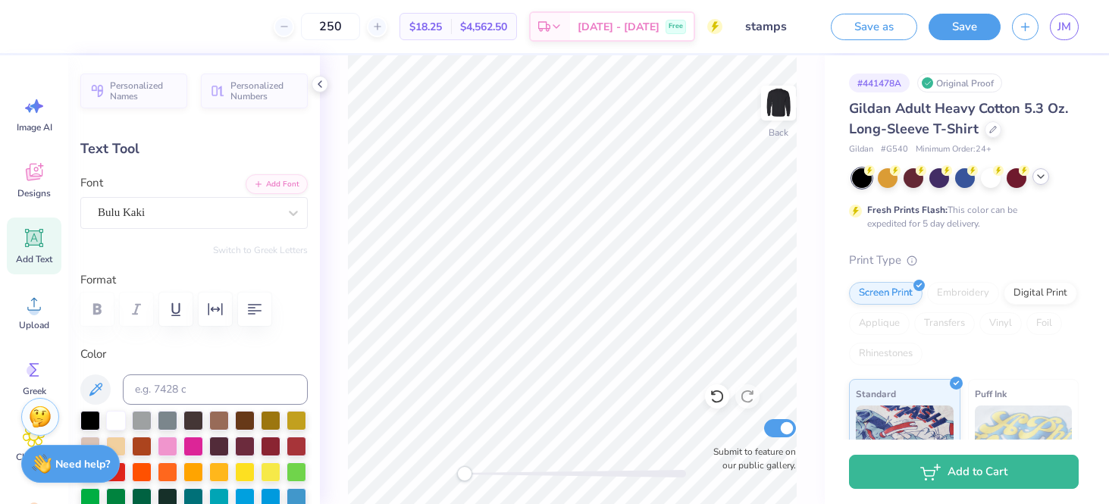
type input "7.13"
type input "0.84"
type input "13.15"
click at [119, 205] on div "BOOTLE Greek" at bounding box center [187, 212] width 183 height 23
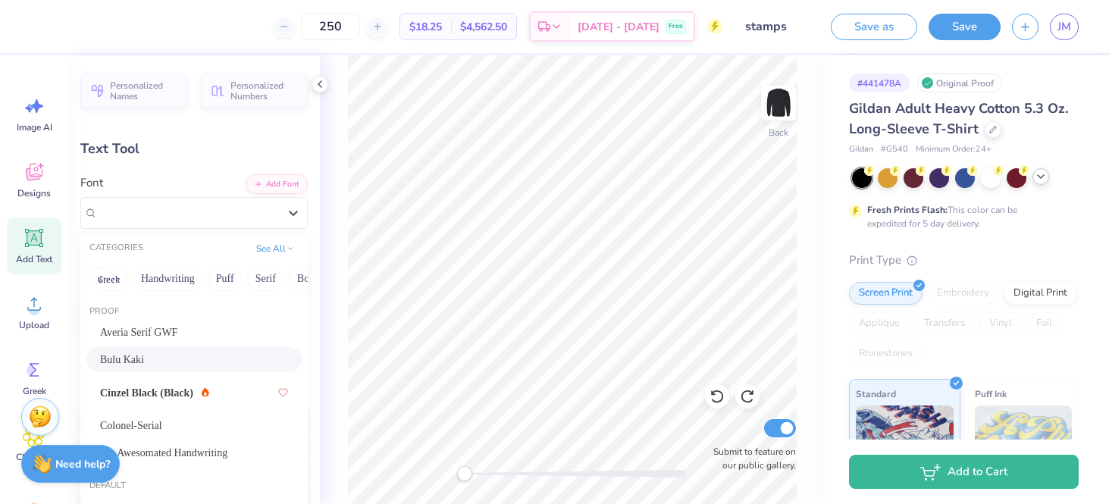
click at [132, 357] on span "Bulu Kaki" at bounding box center [122, 360] width 44 height 16
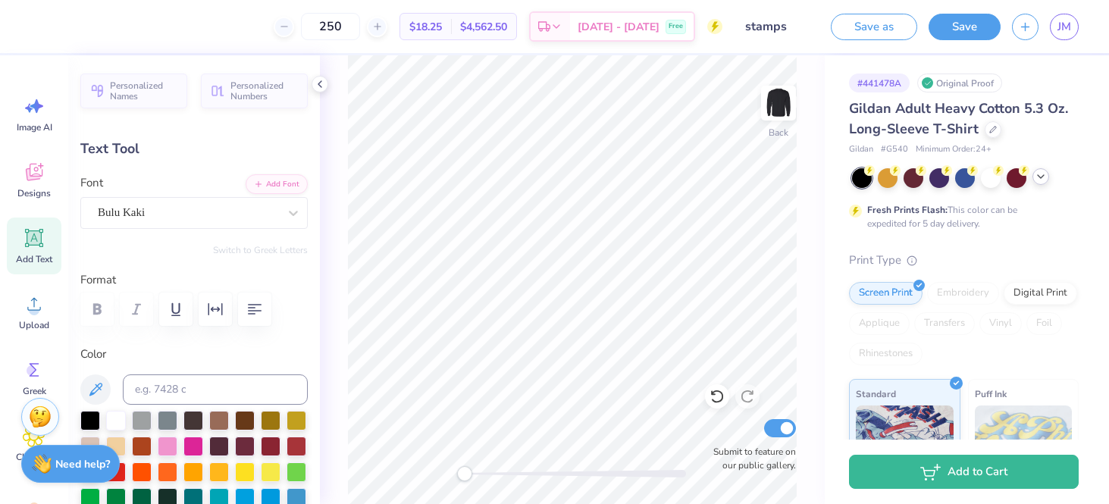
type textarea "T"
type textarea "Fall Date Night"
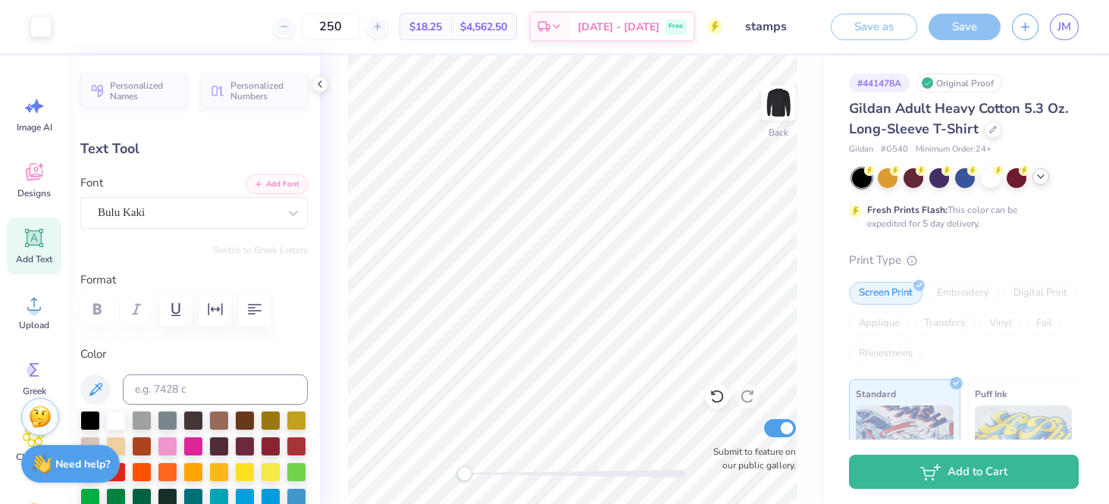
type input "16.81"
type input "1.95"
type input "12.02"
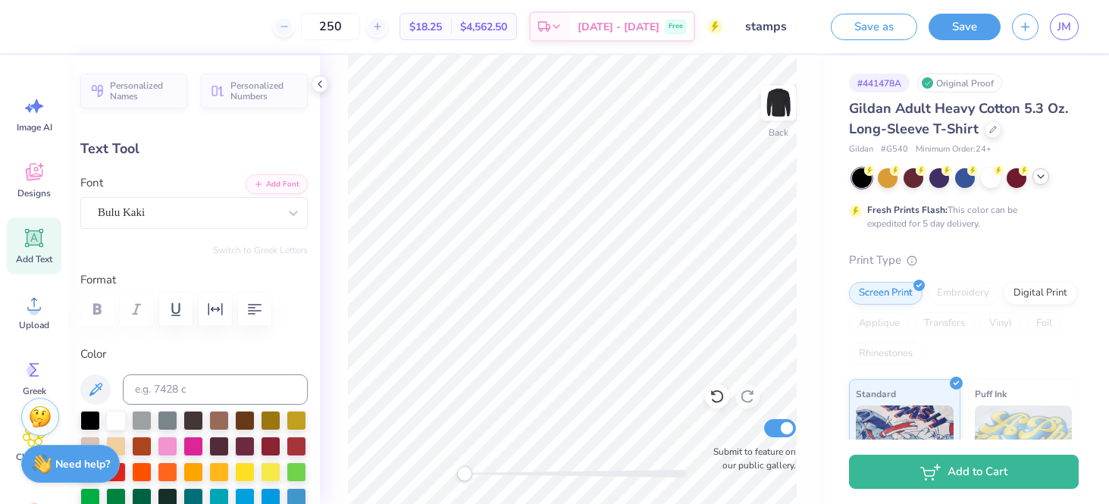
type input "4.89"
type input "0.57"
type textarea "Fall Date Night"
type input "1.83"
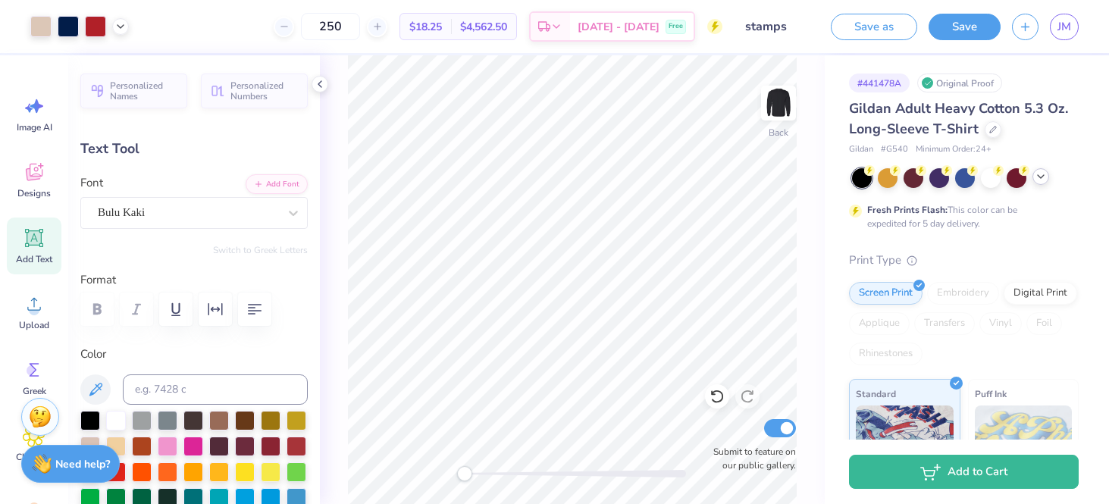
type input "1.90"
type input "10.44"
type input "1.00"
type input "1.04"
type input "11.31"
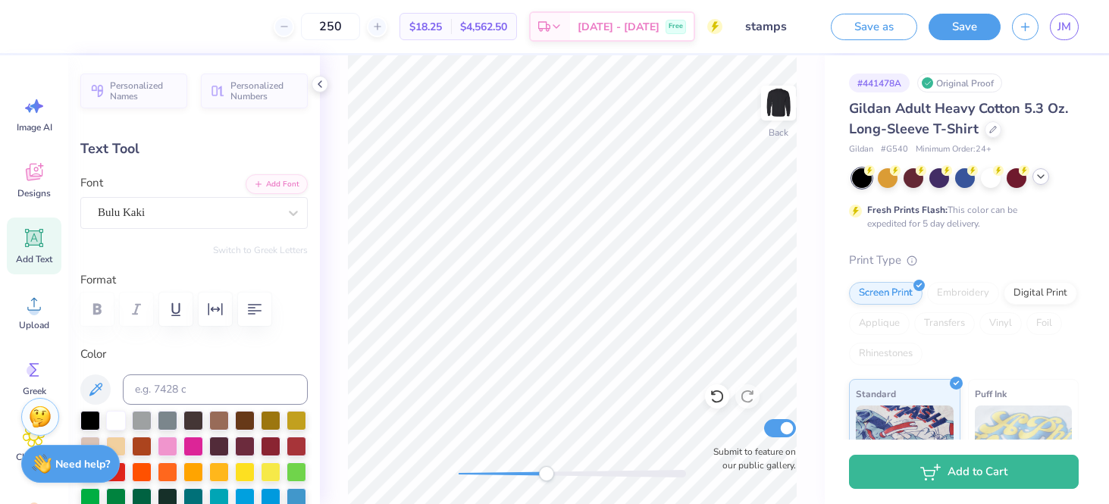
drag, startPoint x: 465, startPoint y: 478, endPoint x: 546, endPoint y: 479, distance: 81.1
click at [546, 479] on div "Accessibility label" at bounding box center [546, 473] width 15 height 15
drag, startPoint x: 546, startPoint y: 475, endPoint x: 516, endPoint y: 478, distance: 30.5
click at [516, 478] on div "Accessibility label" at bounding box center [516, 473] width 15 height 15
click at [174, 399] on input at bounding box center [215, 389] width 185 height 30
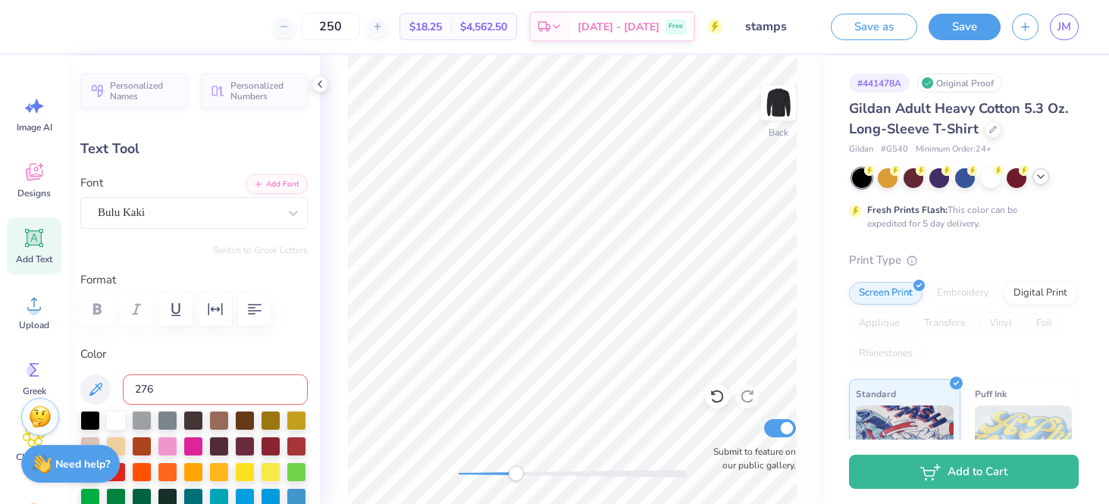
type input "2768"
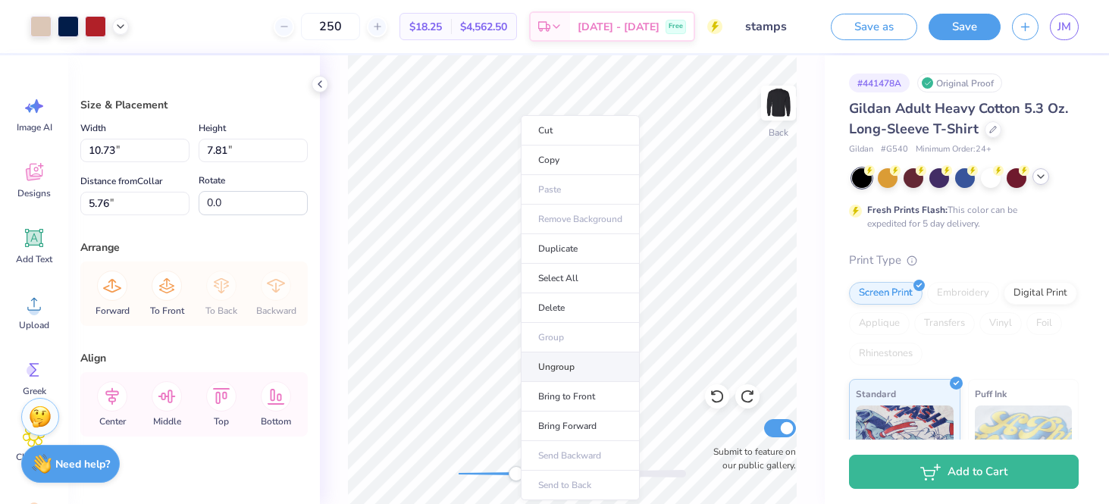
click at [534, 365] on li "Ungroup" at bounding box center [580, 367] width 119 height 30
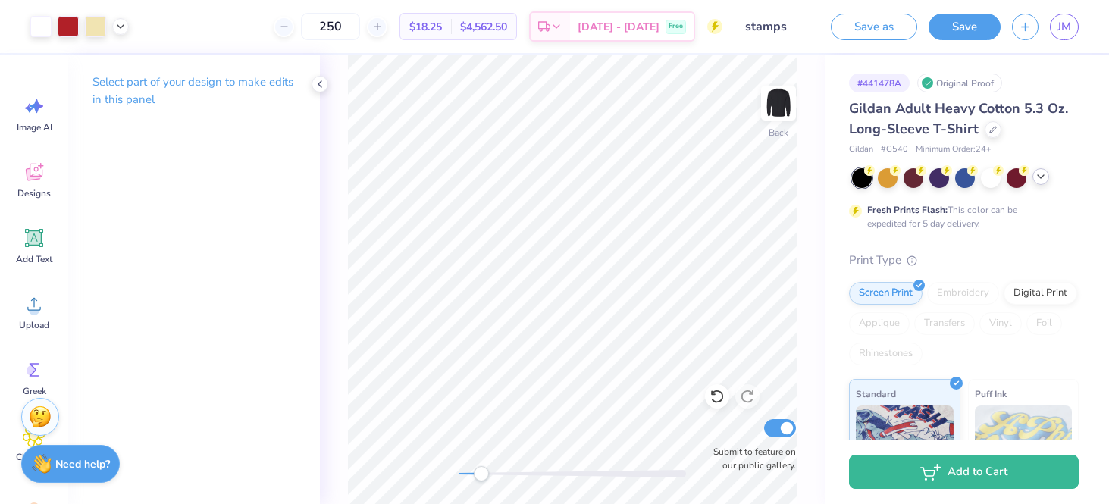
drag, startPoint x: 519, startPoint y: 471, endPoint x: 481, endPoint y: 471, distance: 37.9
click at [481, 471] on div "Accessibility label" at bounding box center [481, 473] width 15 height 15
drag, startPoint x: 481, startPoint y: 477, endPoint x: 455, endPoint y: 475, distance: 26.6
click at [455, 475] on div "Accessibility label" at bounding box center [458, 473] width 15 height 15
click at [478, 481] on div "Back Submit to feature on our public gallery." at bounding box center [572, 279] width 505 height 449
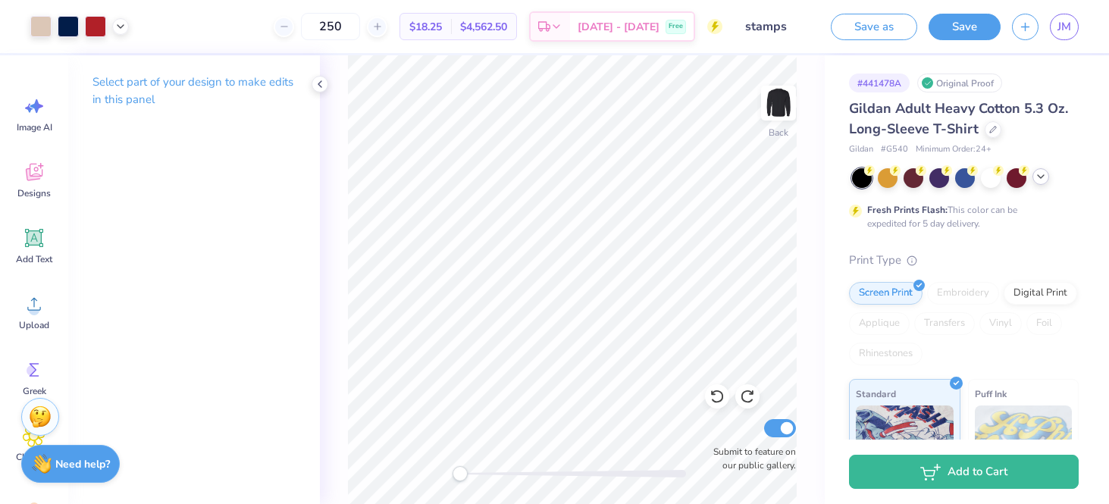
drag, startPoint x: 478, startPoint y: 470, endPoint x: 460, endPoint y: 470, distance: 18.2
click at [460, 470] on div "Accessibility label" at bounding box center [460, 473] width 15 height 15
